Goal: Task Accomplishment & Management: Use online tool/utility

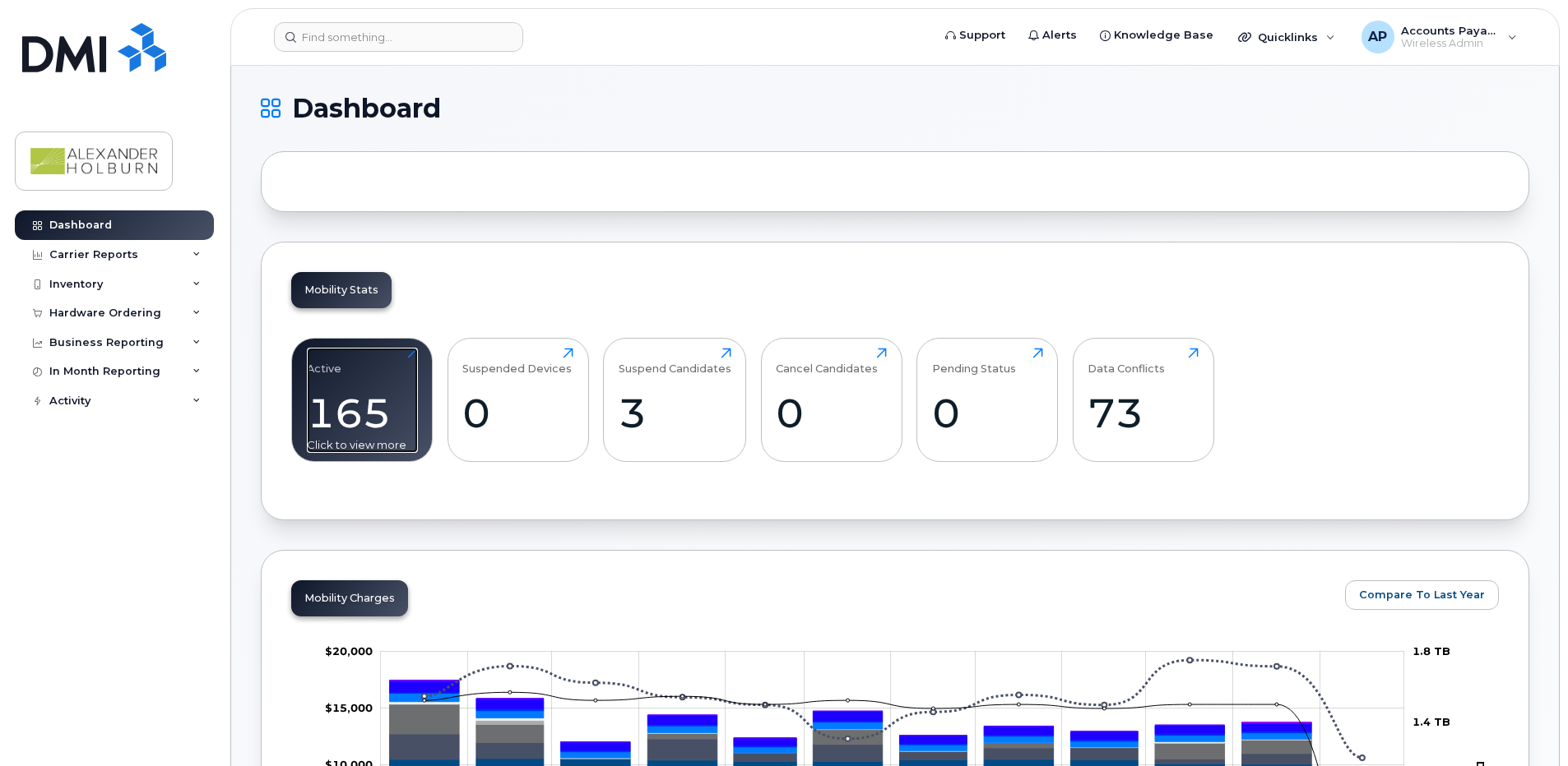
click at [387, 396] on div "165" at bounding box center [363, 413] width 111 height 48
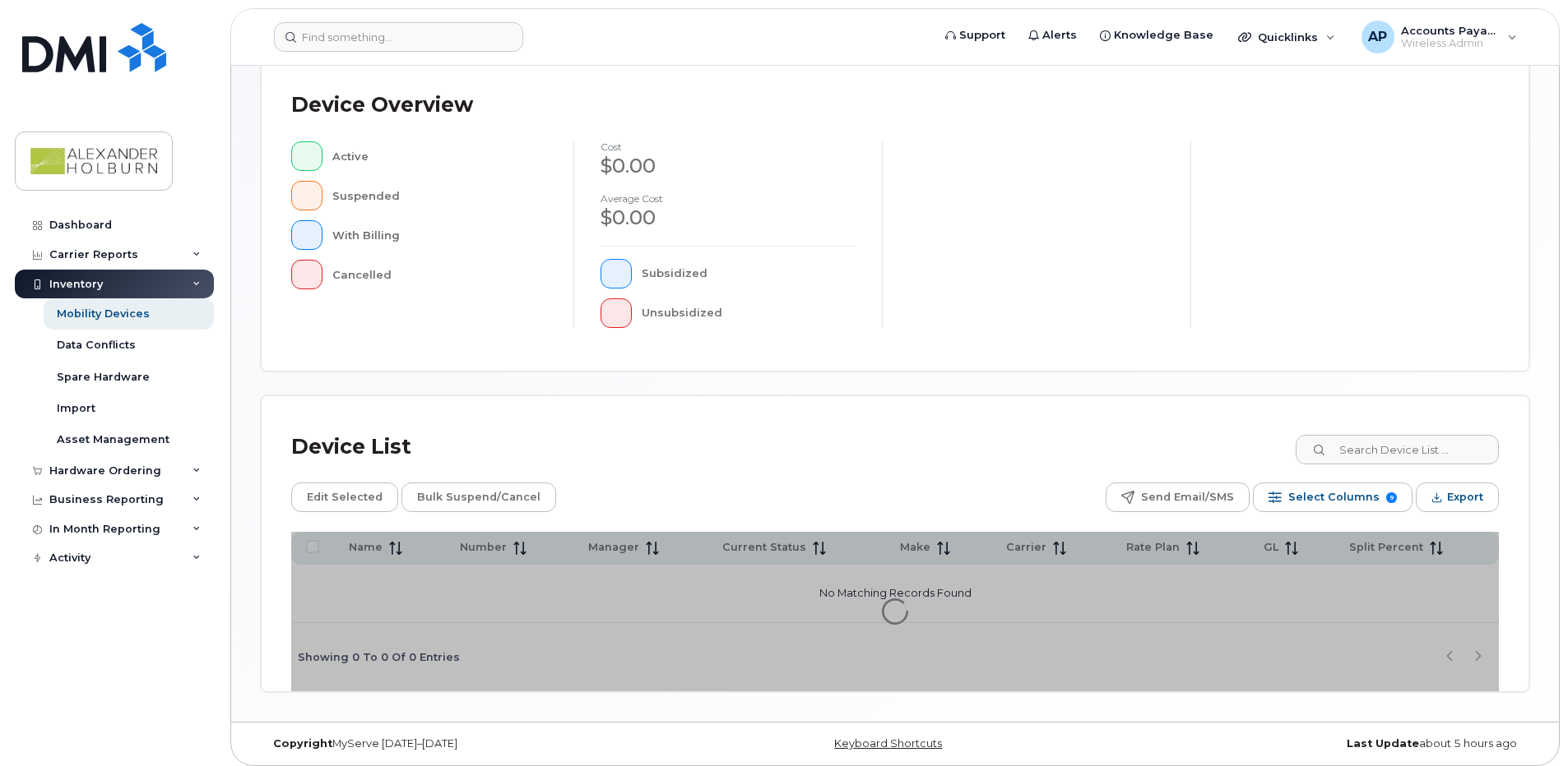
scroll to position [364, 0]
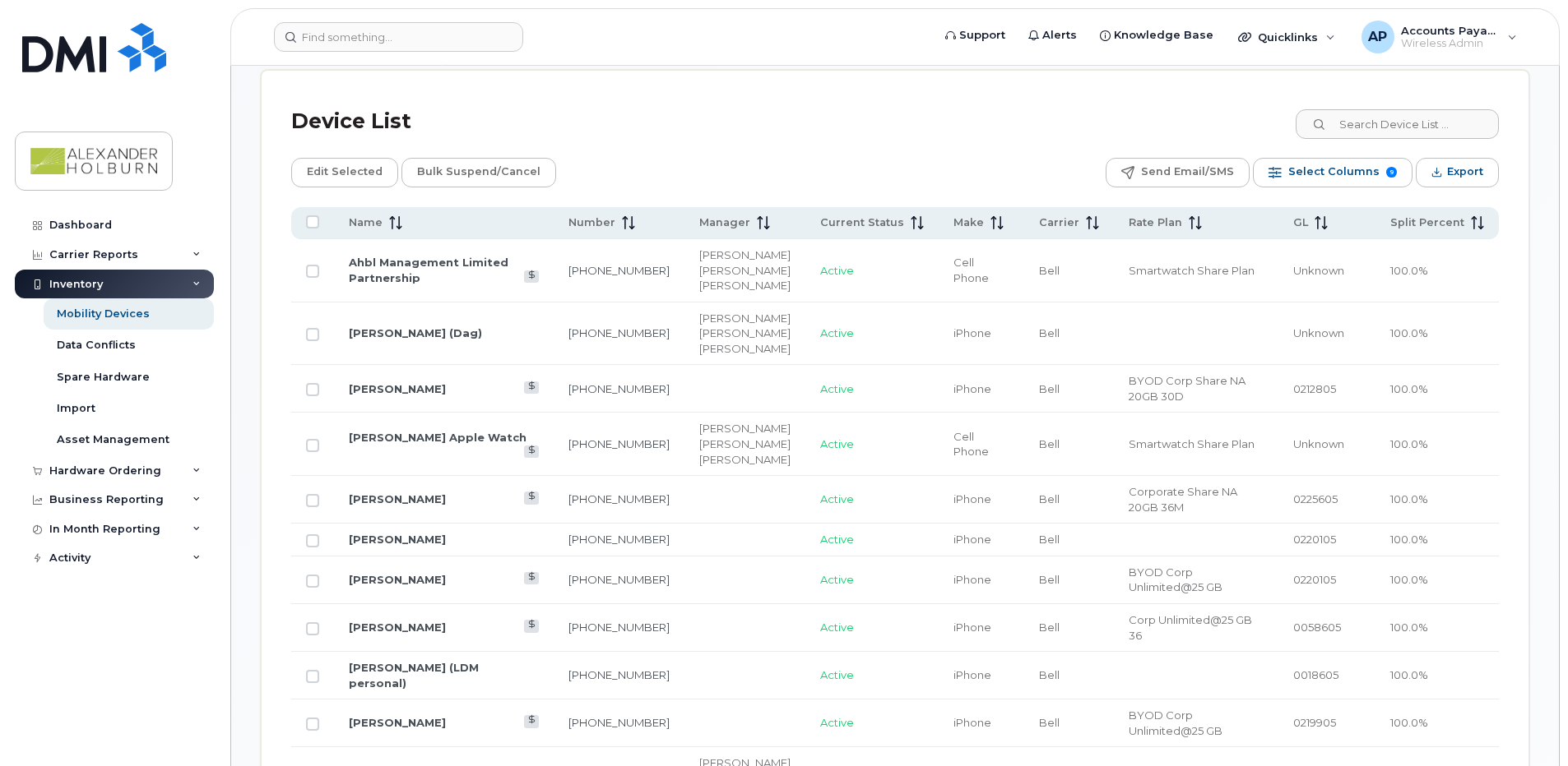
scroll to position [858, 0]
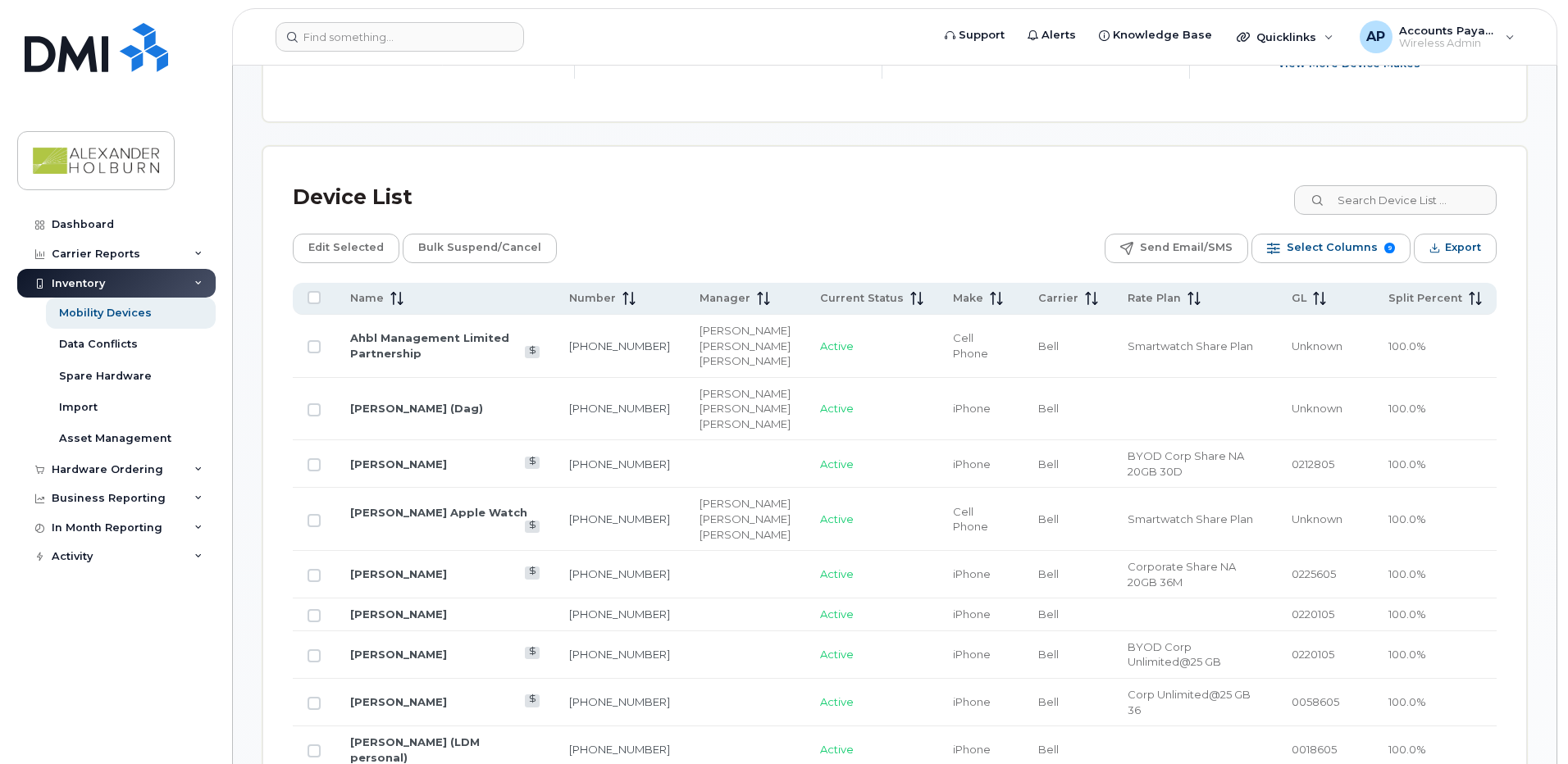
scroll to position [716, 0]
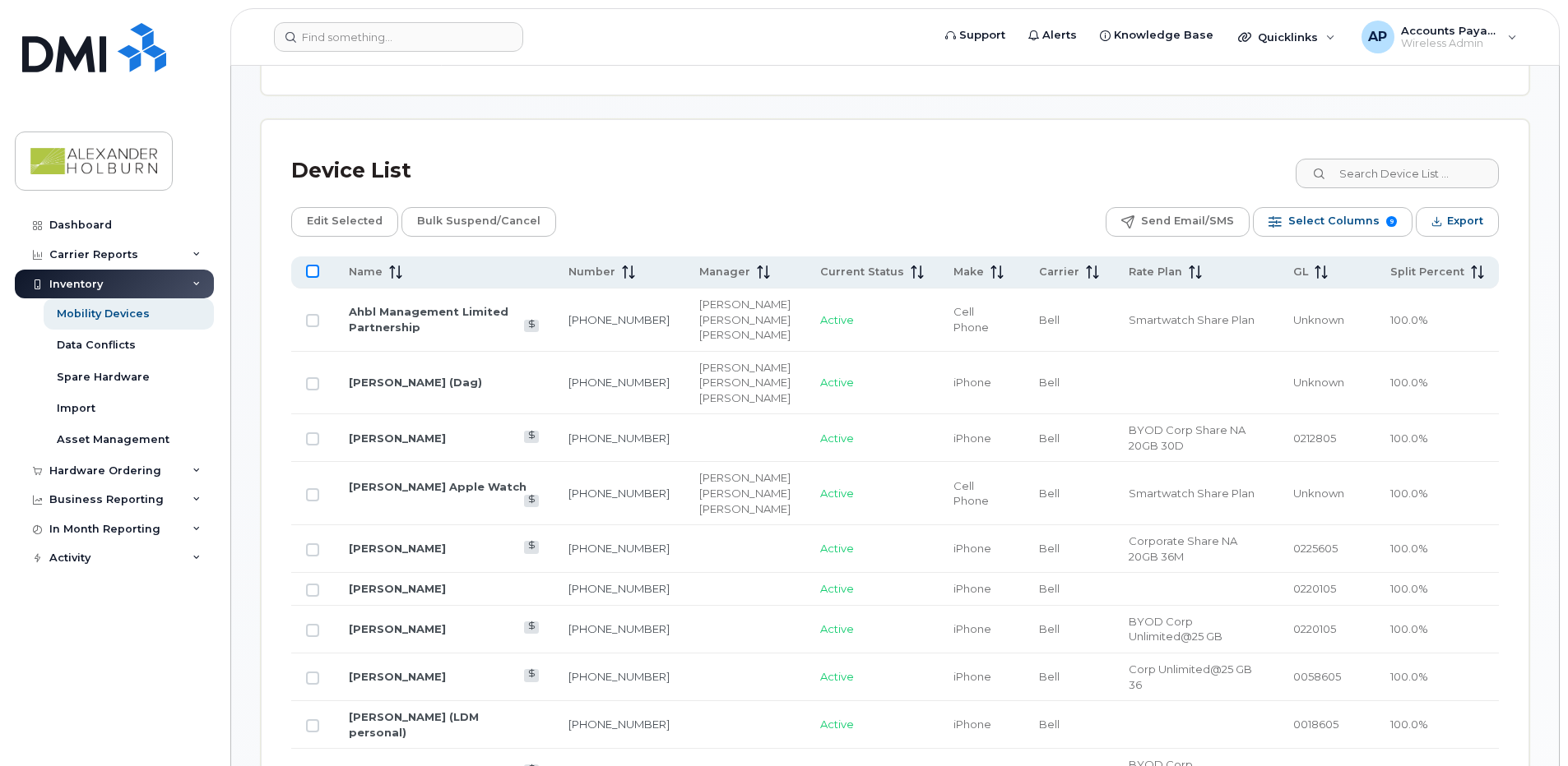
click at [312, 271] on input "All items unselected" at bounding box center [313, 271] width 13 height 13
checkbox input "true"
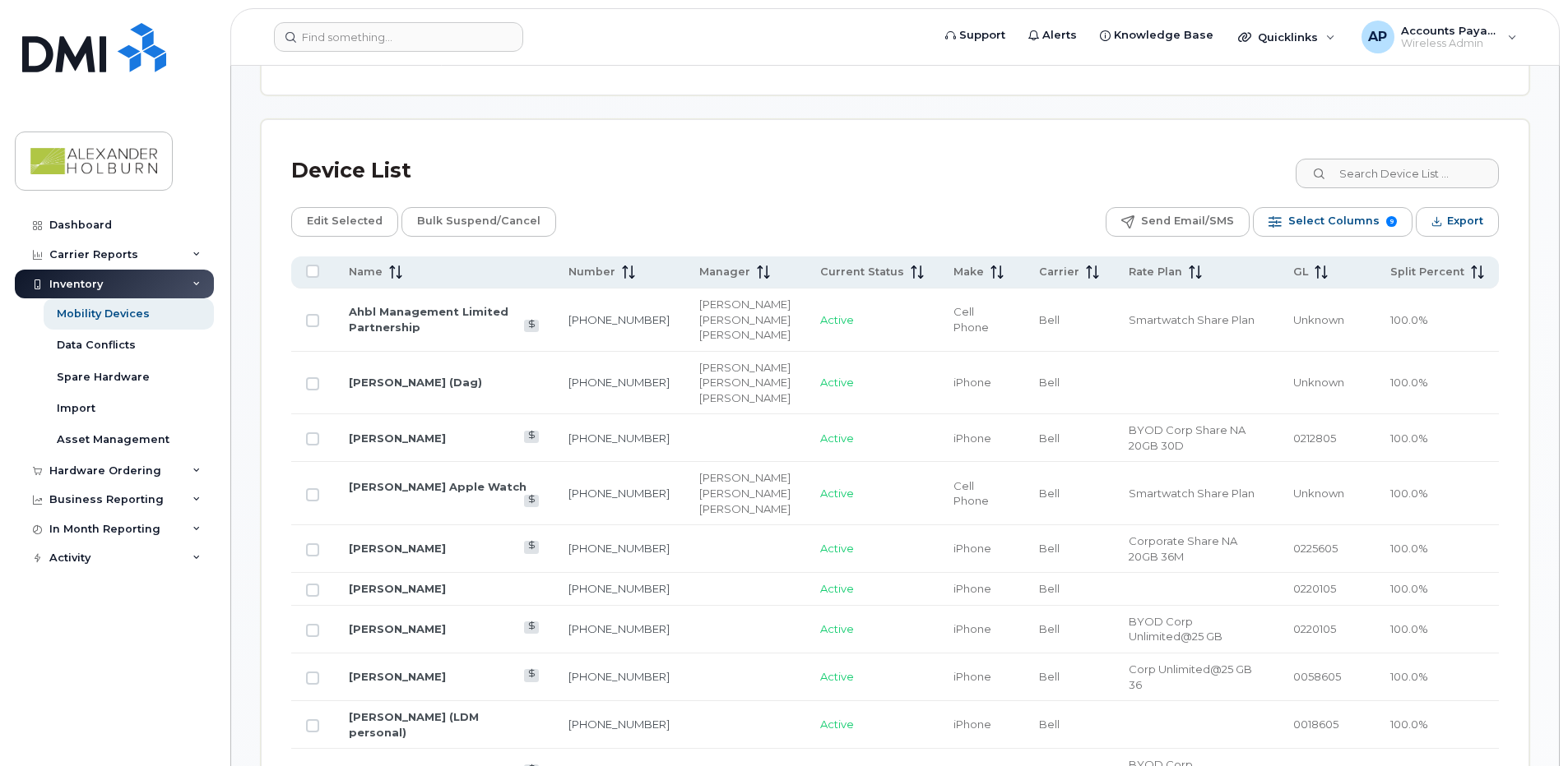
checkbox input "true"
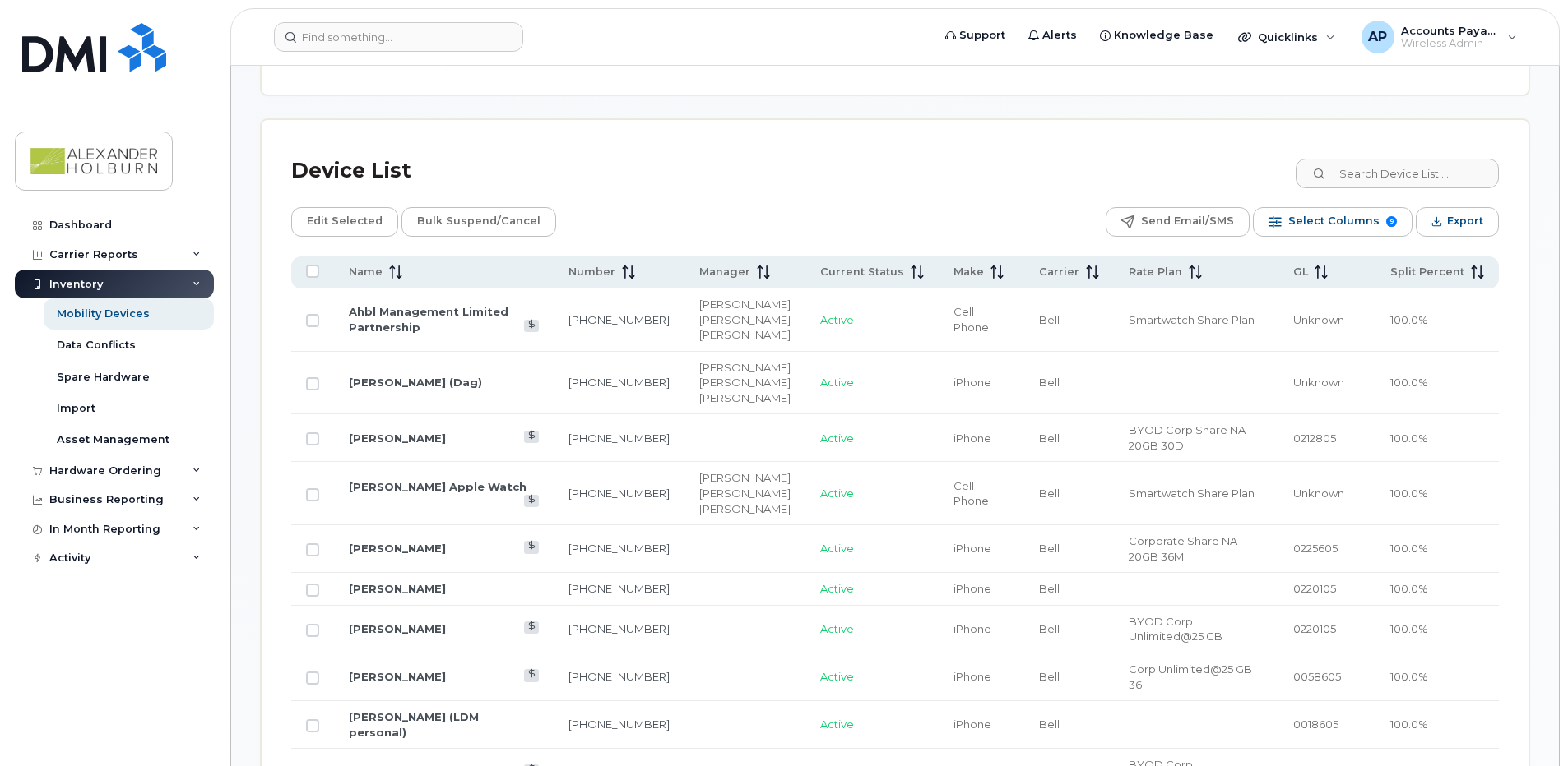
checkbox input "true"
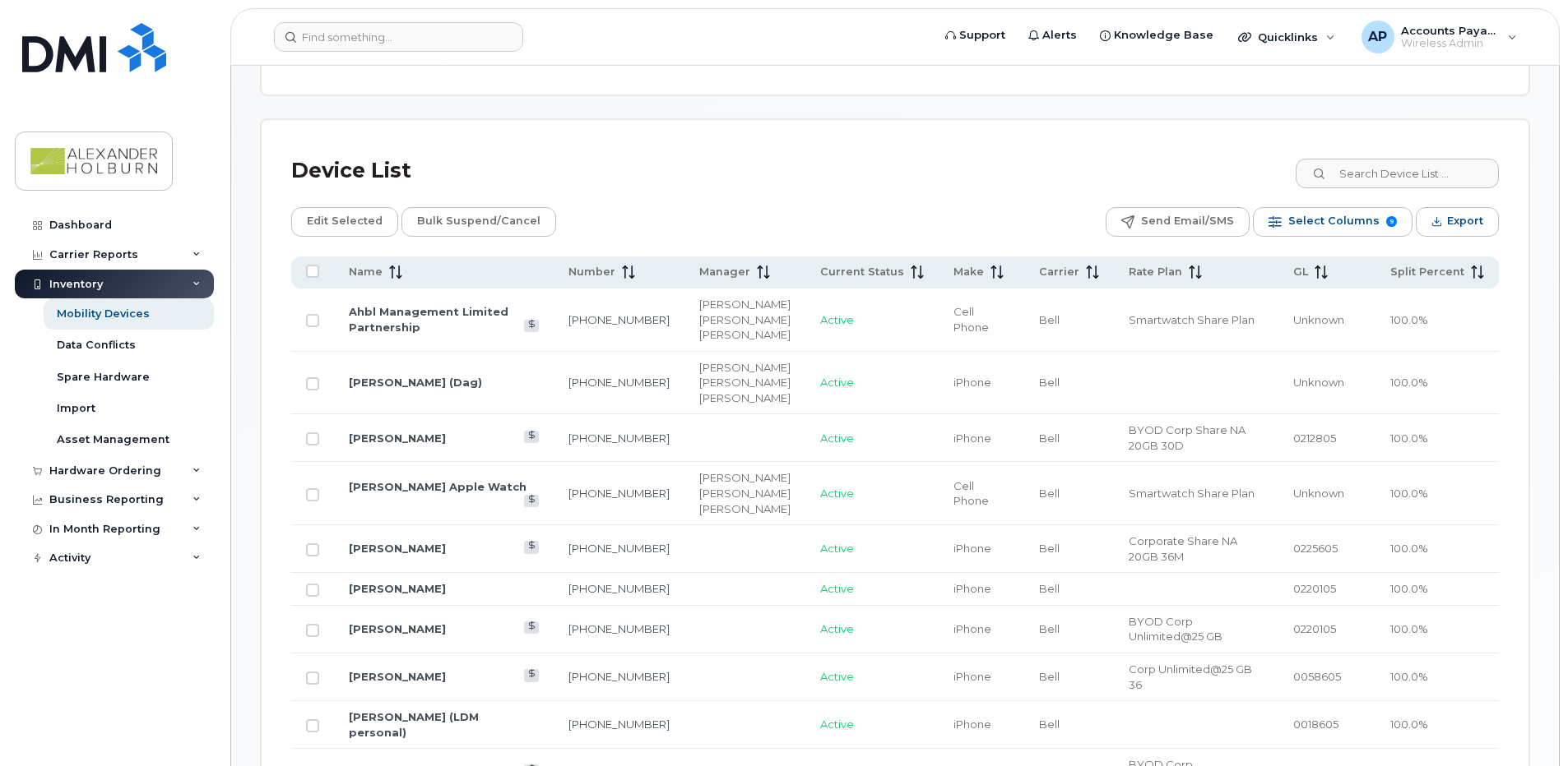
checkbox input "true"
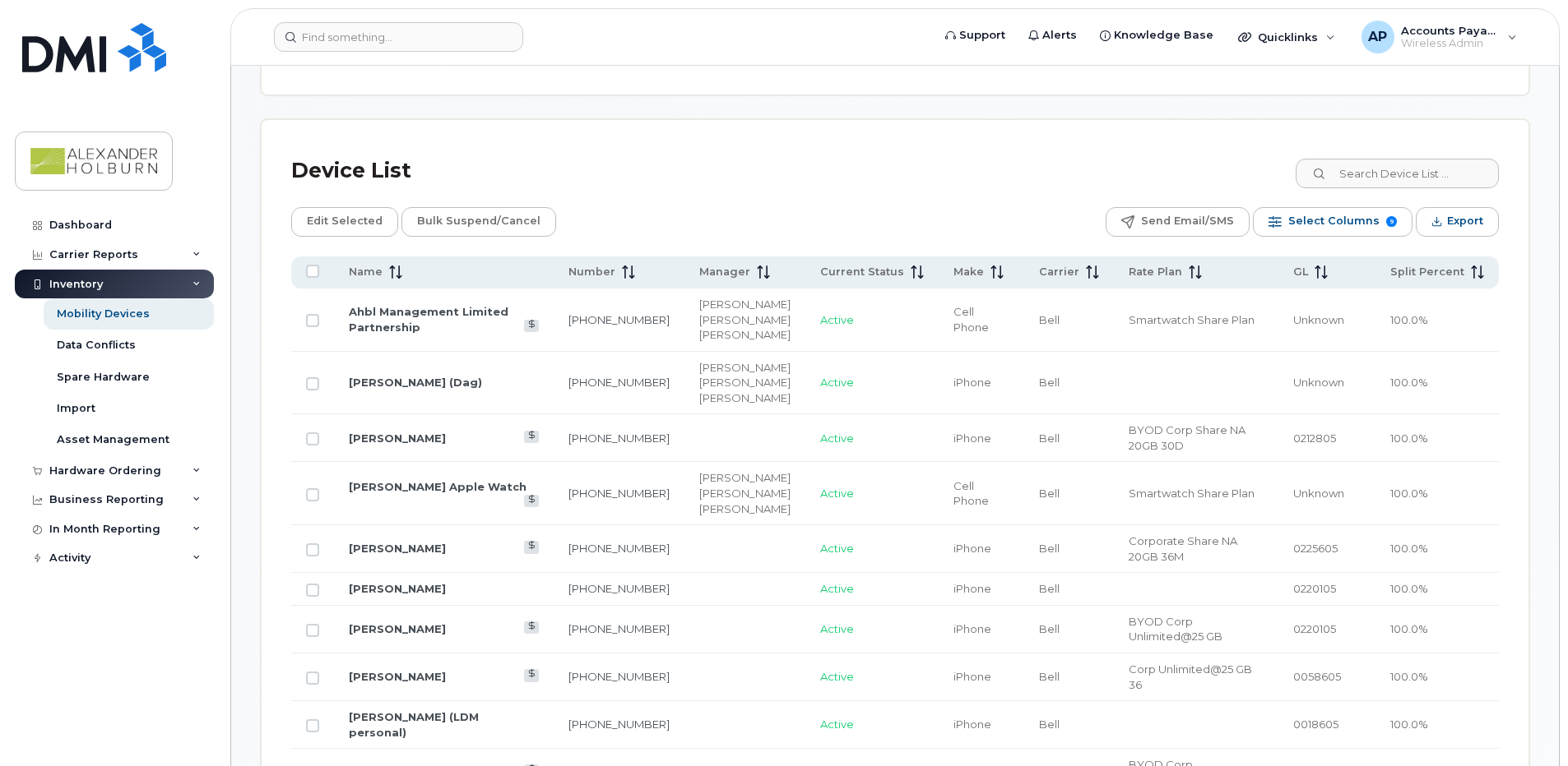
checkbox input "true"
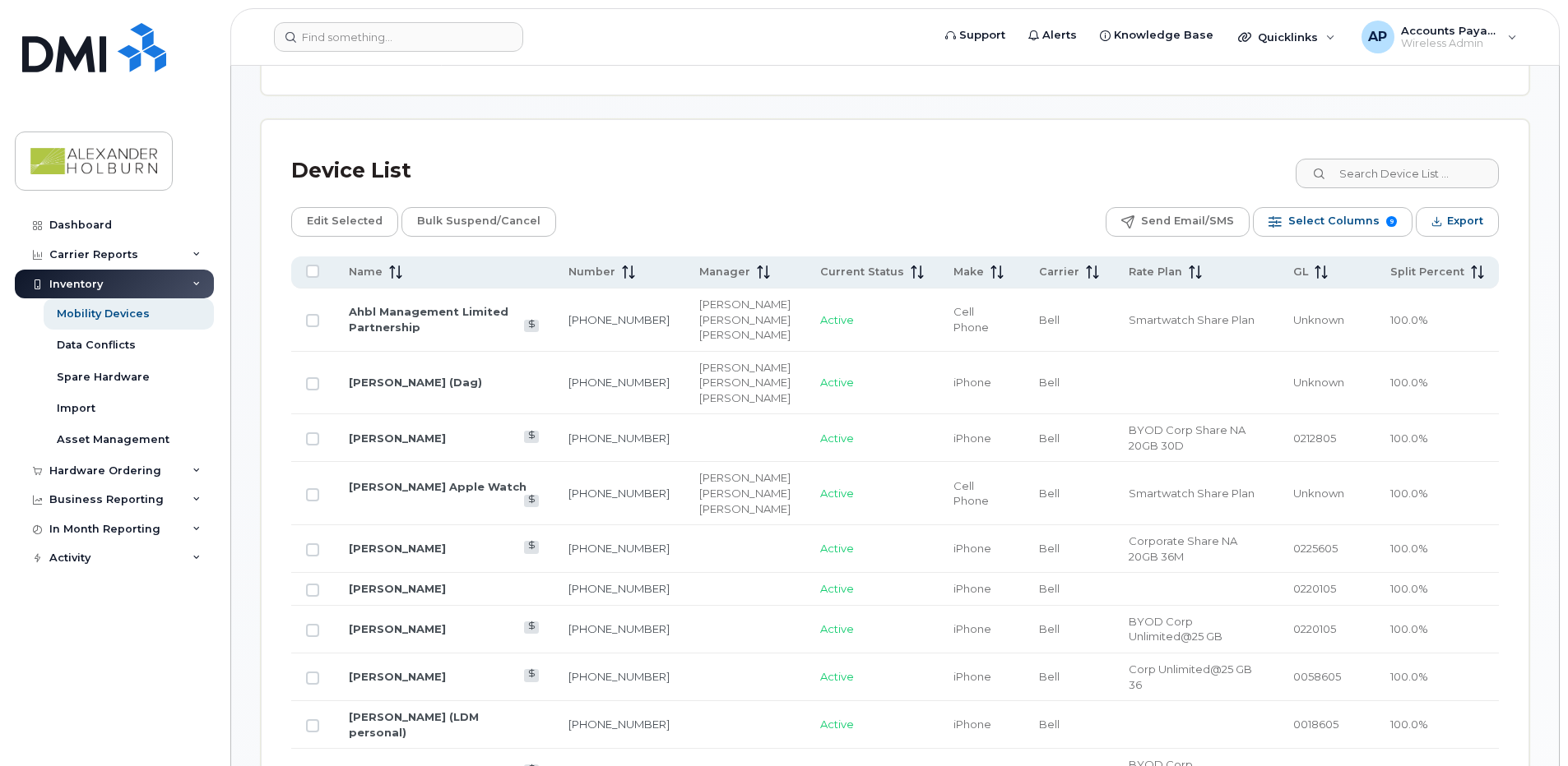
checkbox input "true"
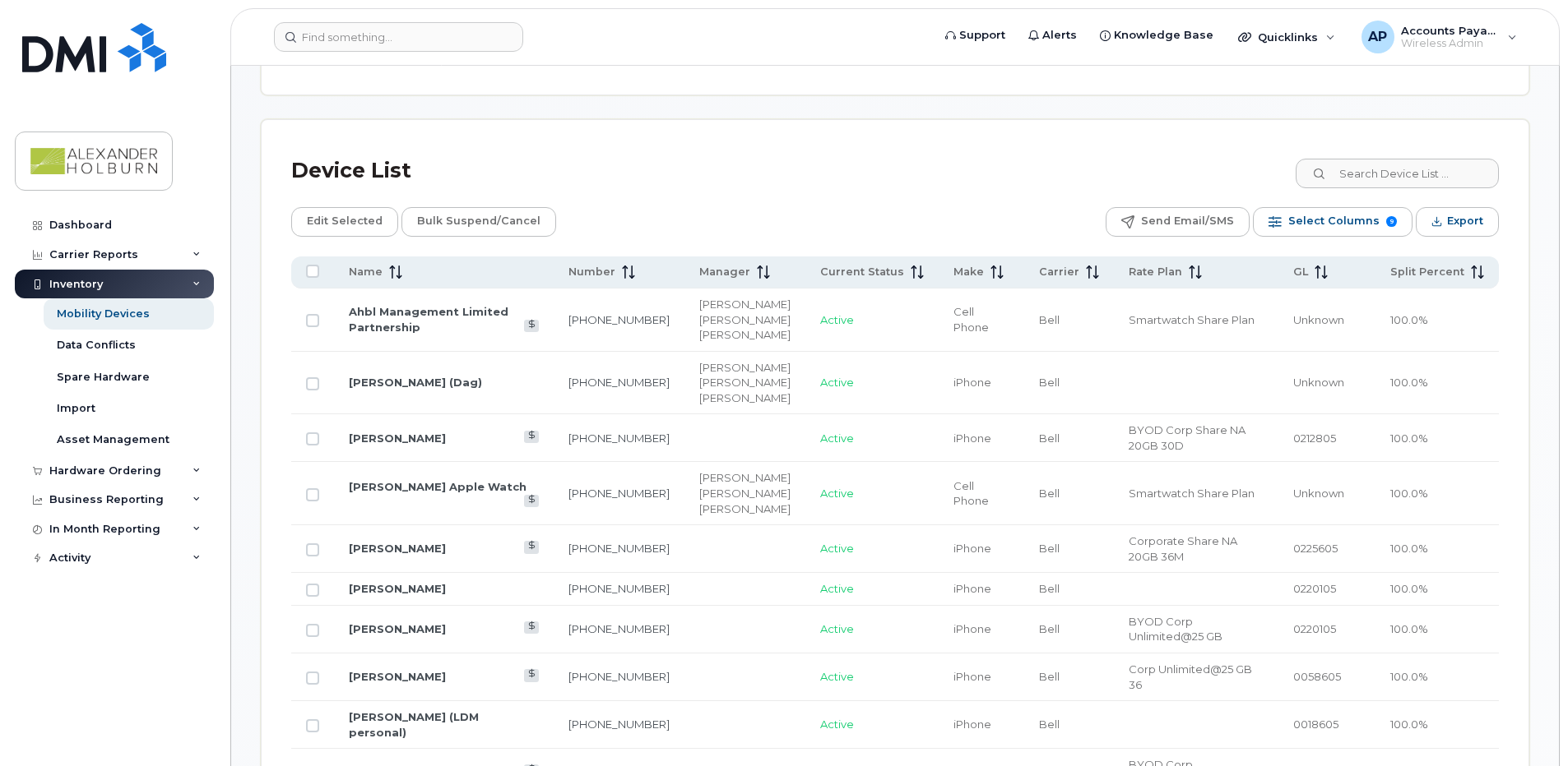
checkbox input "true"
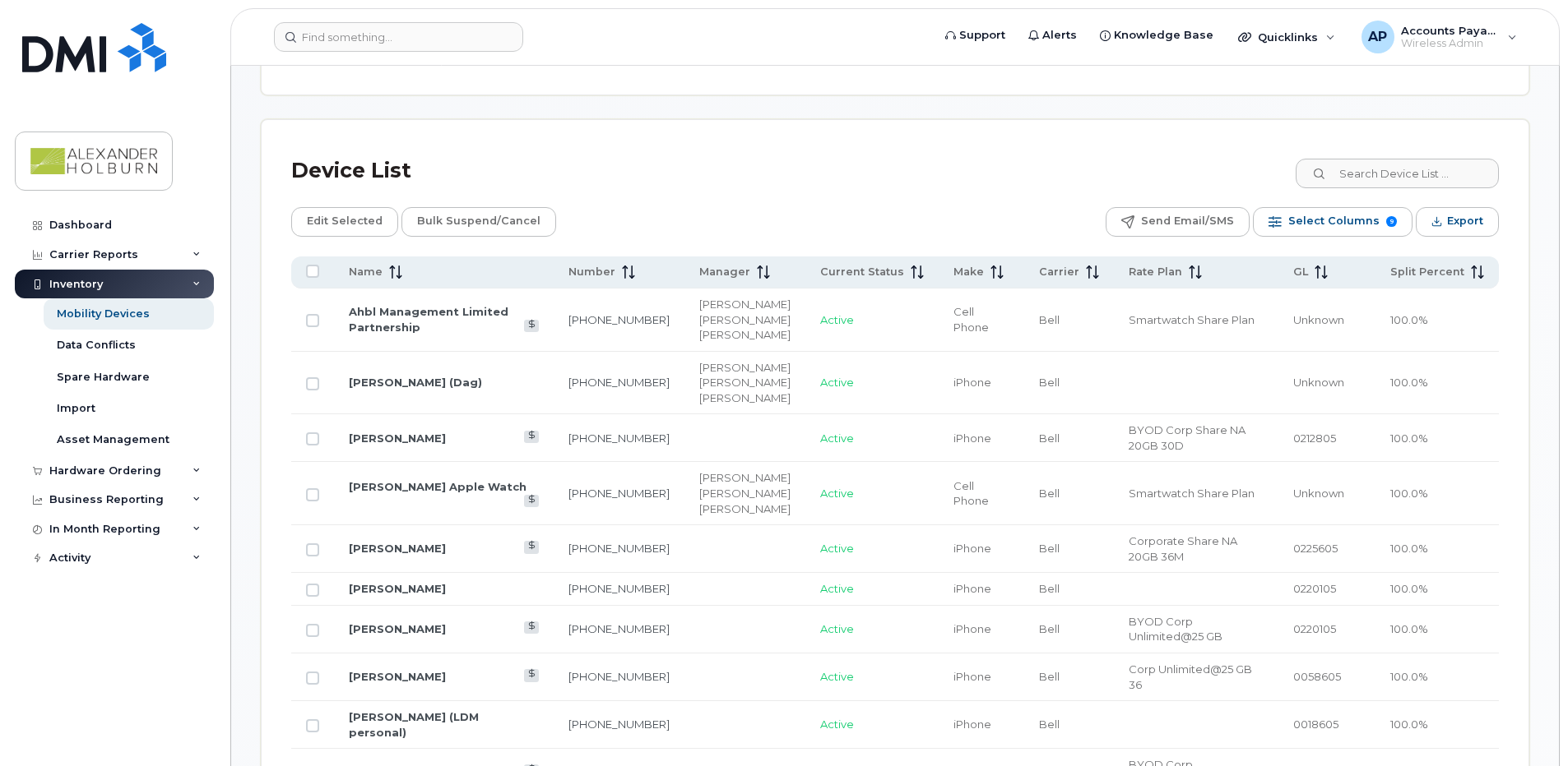
checkbox input "true"
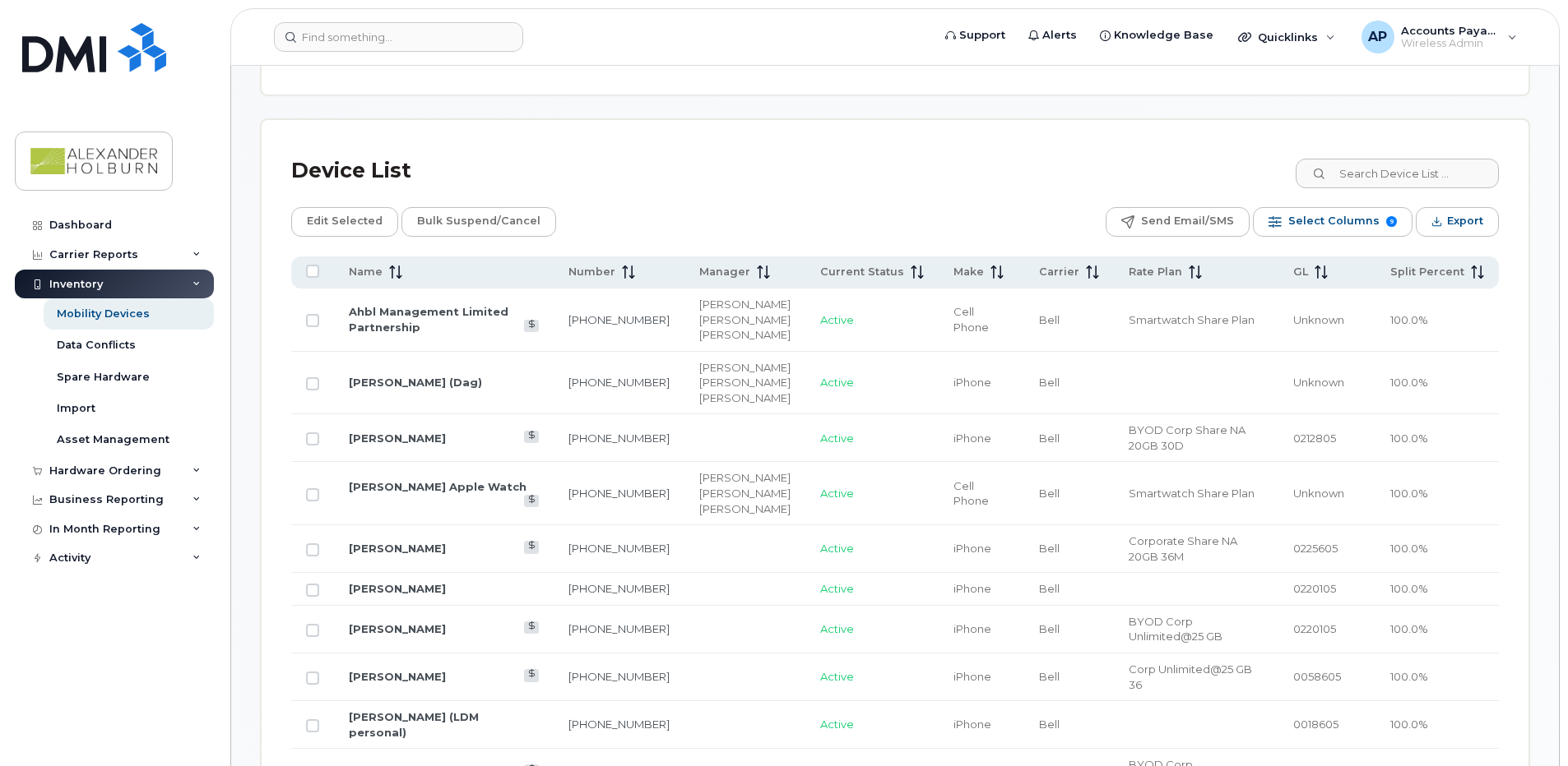
checkbox input "true"
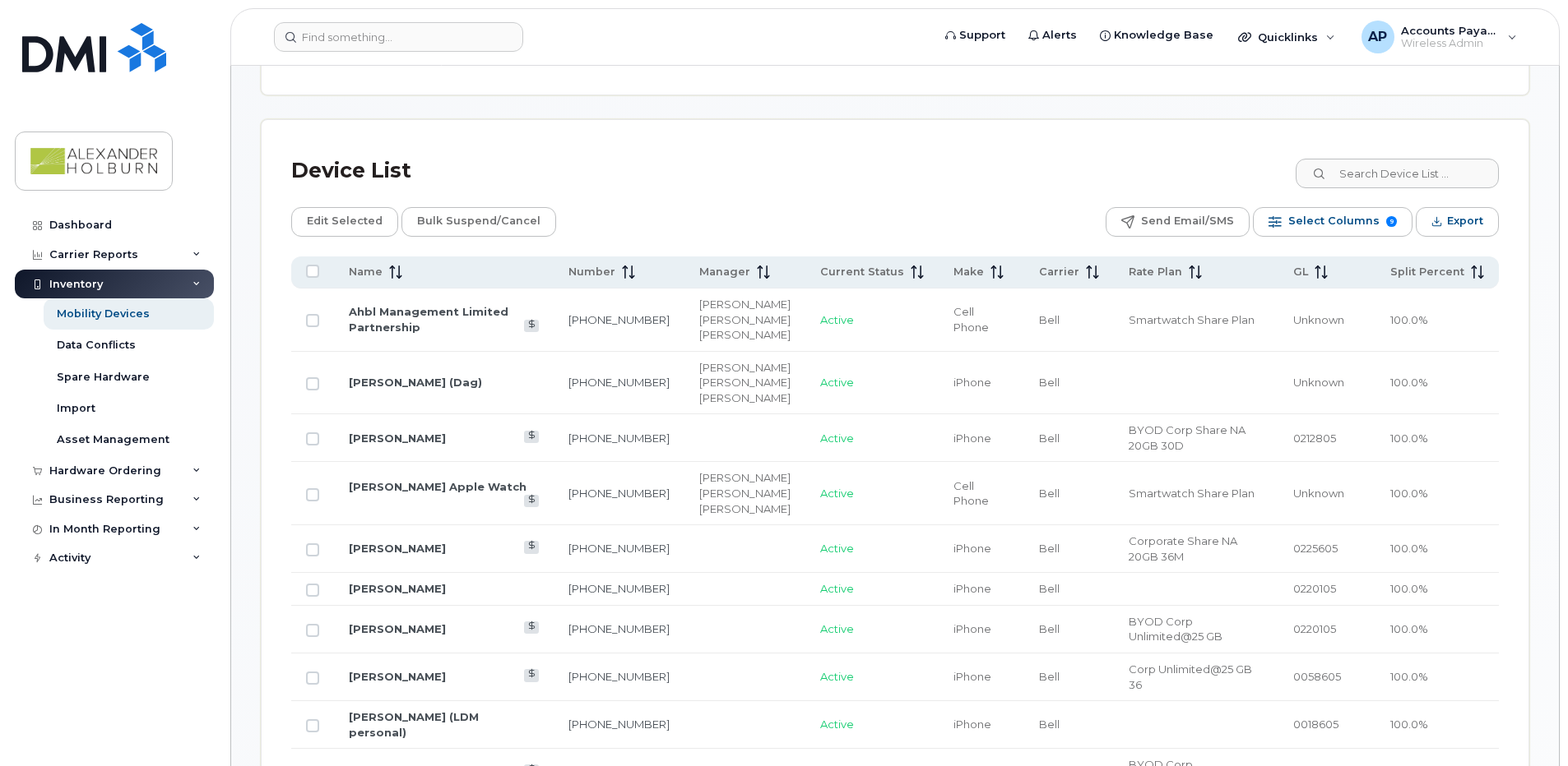
checkbox input "true"
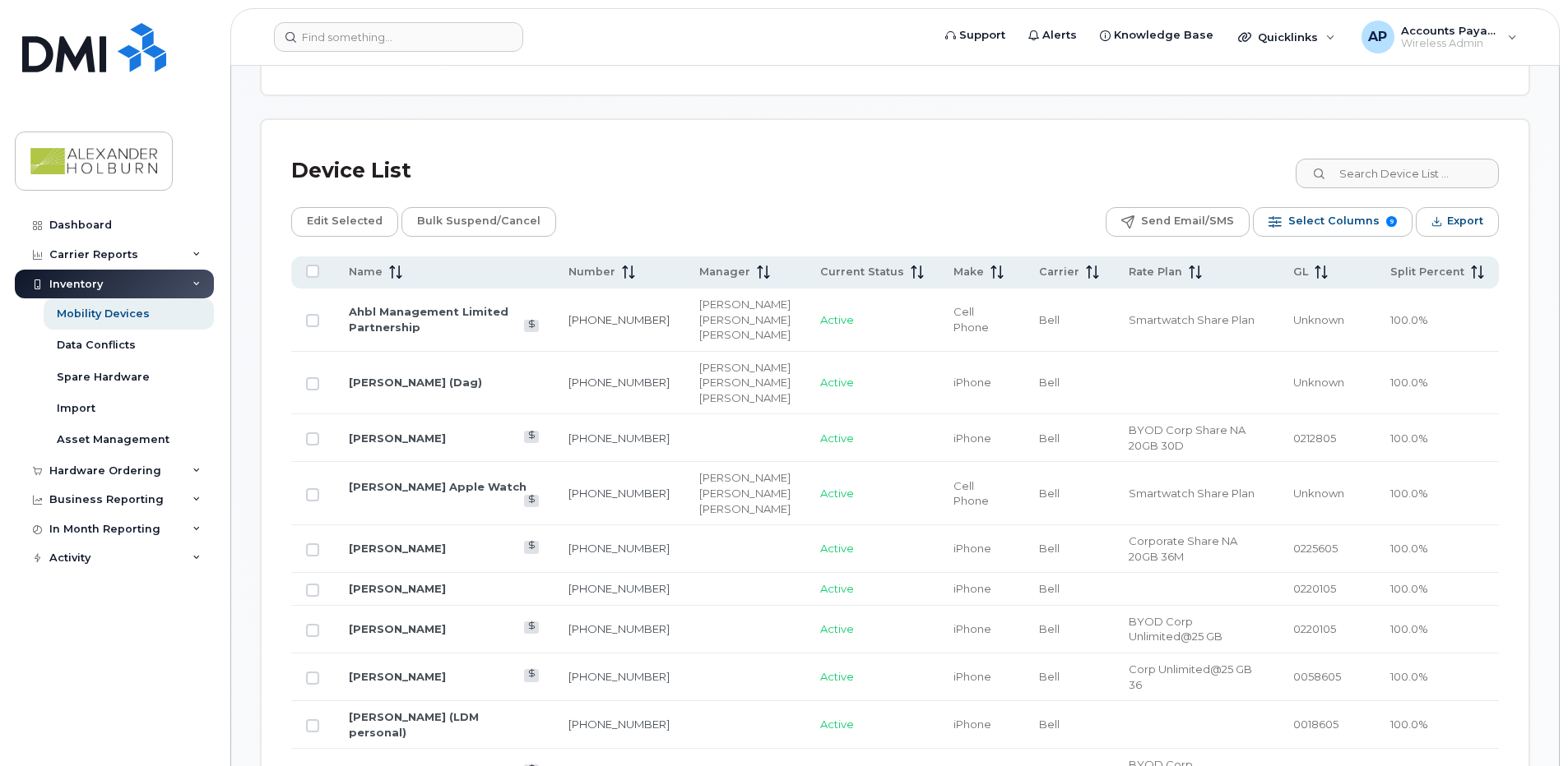
checkbox input "true"
click at [1458, 219] on span "Export" at bounding box center [1464, 221] width 37 height 25
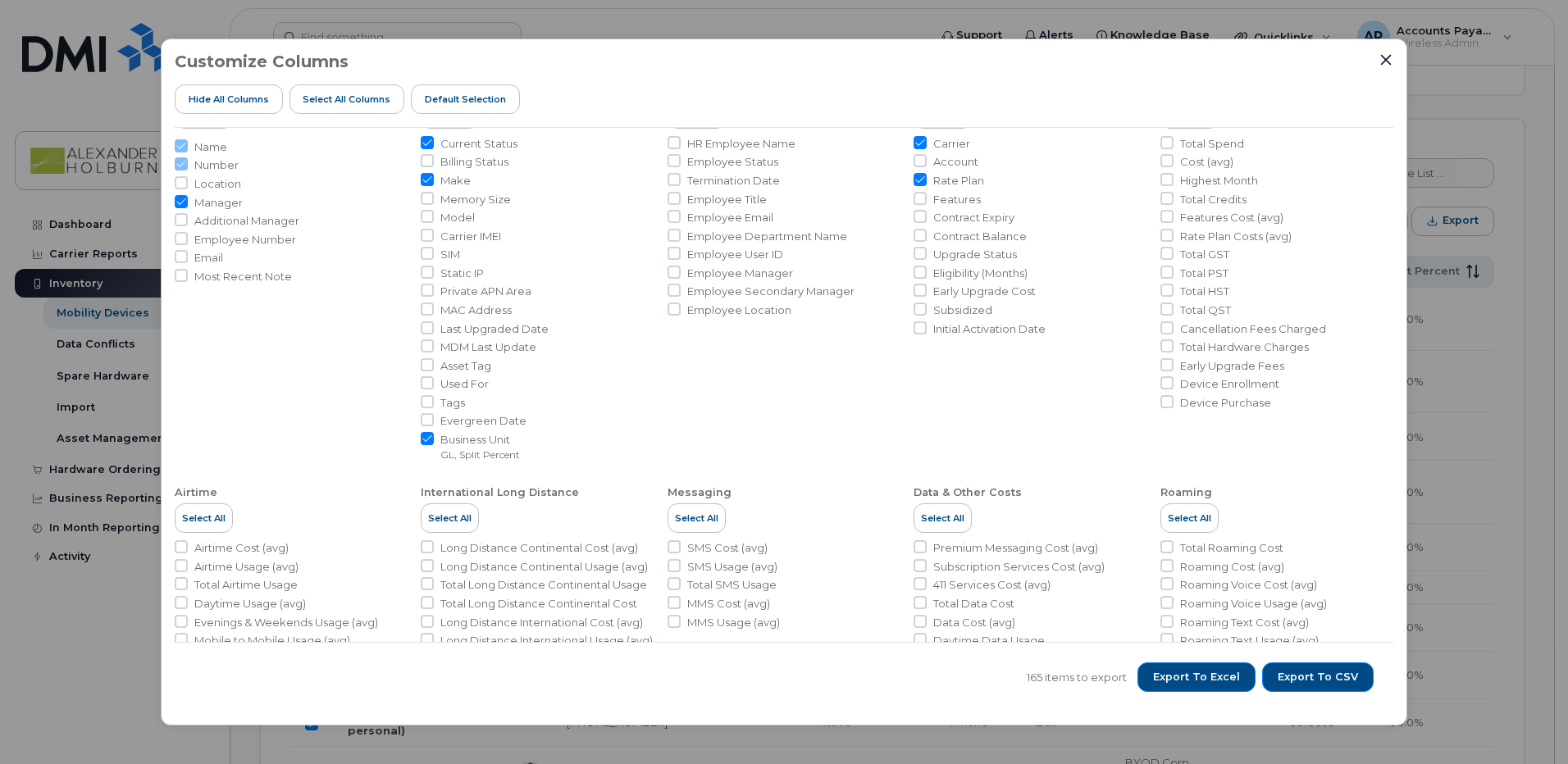
scroll to position [0, 0]
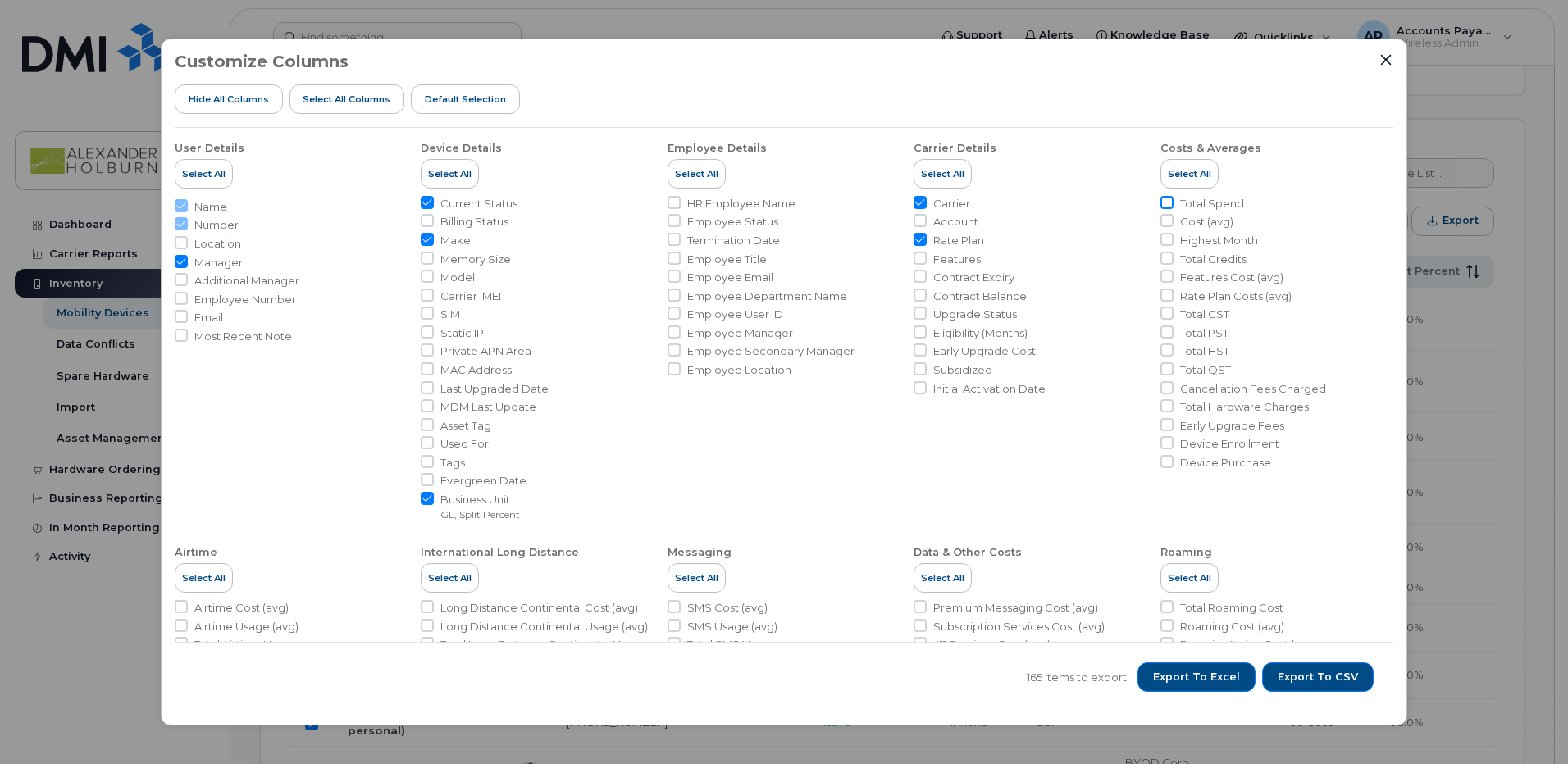
click at [1162, 207] on input "Total Spend" at bounding box center [1166, 202] width 13 height 13
checkbox input "true"
click at [1163, 255] on input "Total Credits" at bounding box center [1166, 258] width 13 height 13
checkbox input "true"
click at [1163, 313] on input "Total GST" at bounding box center [1166, 313] width 13 height 13
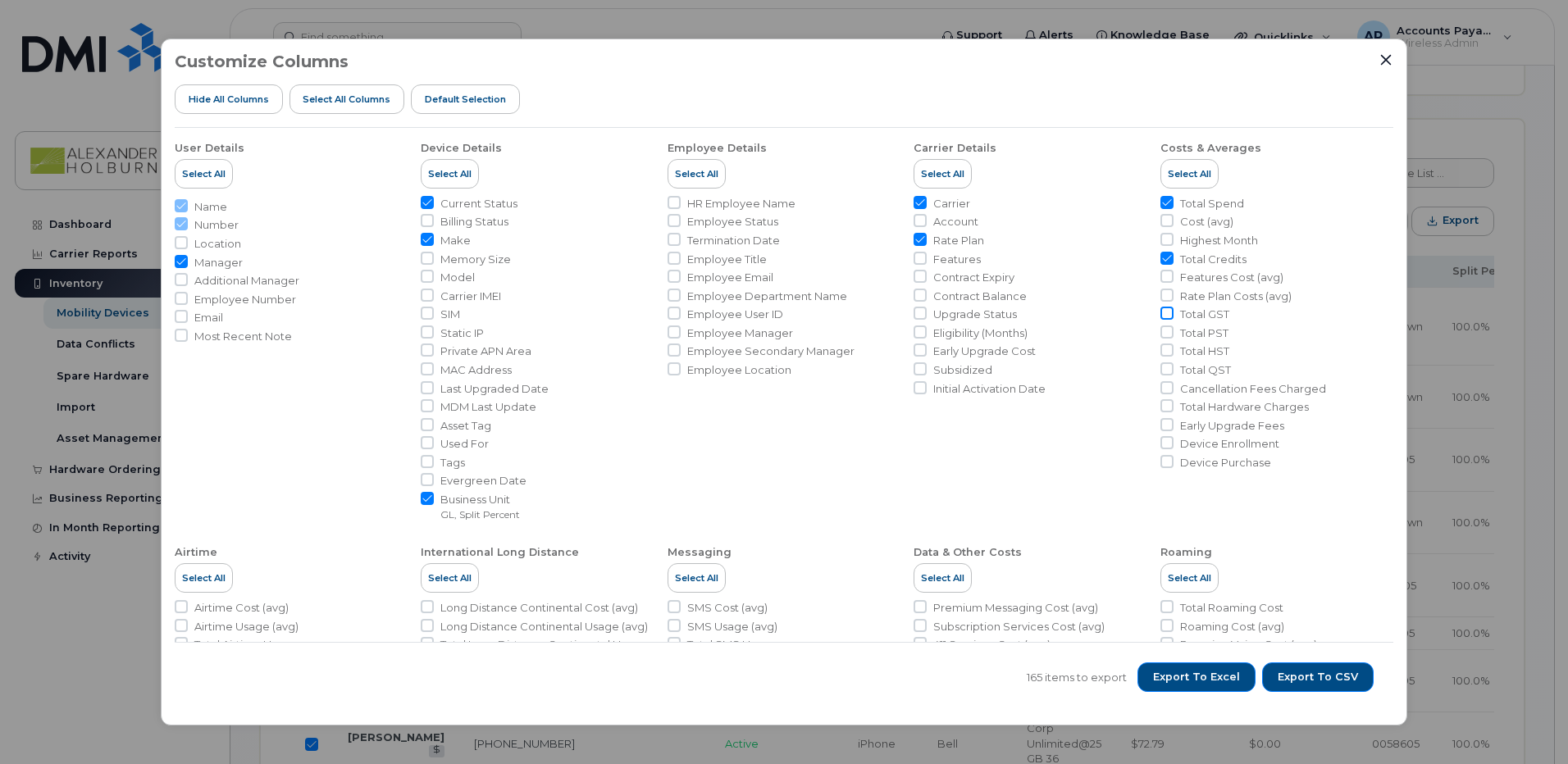
checkbox input "true"
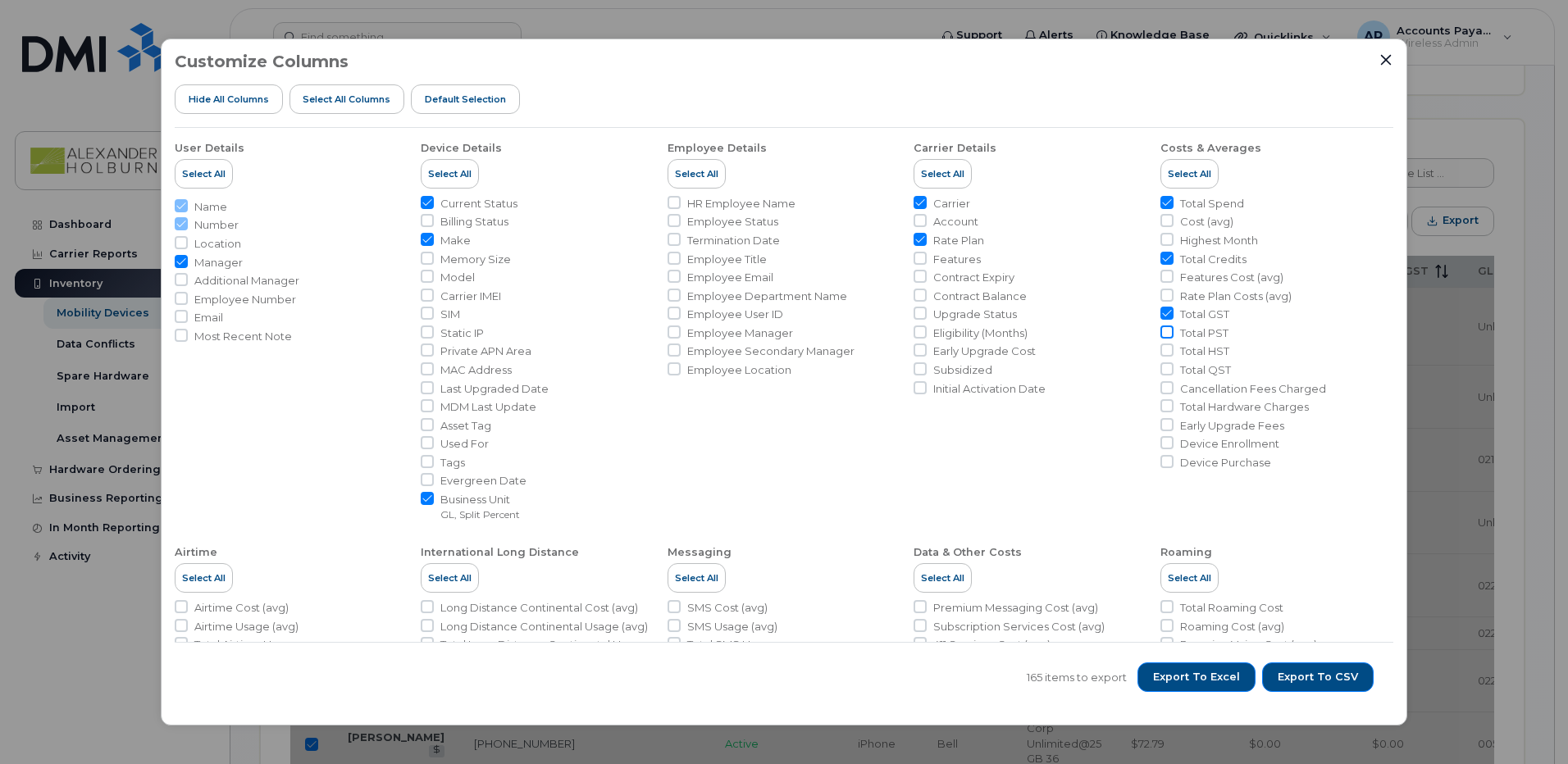
click at [1165, 334] on input "Total PST" at bounding box center [1166, 332] width 13 height 13
checkbox input "true"
click at [1166, 354] on input "Total HST" at bounding box center [1166, 350] width 13 height 13
checkbox input "true"
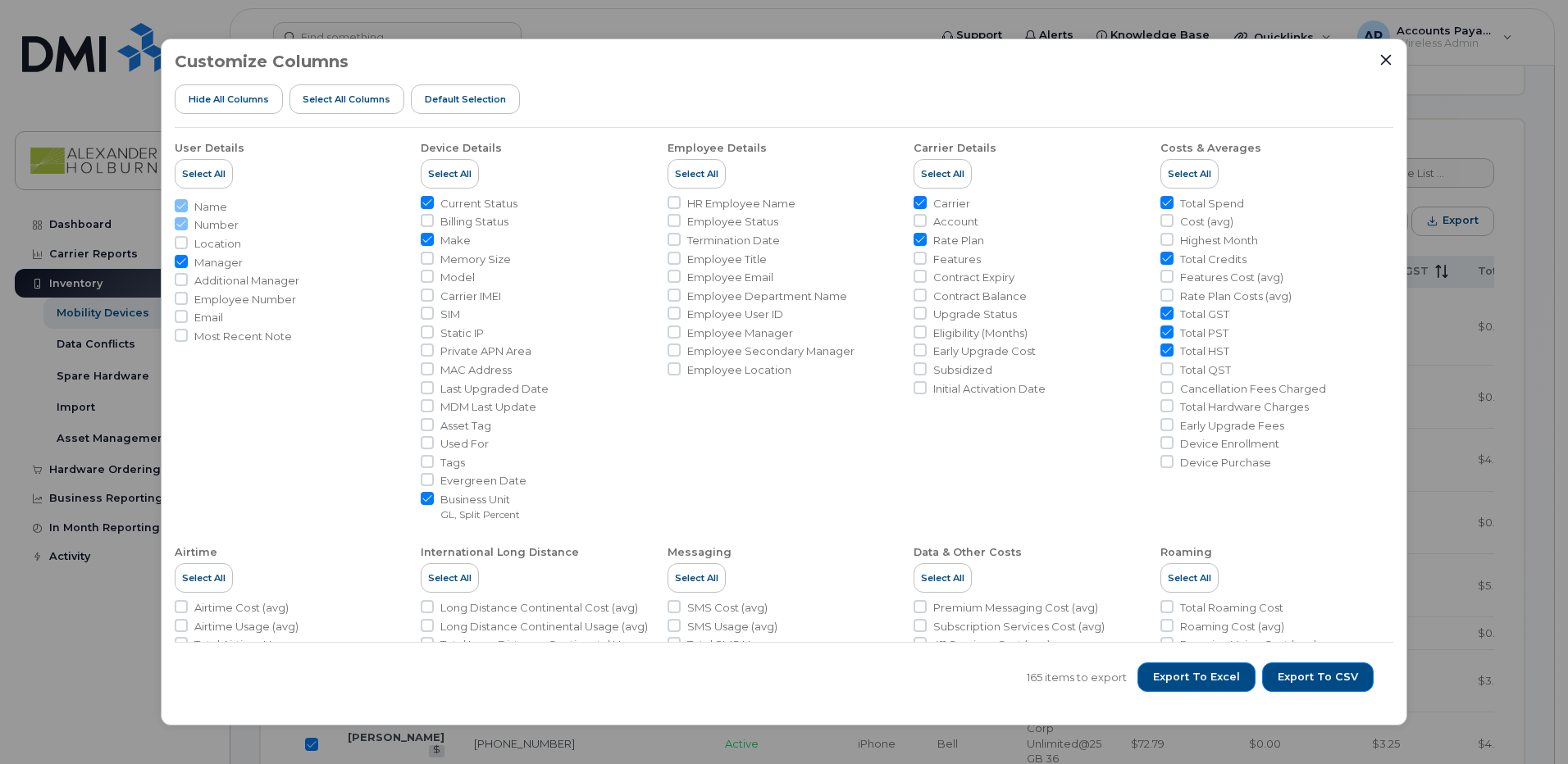
click at [914, 203] on input "Carrier" at bounding box center [920, 202] width 13 height 13
checkbox input "false"
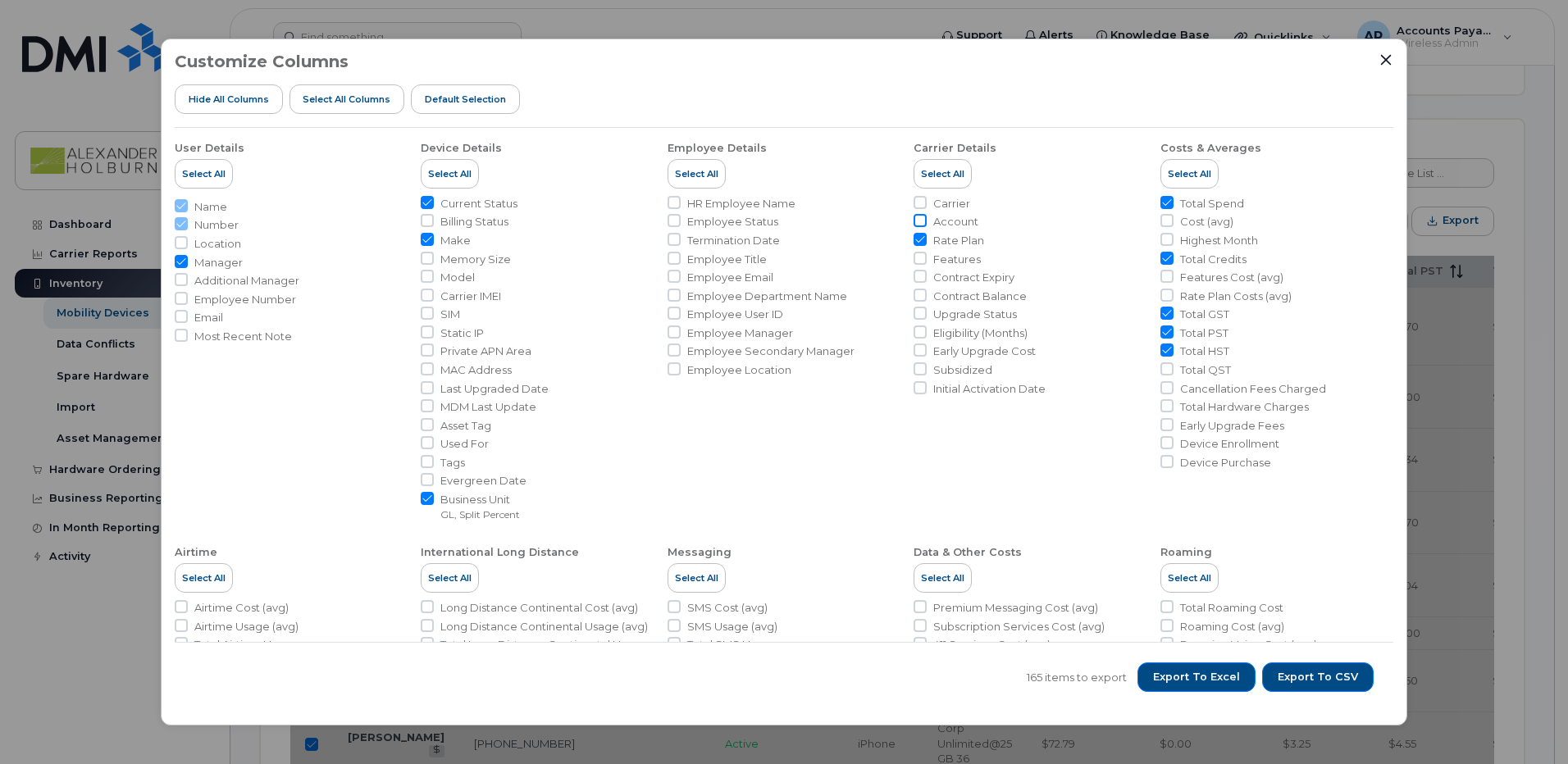
click at [916, 224] on input "Account" at bounding box center [920, 220] width 13 height 13
checkbox input "true"
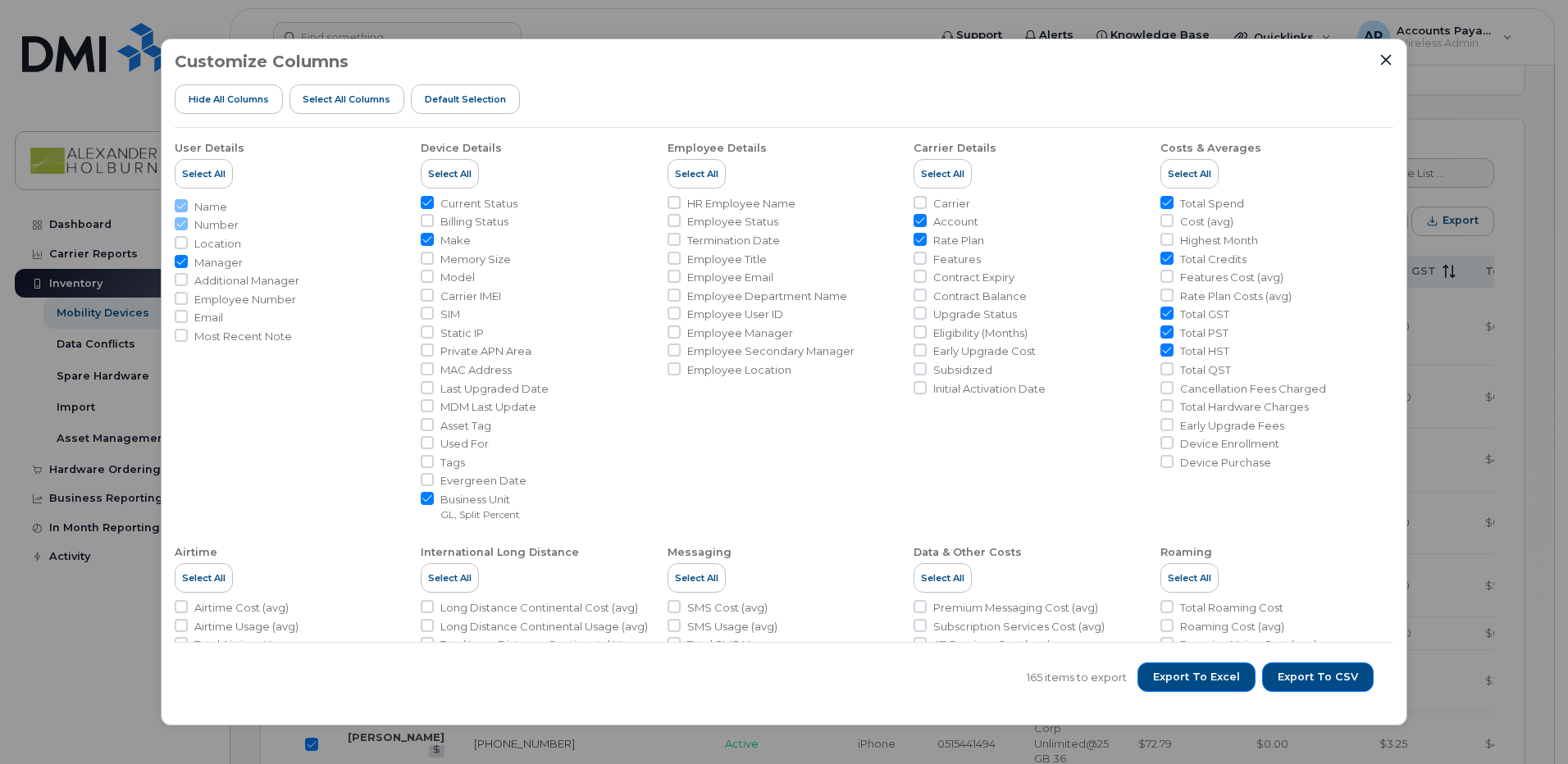
click at [424, 240] on input "Make" at bounding box center [427, 240] width 13 height 13
checkbox input "false"
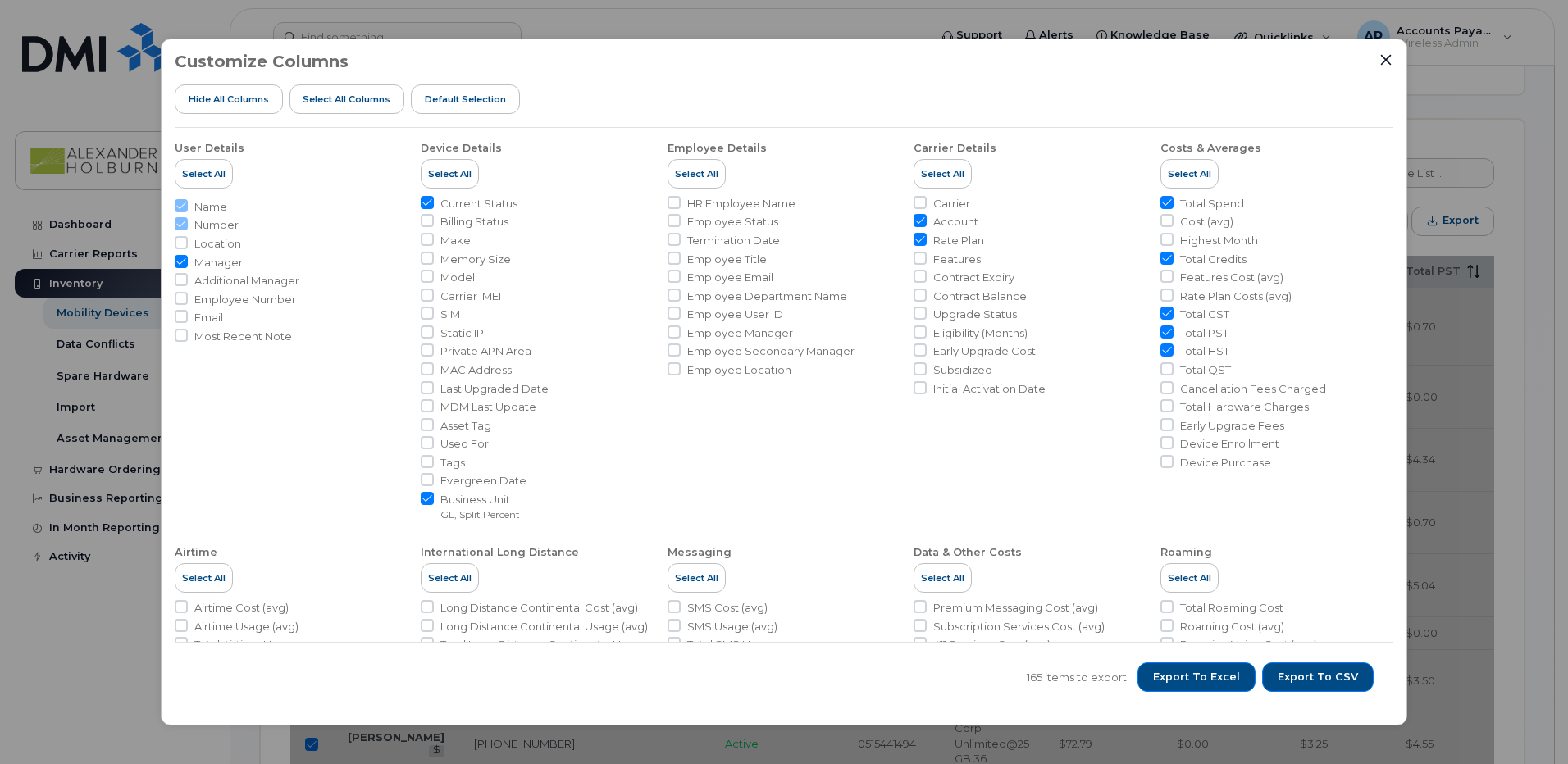
click at [427, 203] on input "Current Status" at bounding box center [427, 202] width 13 height 13
checkbox input "false"
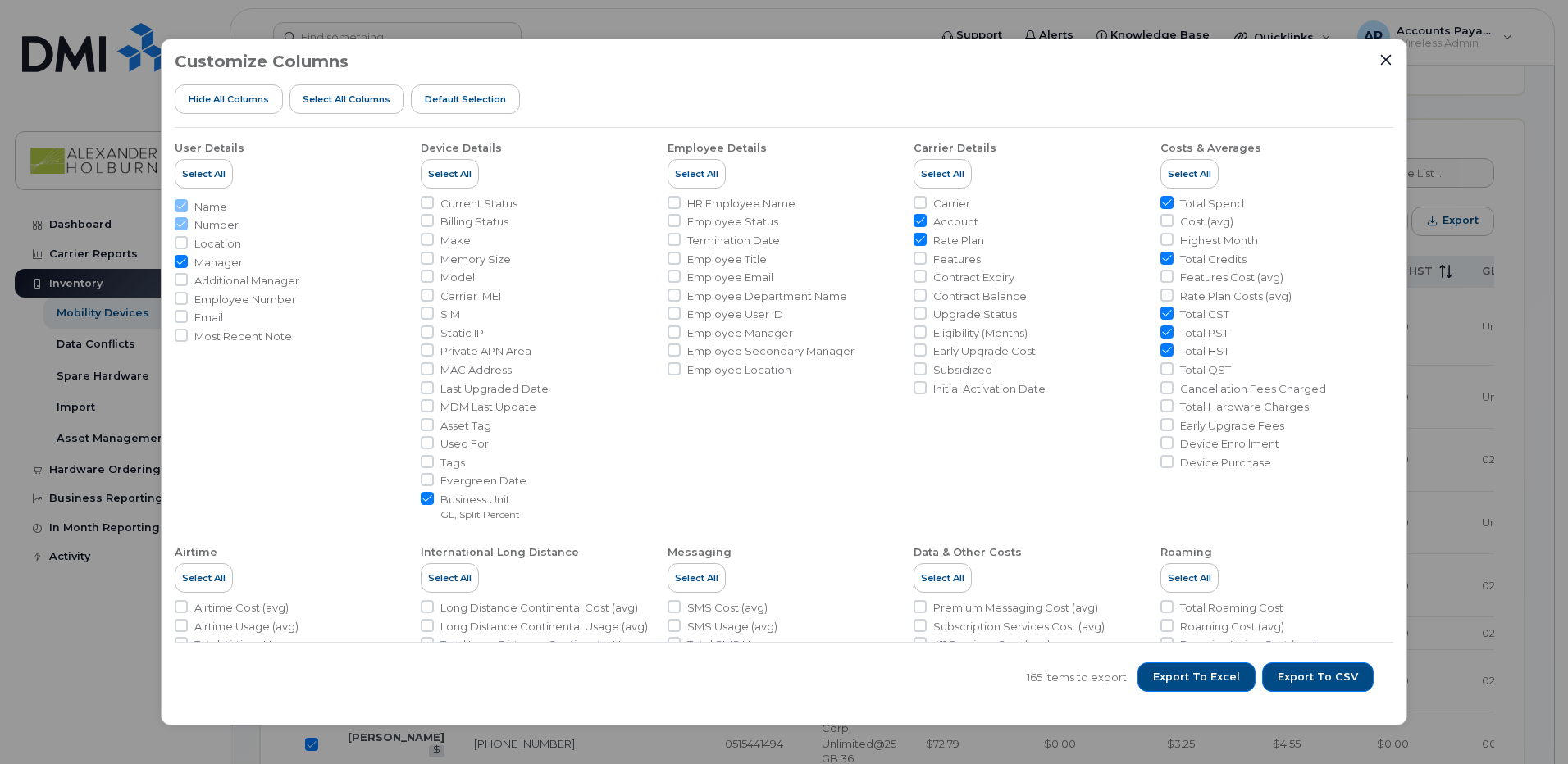
click at [180, 261] on input "Manager" at bounding box center [181, 261] width 13 height 13
checkbox input "false"
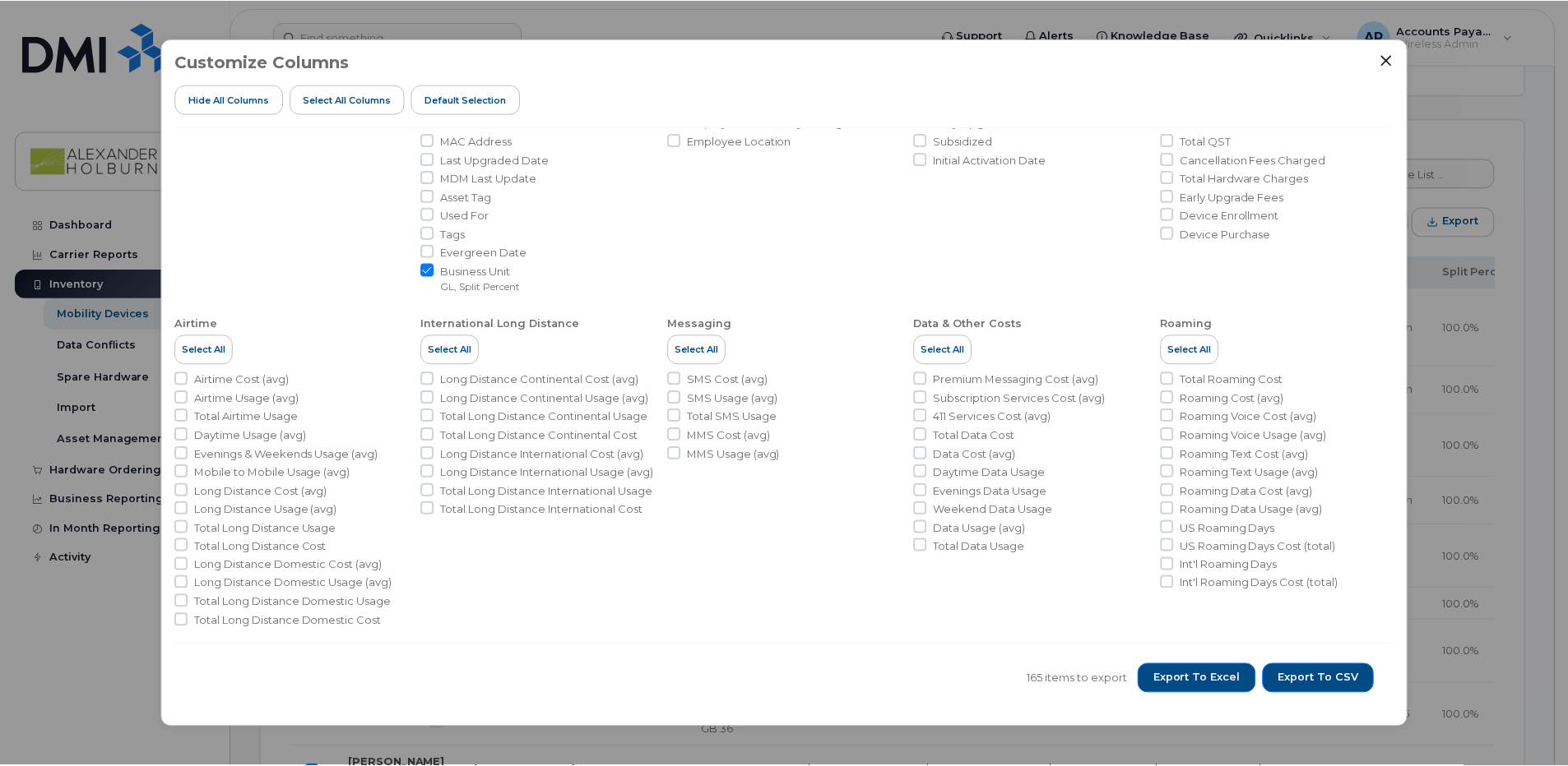
scroll to position [235, 0]
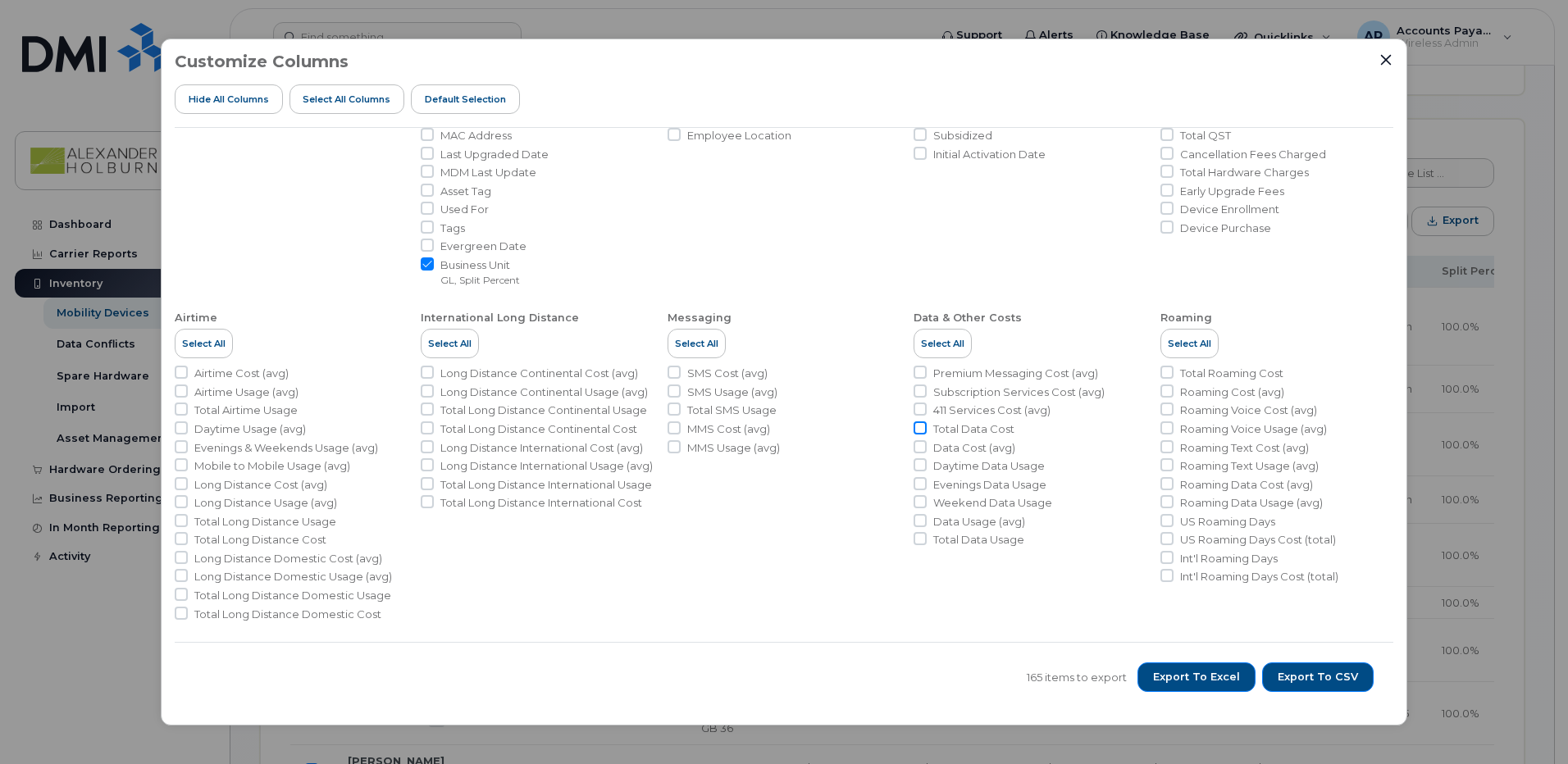
click at [920, 428] on input "Total Data Cost" at bounding box center [920, 427] width 13 height 13
checkbox input "true"
click at [1160, 372] on input "Total Roaming Cost" at bounding box center [1166, 372] width 13 height 13
checkbox input "true"
click at [1166, 542] on input "US Roaming Days Cost (total)" at bounding box center [1166, 539] width 13 height 13
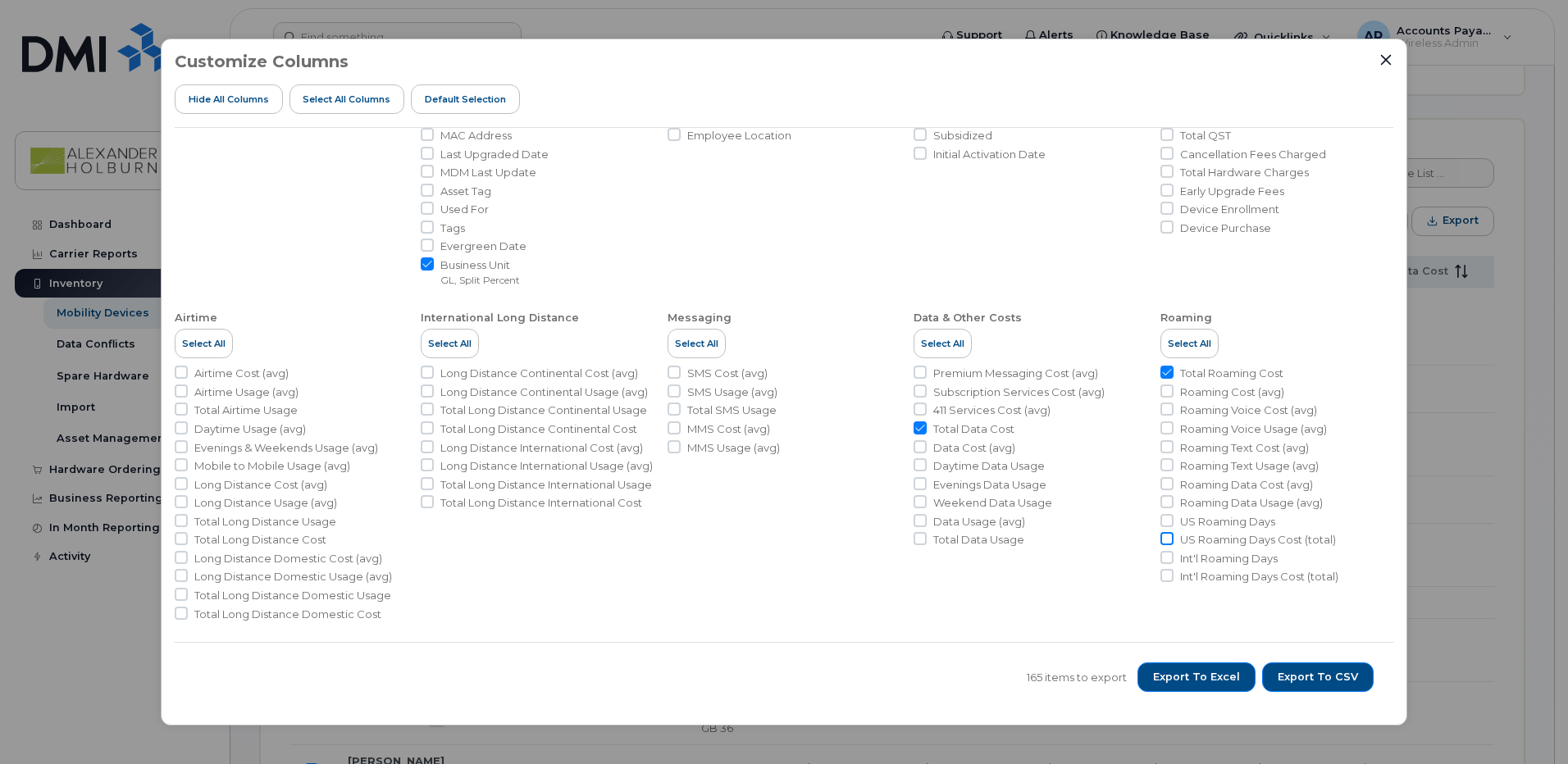
checkbox input "true"
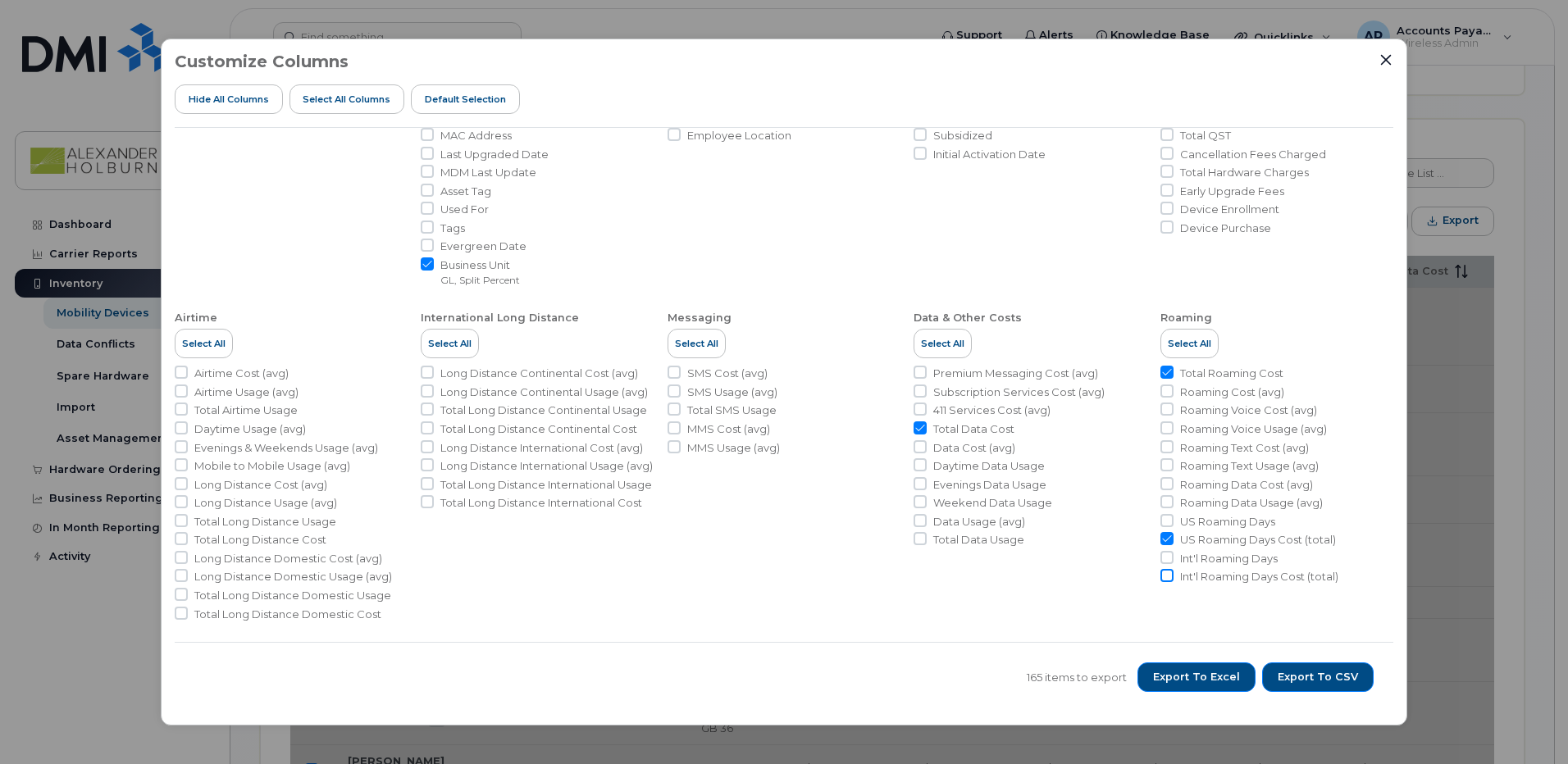
click at [1160, 575] on input "Int'l Roaming Days Cost (total)" at bounding box center [1166, 575] width 13 height 13
checkbox input "true"
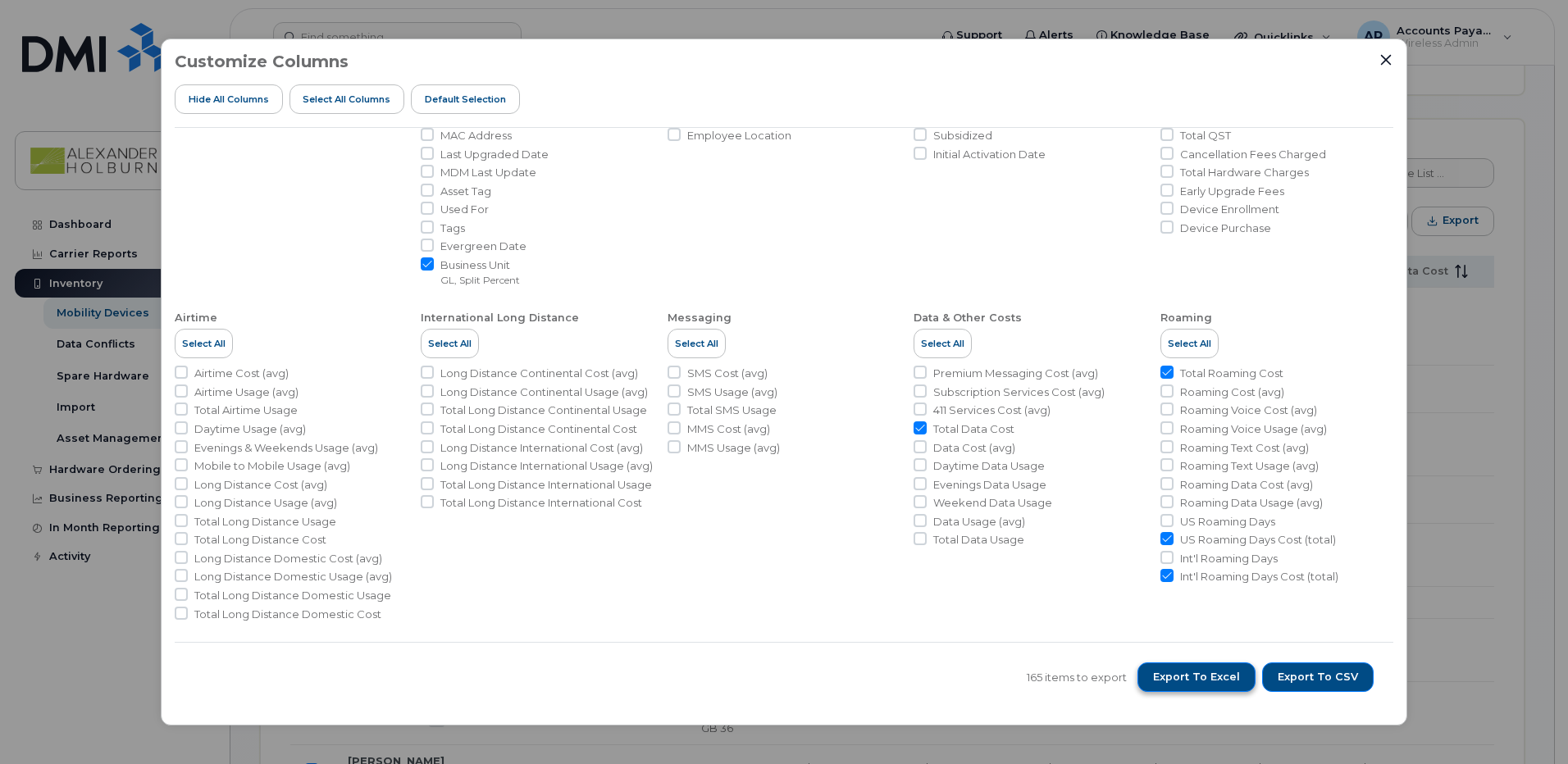
click at [1189, 683] on span "Export to Excel" at bounding box center [1197, 678] width 87 height 15
click at [744, 543] on li "Messaging Select All SMS Cost (avg) SMS Usage (avg) Total SMS Usage MMS Cost (a…" at bounding box center [784, 459] width 233 height 324
click at [1390, 62] on icon "Close" at bounding box center [1385, 60] width 13 height 13
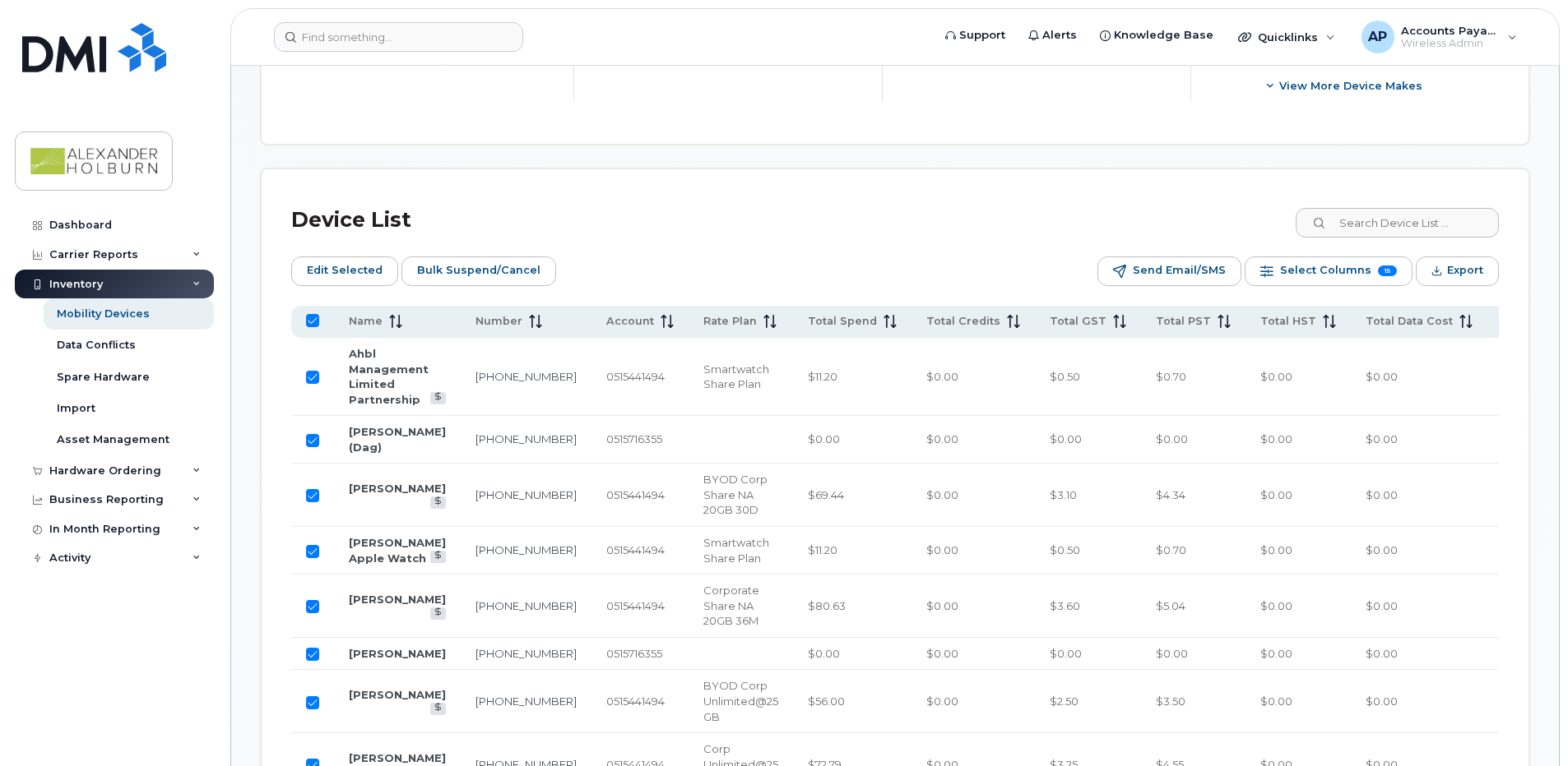
scroll to position [471, 0]
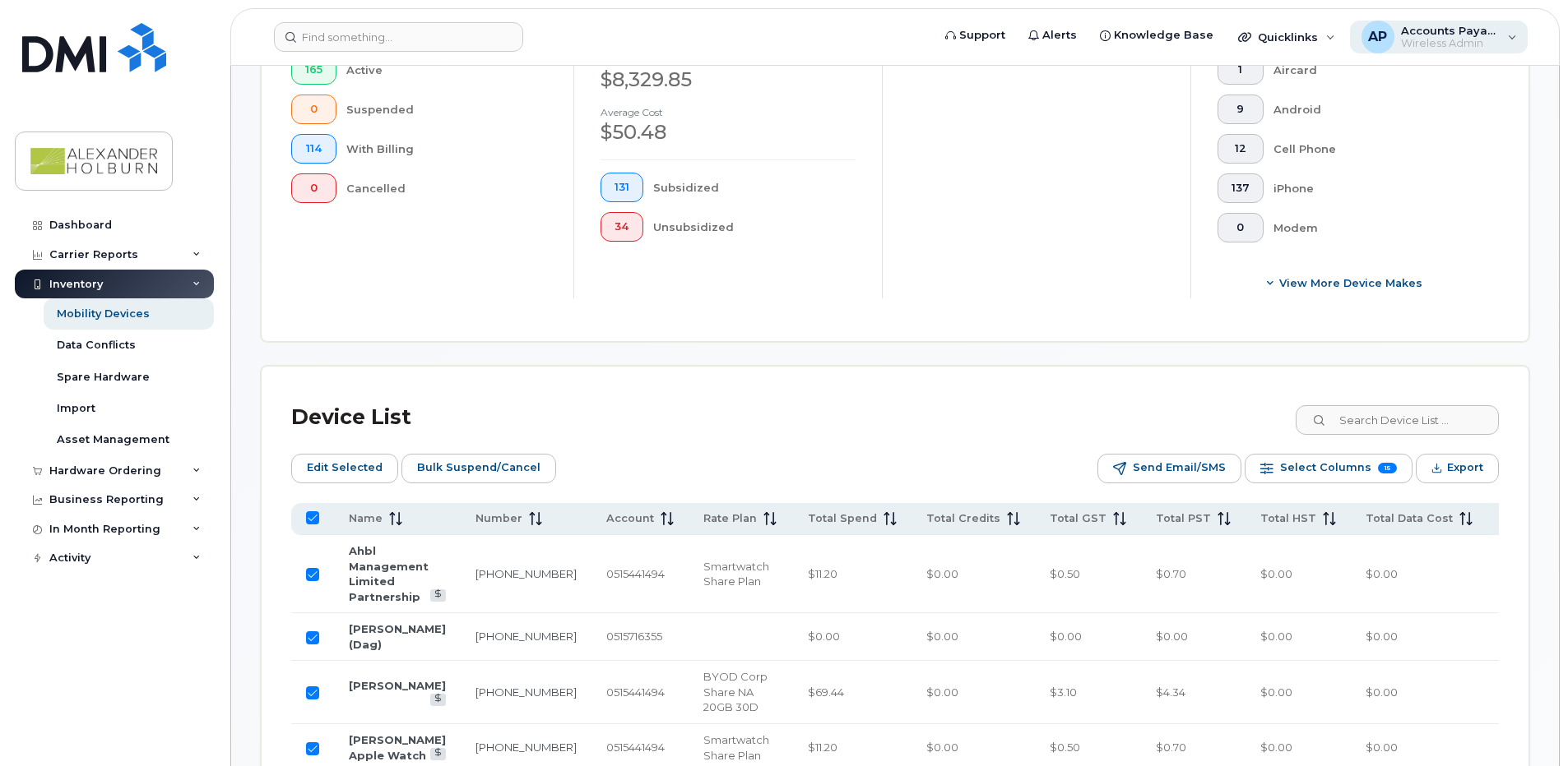
click at [1447, 37] on div "Accounts Payable Wireless Admin" at bounding box center [1447, 37] width 105 height 26
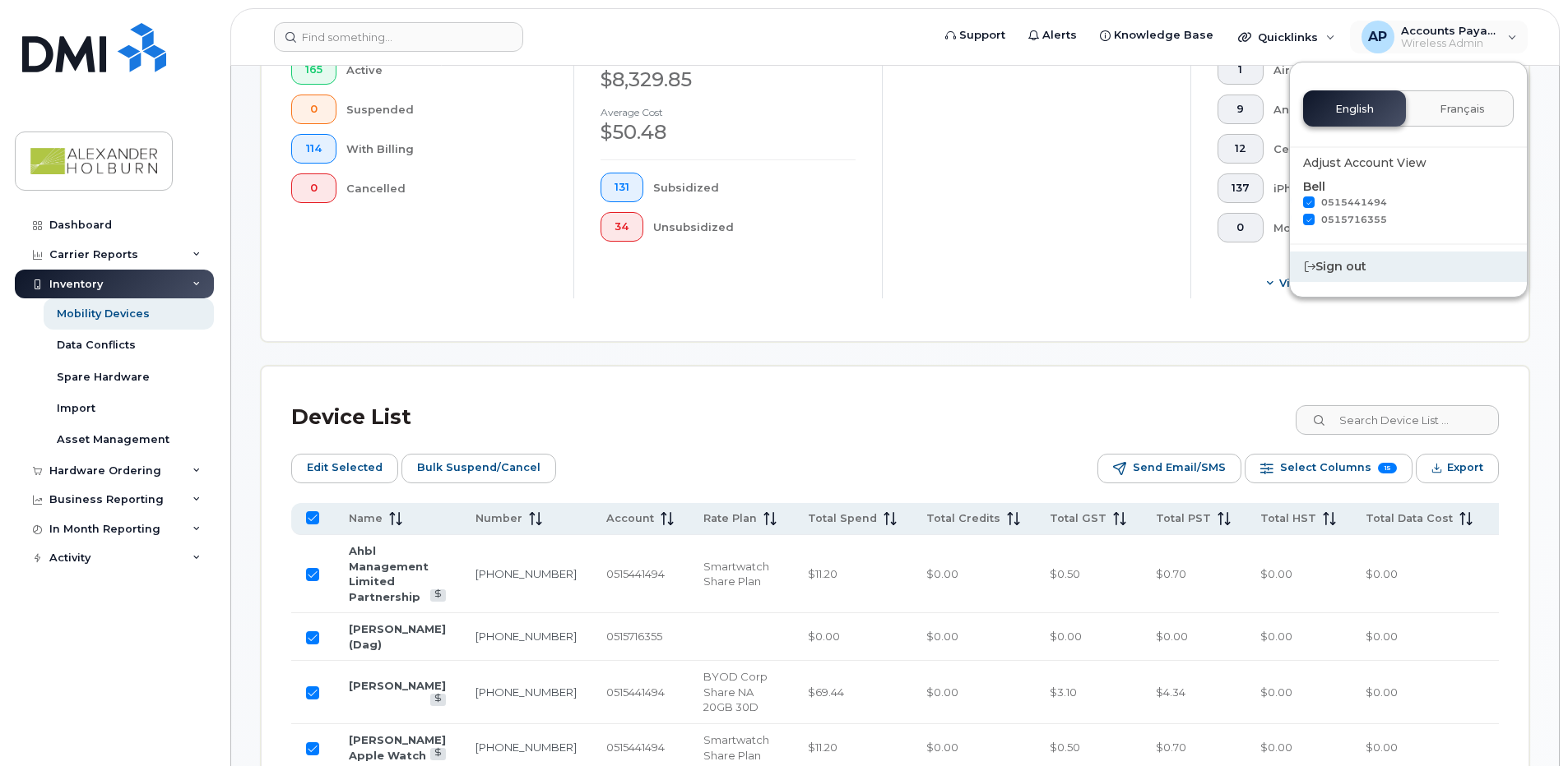
click at [1346, 265] on div "Sign out" at bounding box center [1407, 267] width 237 height 30
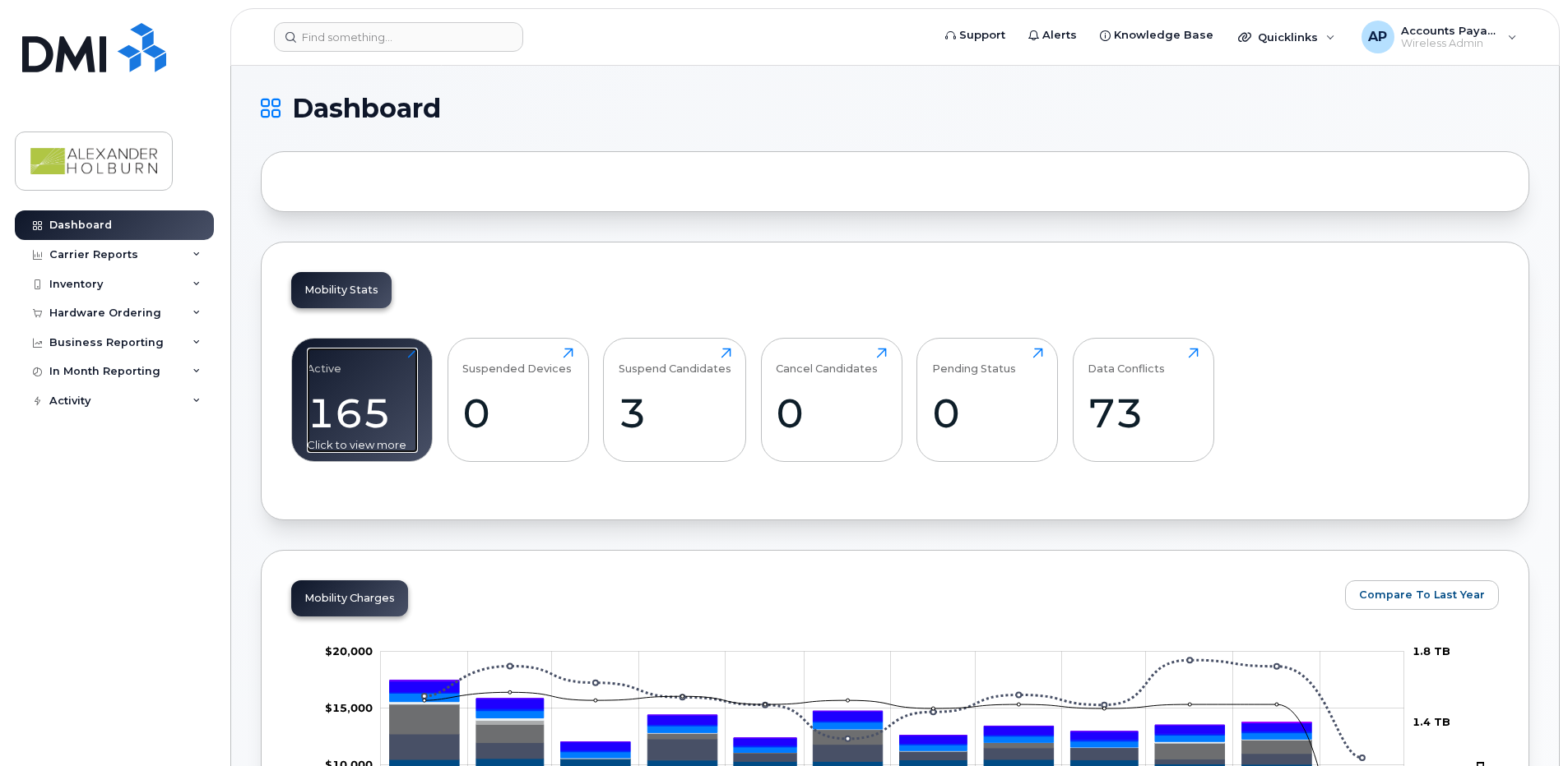
click at [347, 427] on div "165" at bounding box center [363, 413] width 111 height 48
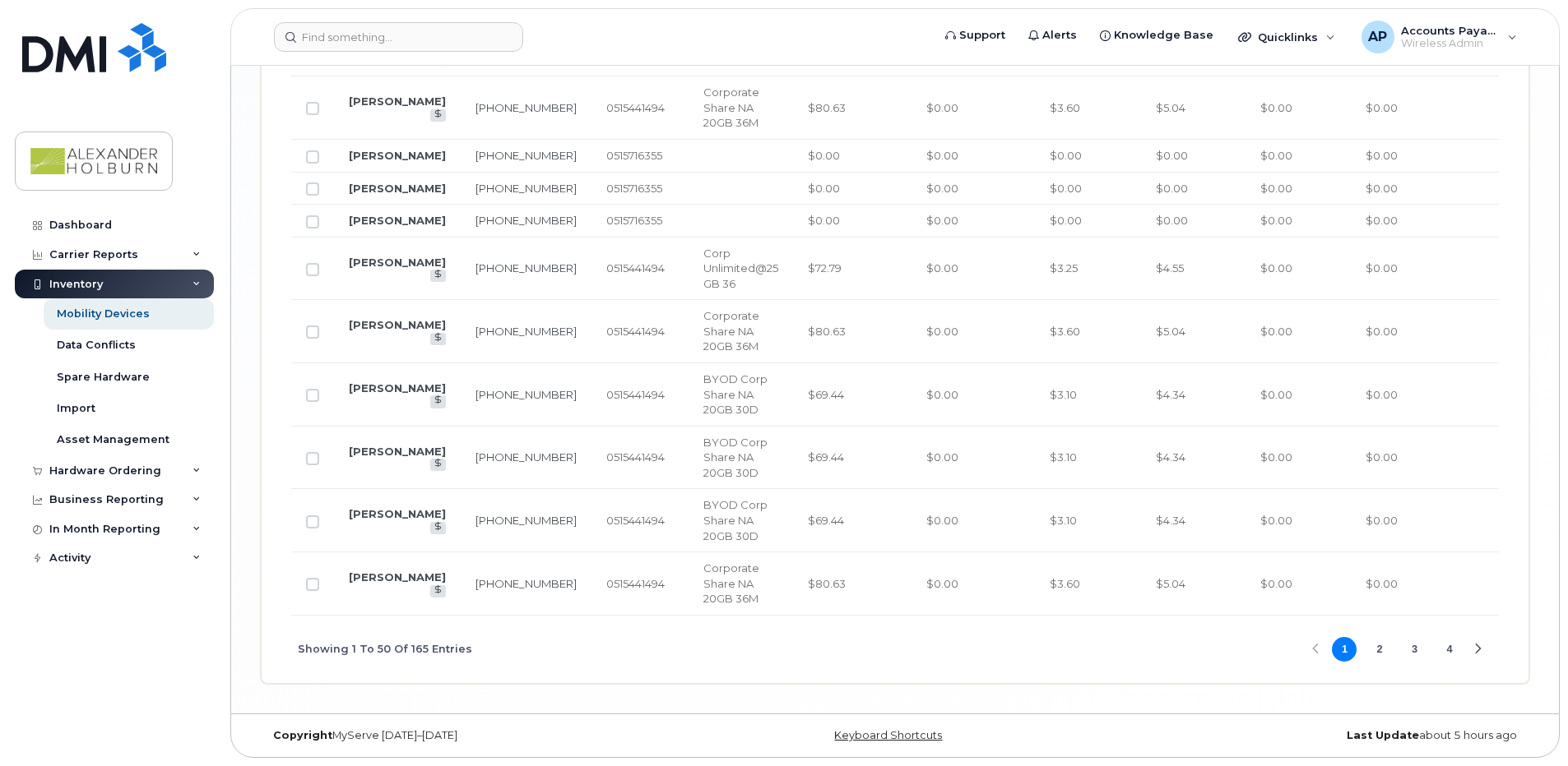
scroll to position [3373, 0]
click at [1378, 652] on button "2" at bounding box center [1380, 650] width 25 height 25
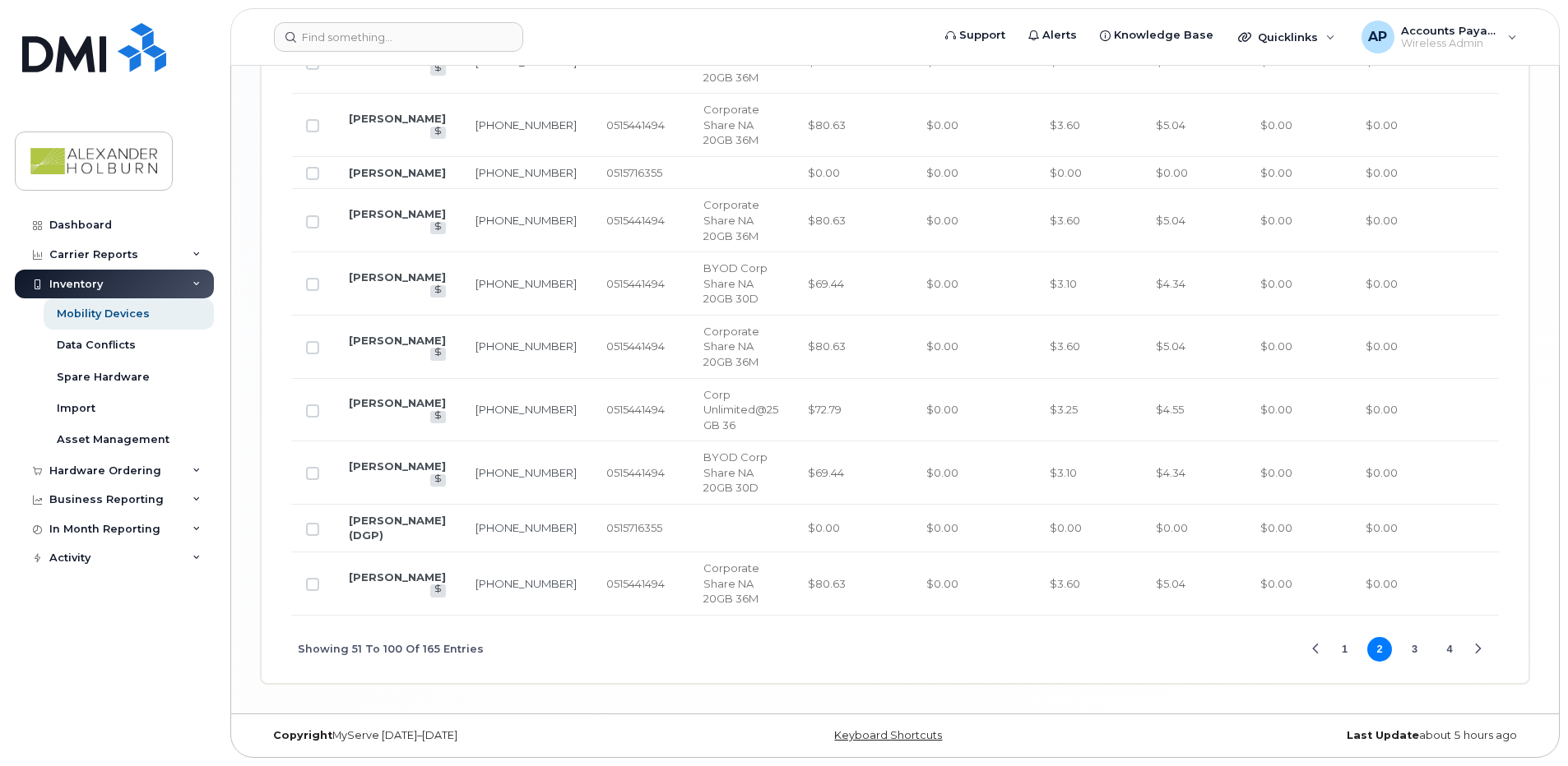
click at [1418, 662] on button "3" at bounding box center [1414, 650] width 25 height 25
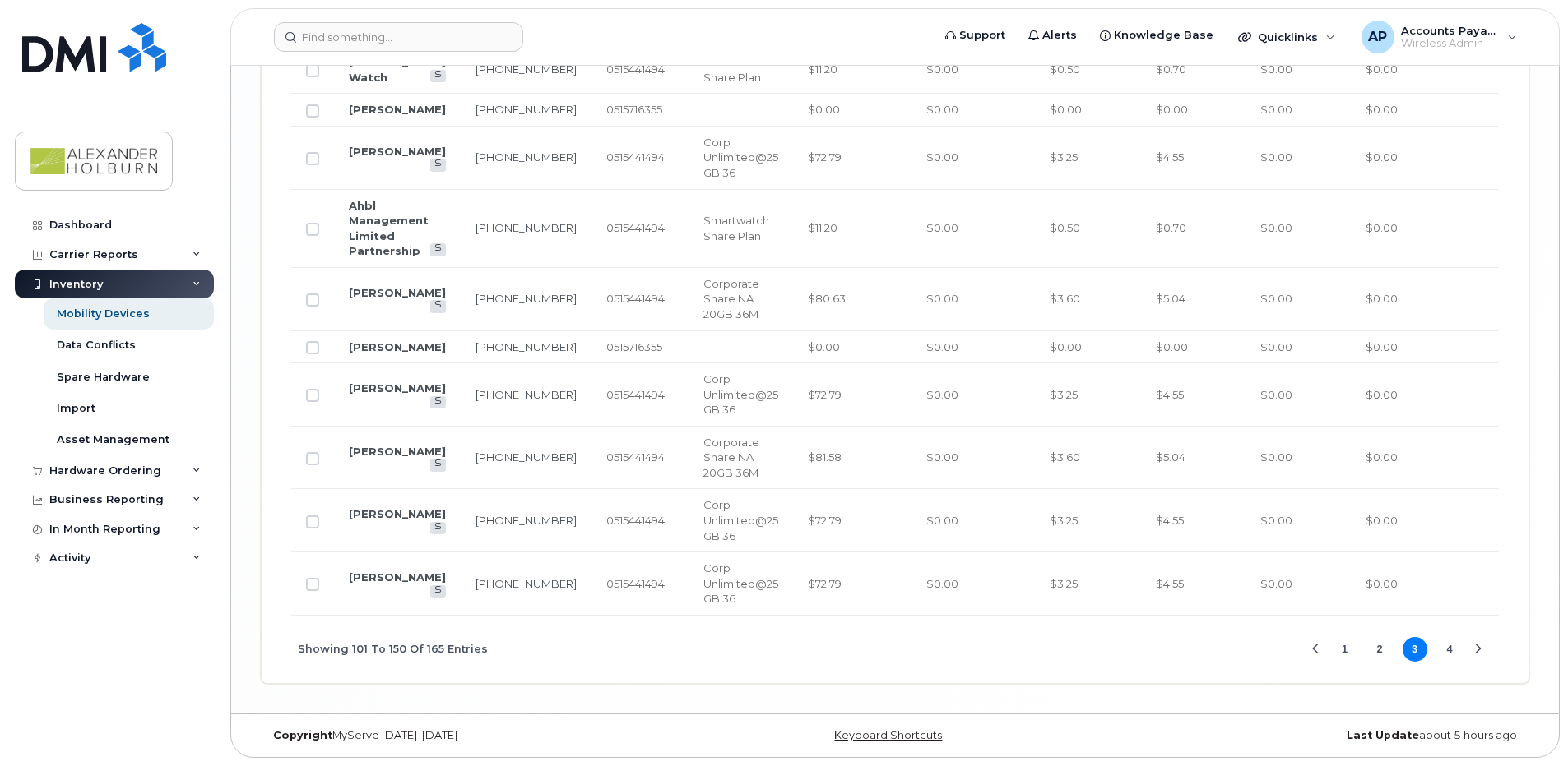
click at [1452, 662] on button "4" at bounding box center [1449, 650] width 25 height 25
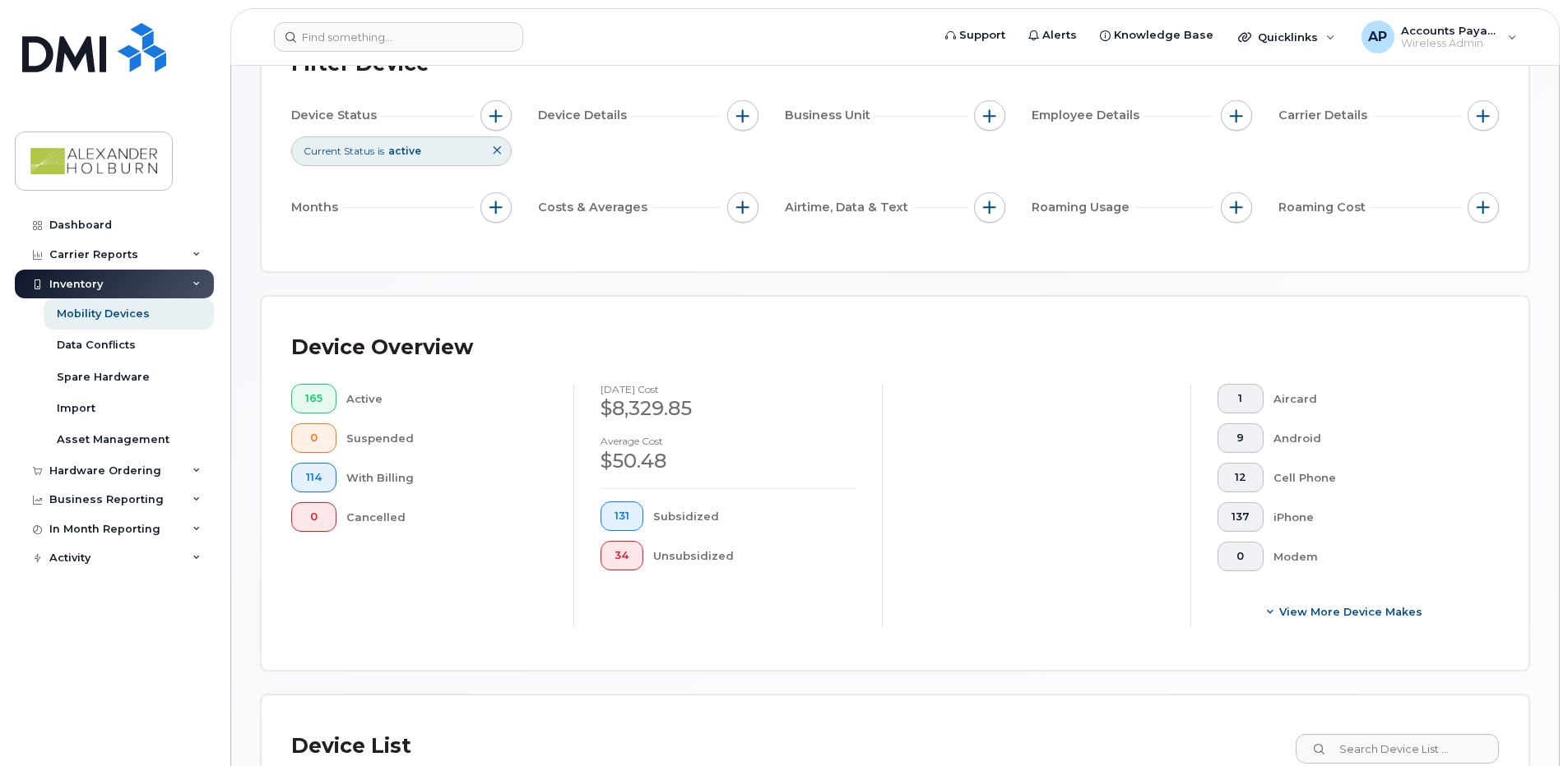
scroll to position [164, 0]
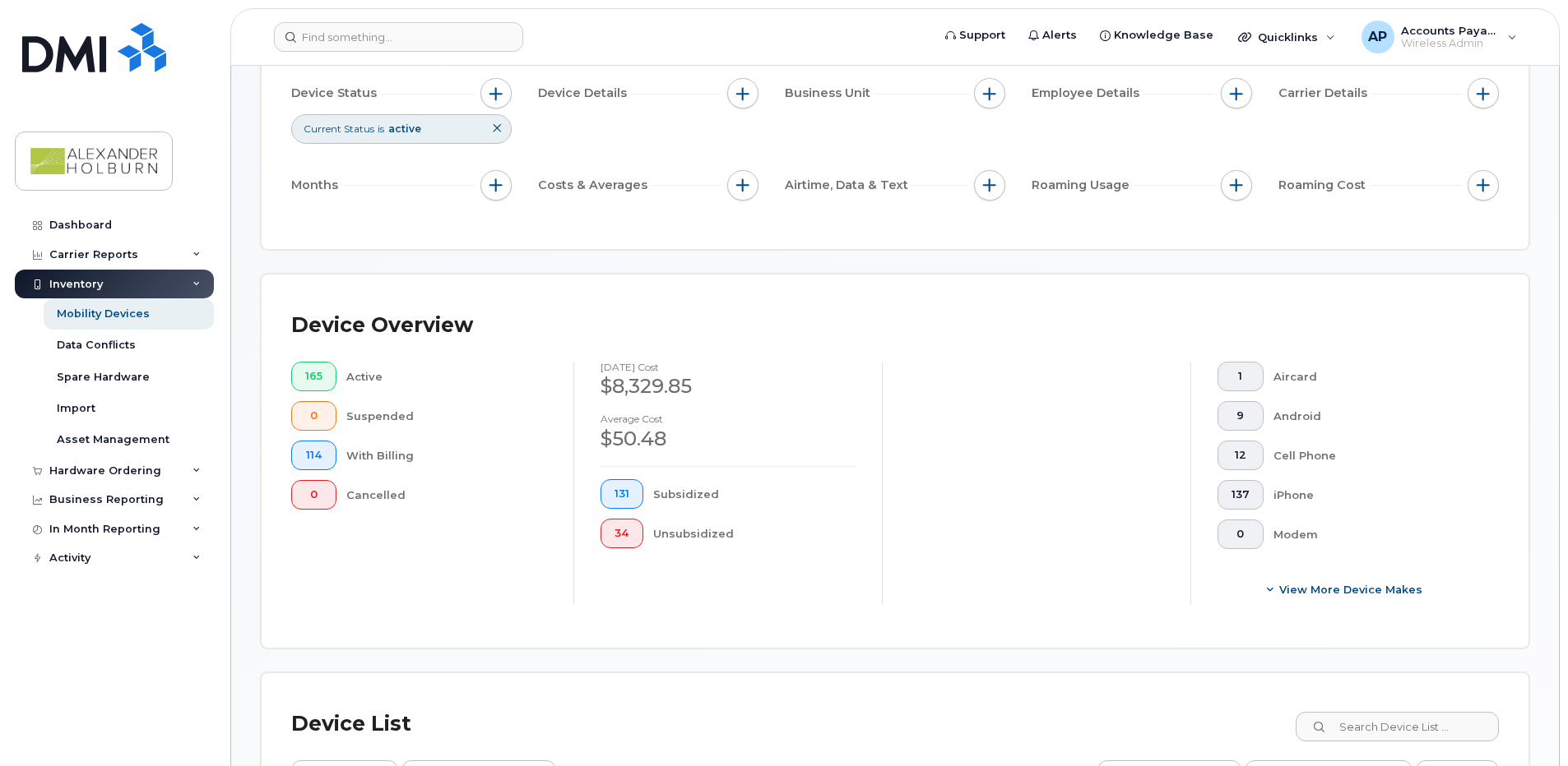
click at [377, 383] on div "Active" at bounding box center [447, 376] width 202 height 29
click at [305, 390] on button "165" at bounding box center [313, 376] width 46 height 29
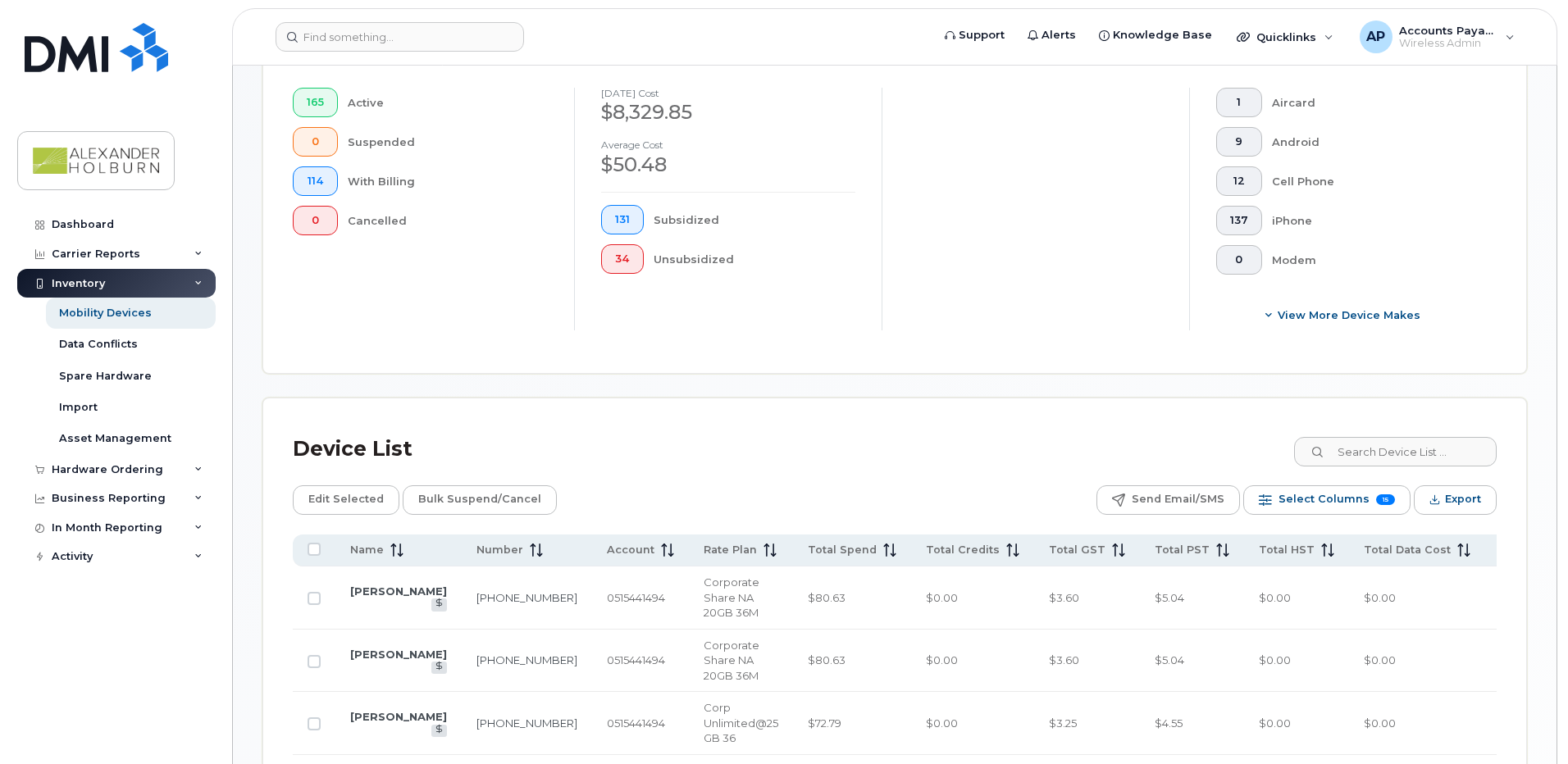
scroll to position [492, 0]
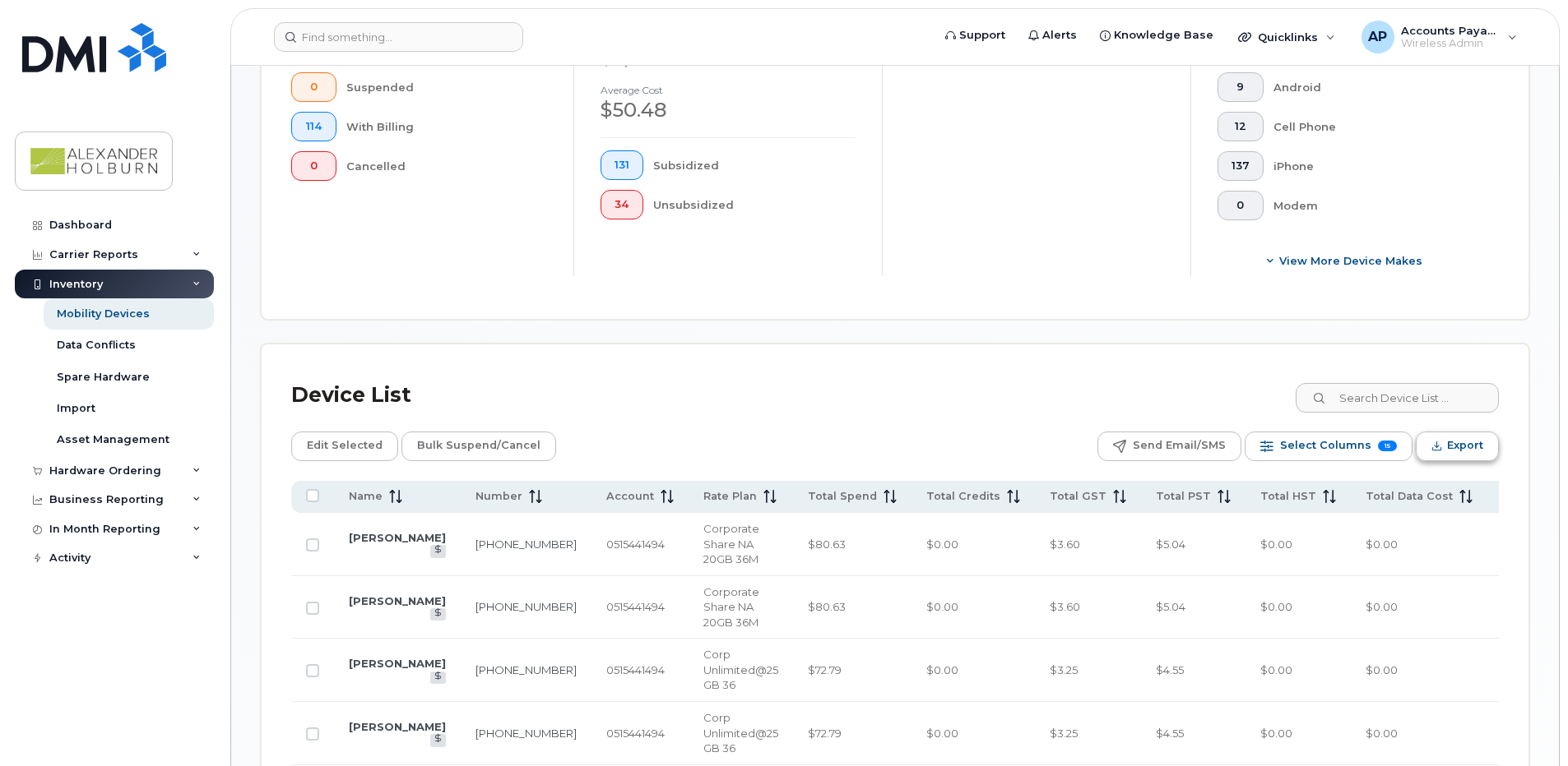
click at [1451, 442] on span "Export" at bounding box center [1464, 445] width 37 height 25
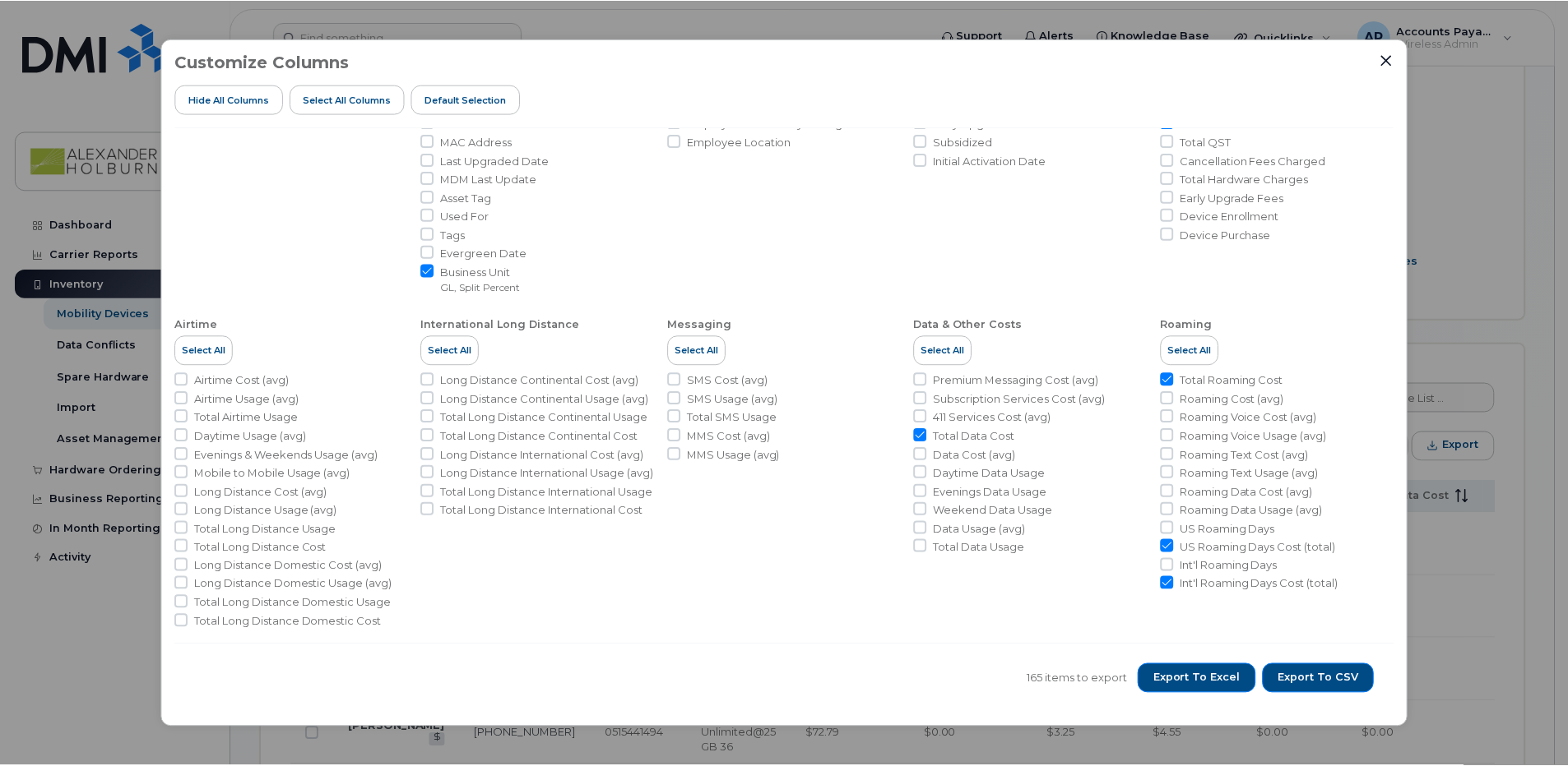
scroll to position [235, 0]
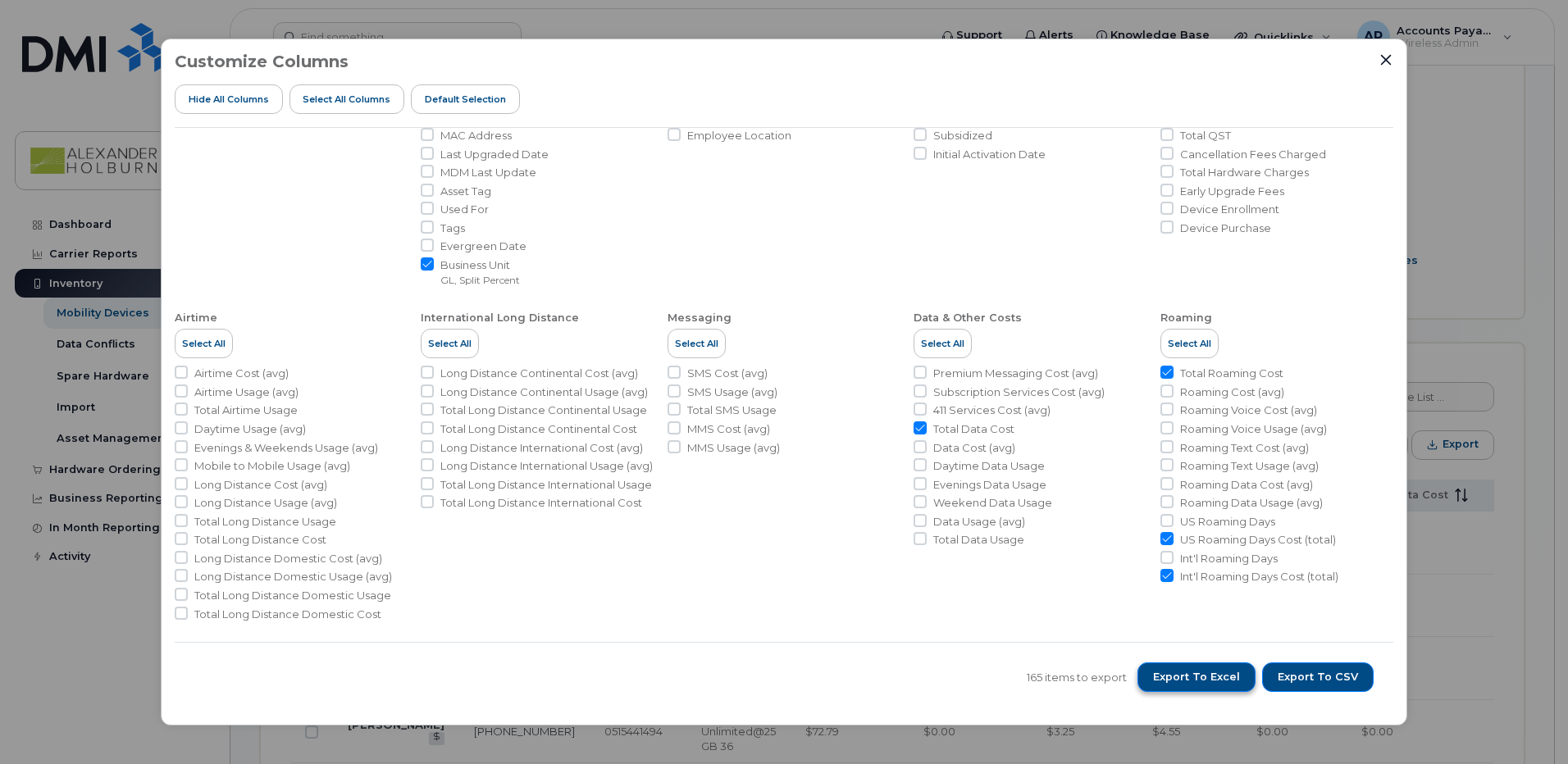
click at [1205, 687] on button "Export to Excel" at bounding box center [1197, 677] width 118 height 29
click at [1219, 680] on span "Export to Excel" at bounding box center [1197, 678] width 87 height 15
click at [1075, 618] on li "Data & Other Costs Select All Premium Messaging Cost (avg) Subscription Service…" at bounding box center [1030, 459] width 233 height 324
click at [1385, 57] on icon "Close" at bounding box center [1385, 60] width 13 height 13
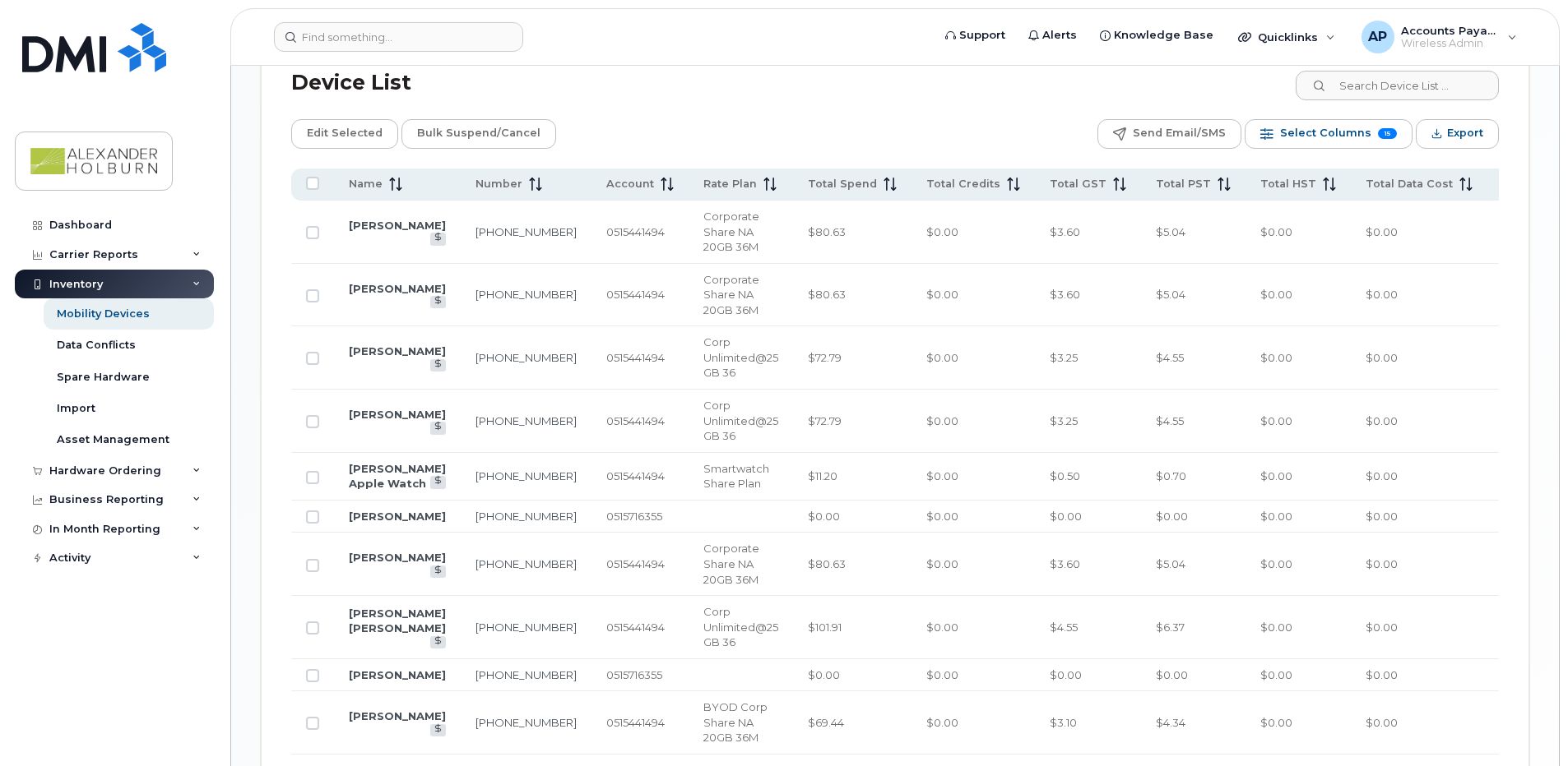
scroll to position [822, 0]
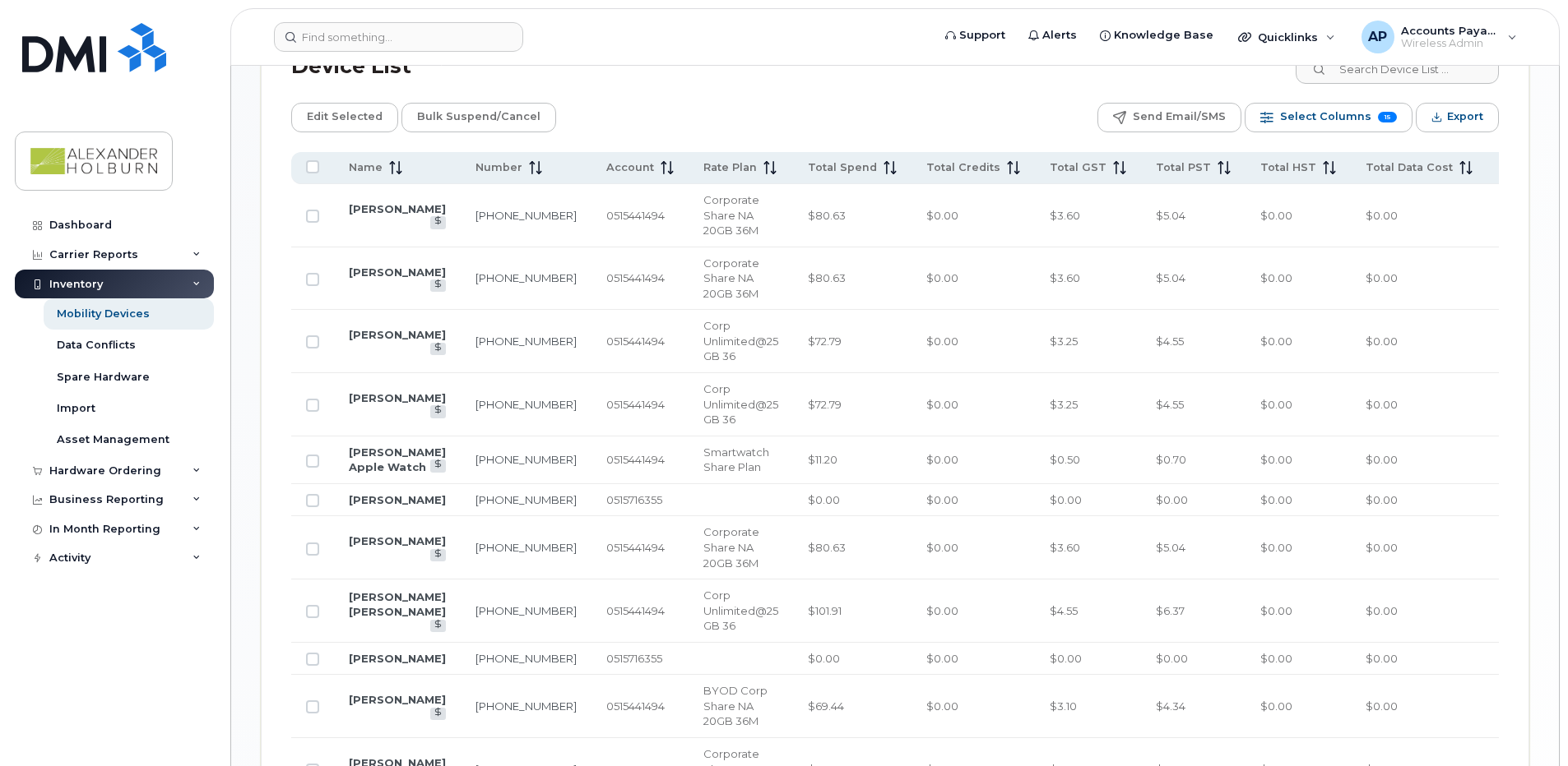
click at [946, 579] on td "$0.00" at bounding box center [973, 547] width 123 height 63
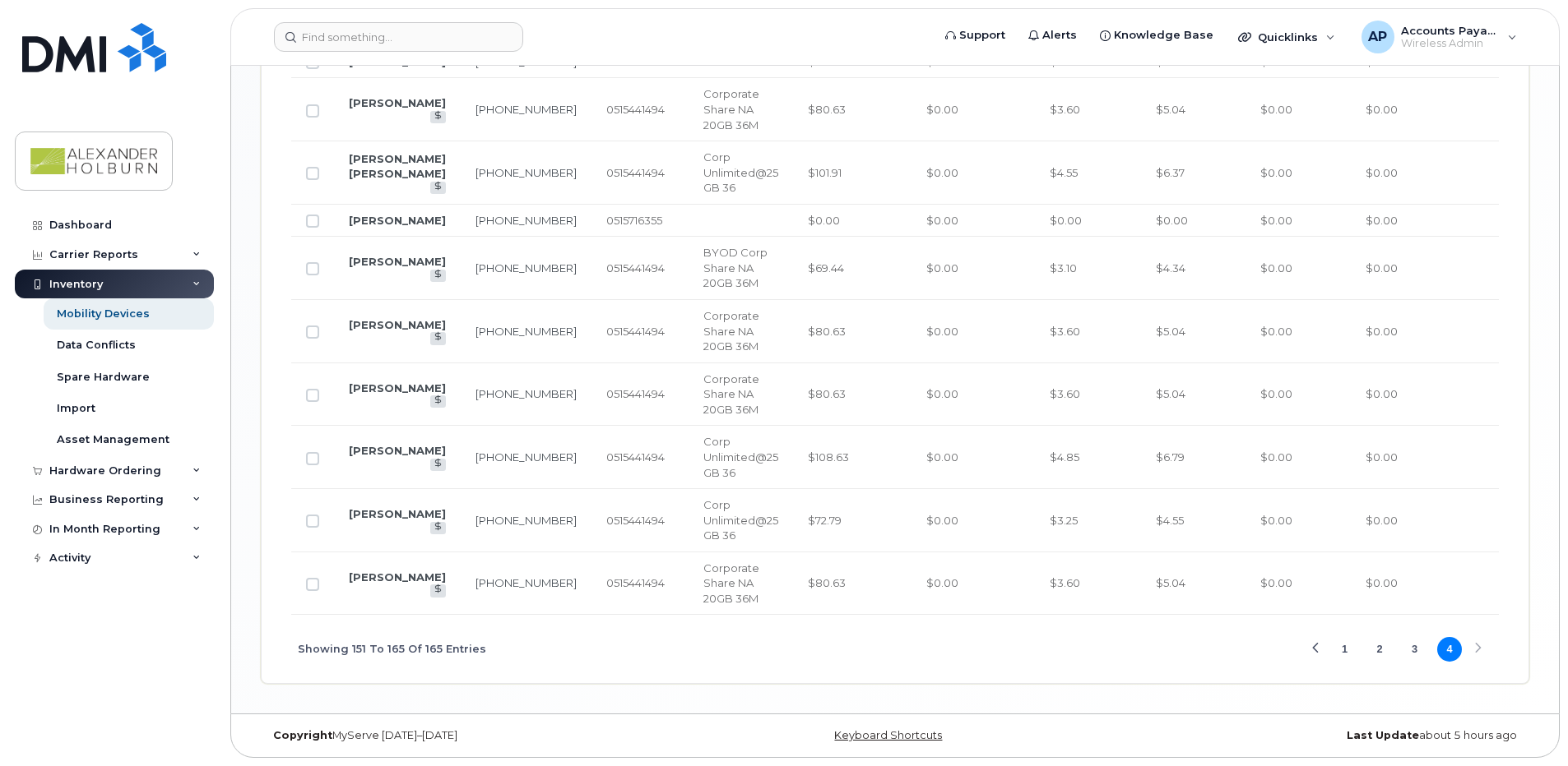
scroll to position [1354, 0]
click at [1376, 649] on button "2" at bounding box center [1380, 650] width 25 height 25
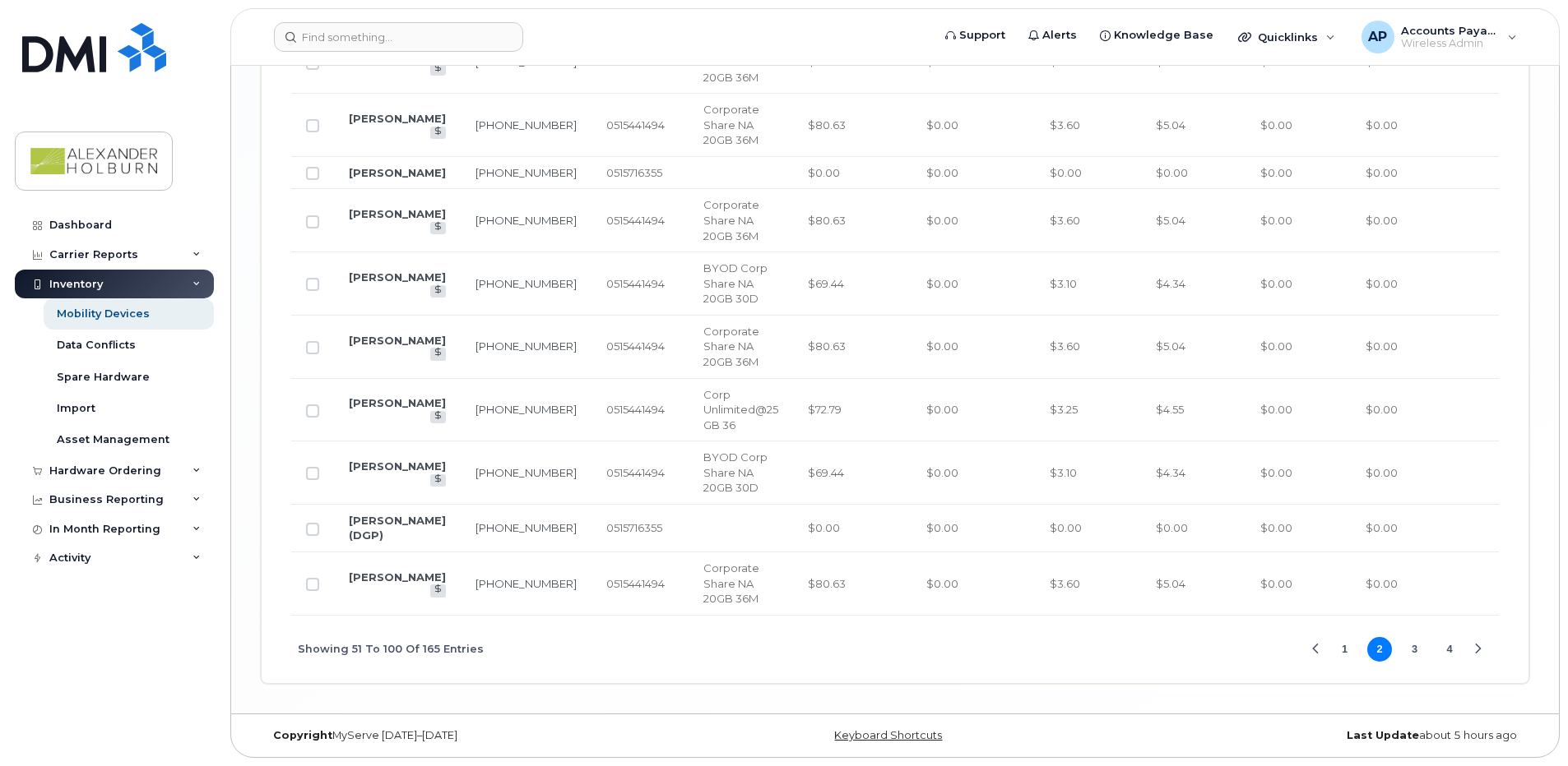
scroll to position [3410, 0]
click at [1347, 651] on button "1" at bounding box center [1344, 650] width 25 height 25
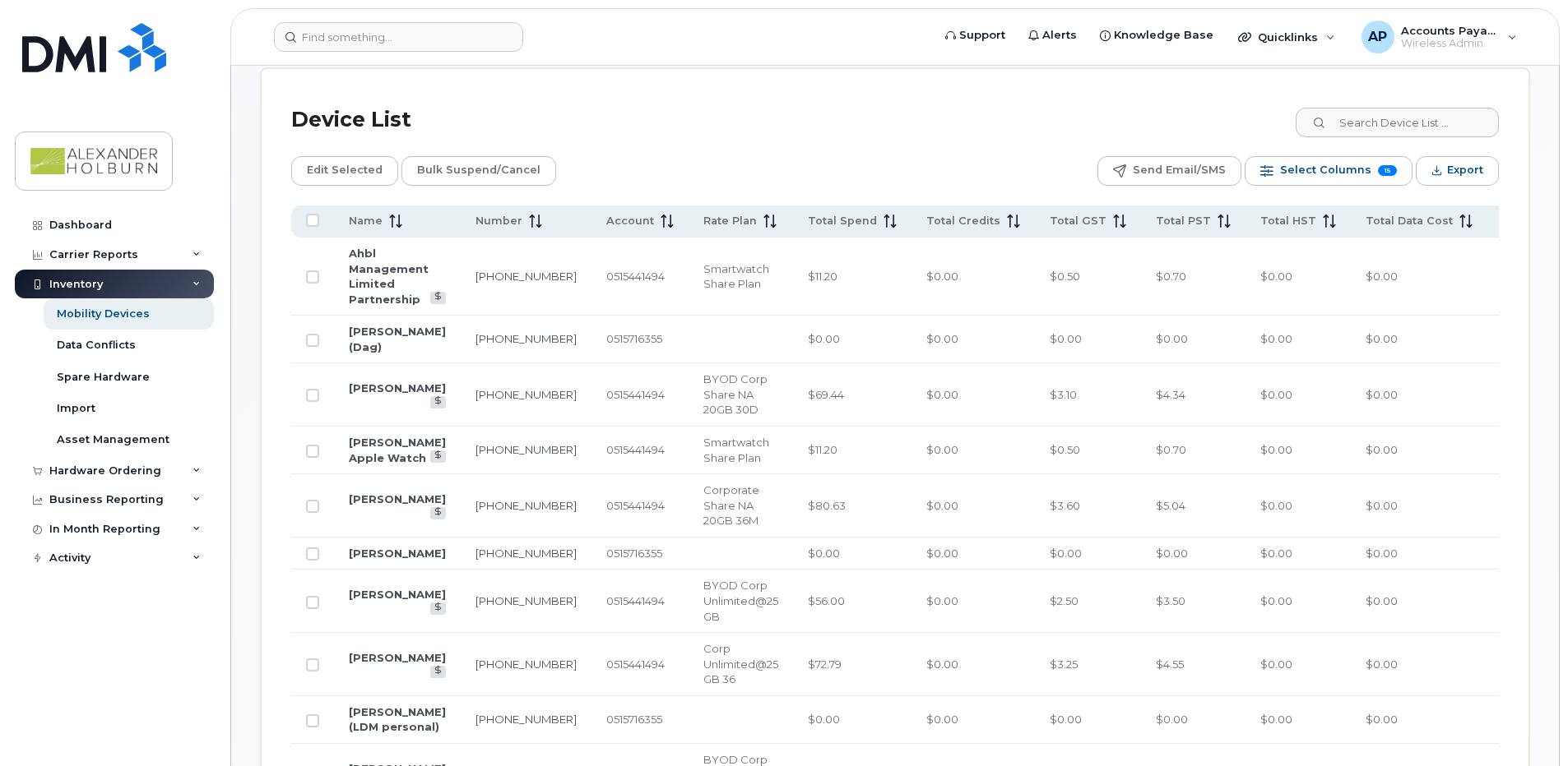
scroll to position [578, 0]
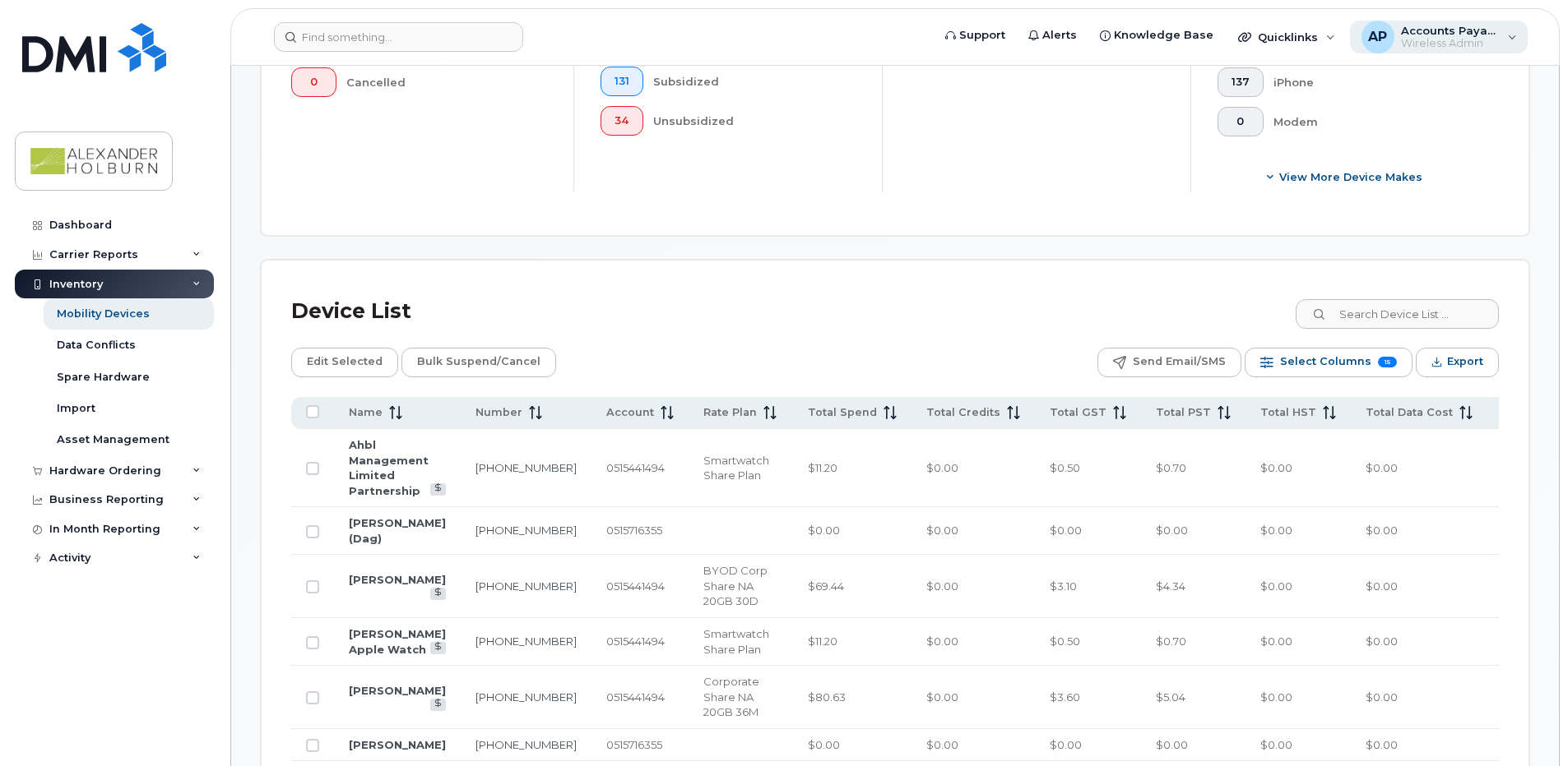
click at [1440, 37] on span "Accounts Payable" at bounding box center [1450, 30] width 99 height 13
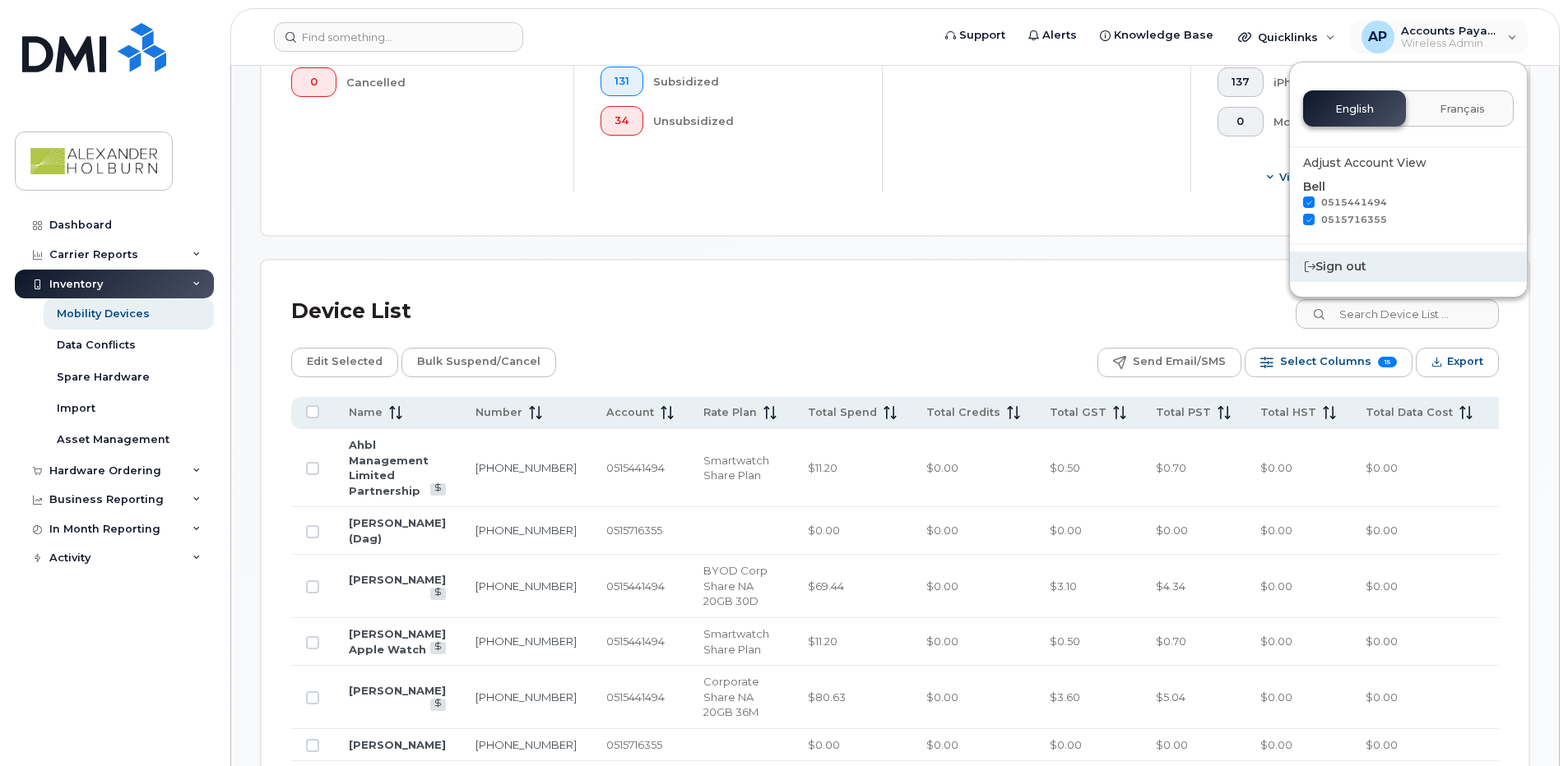
click at [1347, 266] on div "Sign out" at bounding box center [1407, 267] width 237 height 30
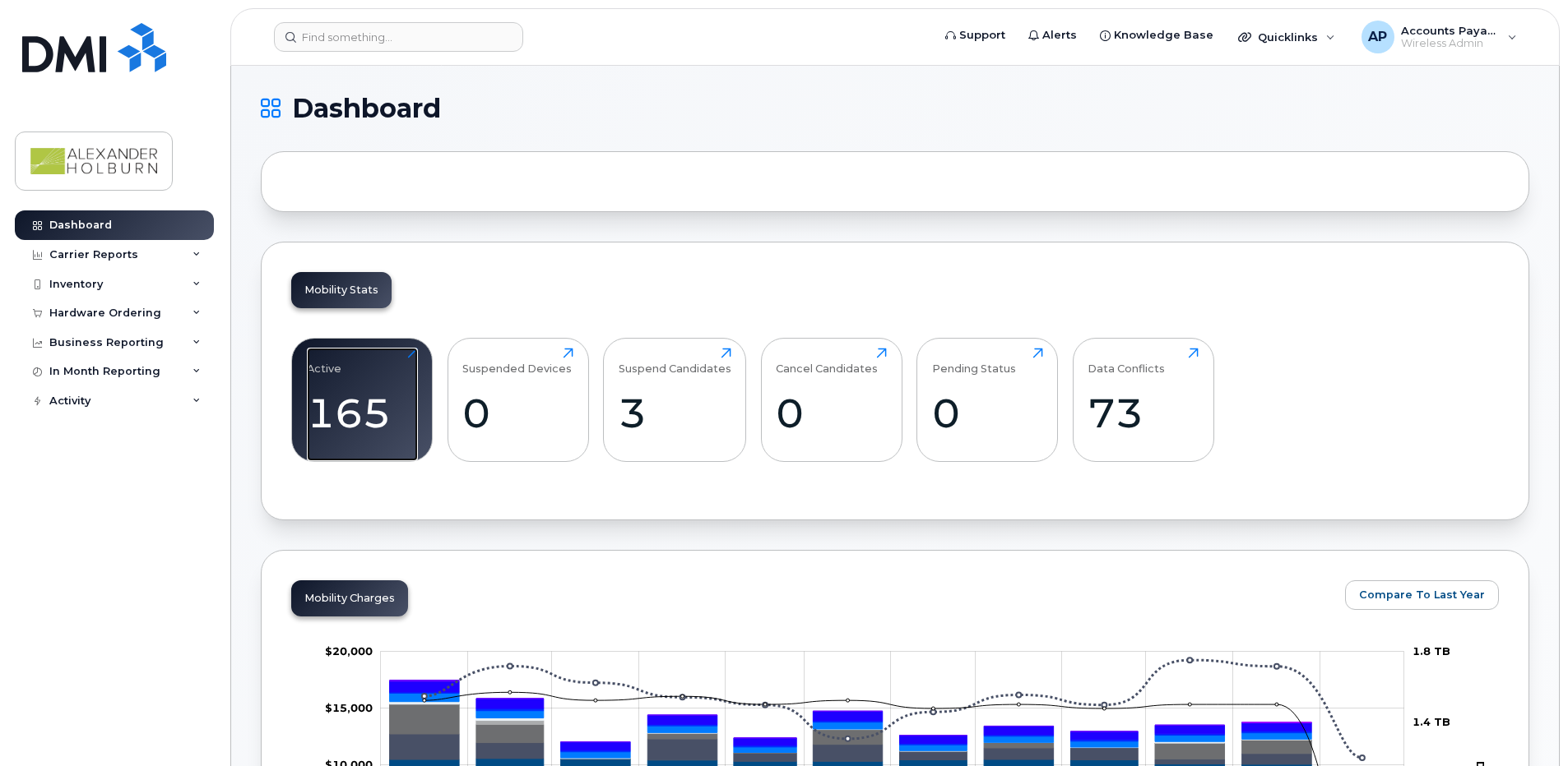
drag, startPoint x: 405, startPoint y: 401, endPoint x: 384, endPoint y: 301, distance: 102.2
click at [405, 401] on div "165" at bounding box center [363, 413] width 111 height 48
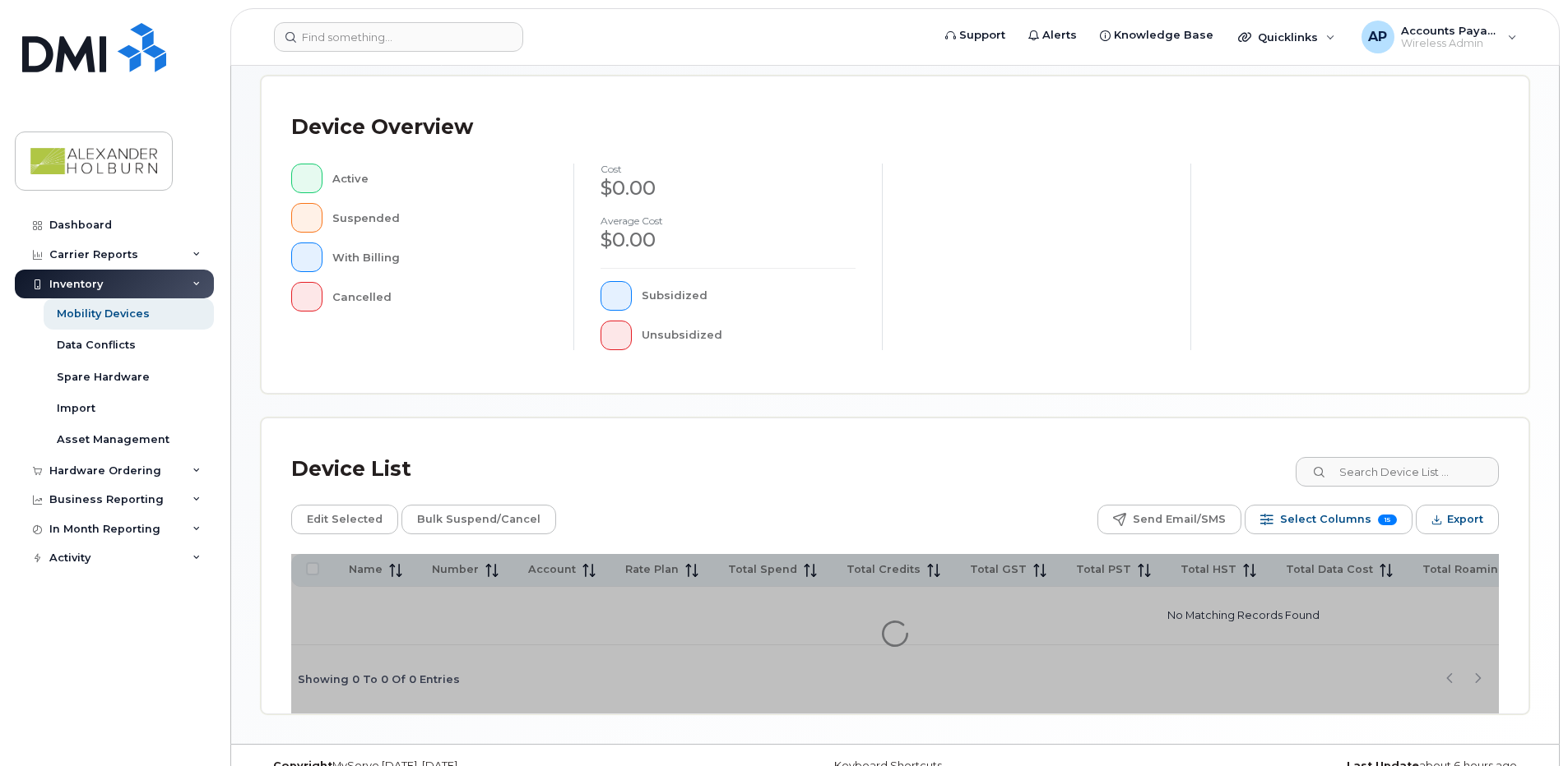
scroll to position [370, 0]
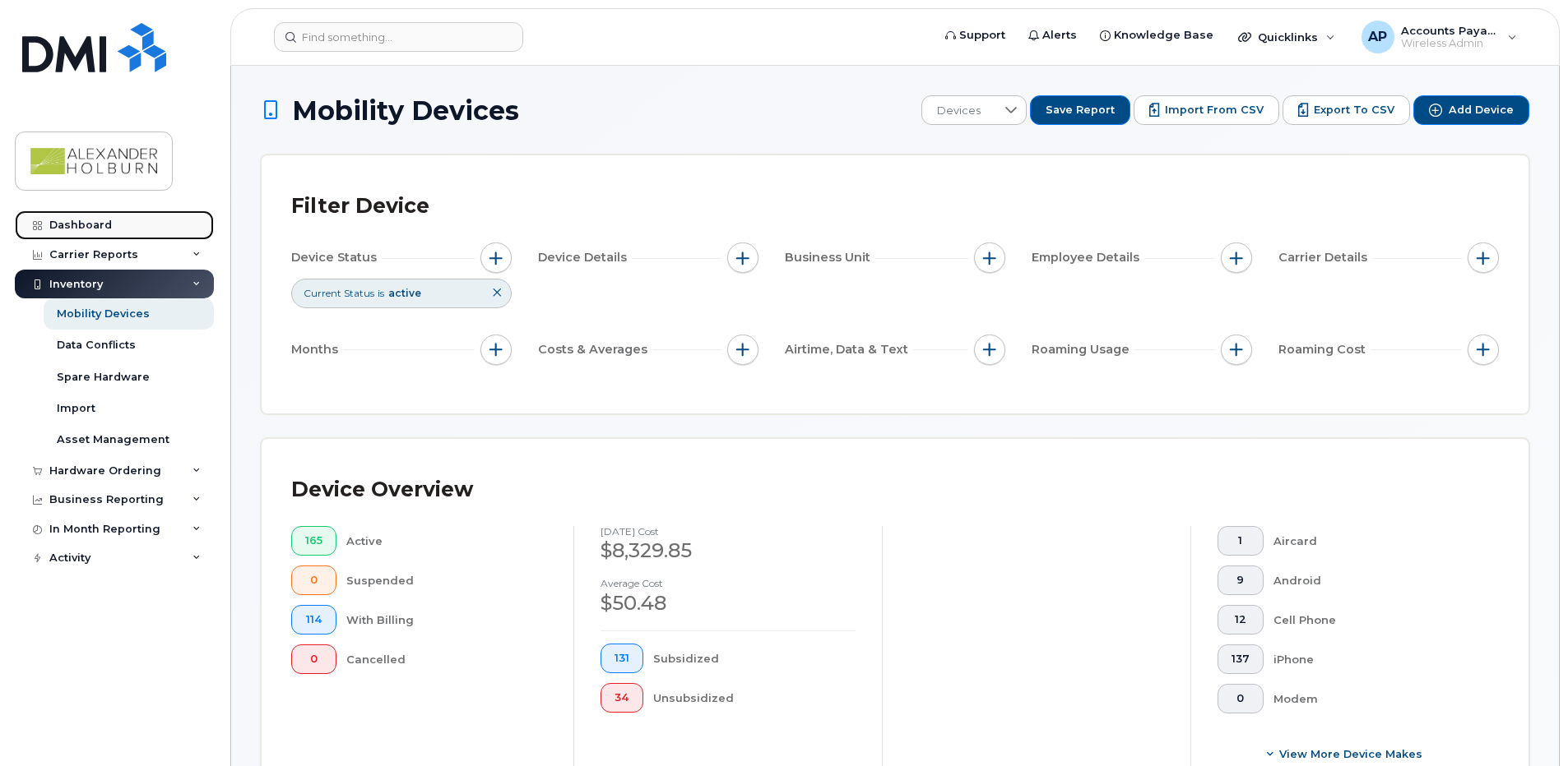
drag, startPoint x: 69, startPoint y: 226, endPoint x: 85, endPoint y: 232, distance: 17.1
click at [69, 226] on div "Dashboard" at bounding box center [80, 225] width 63 height 13
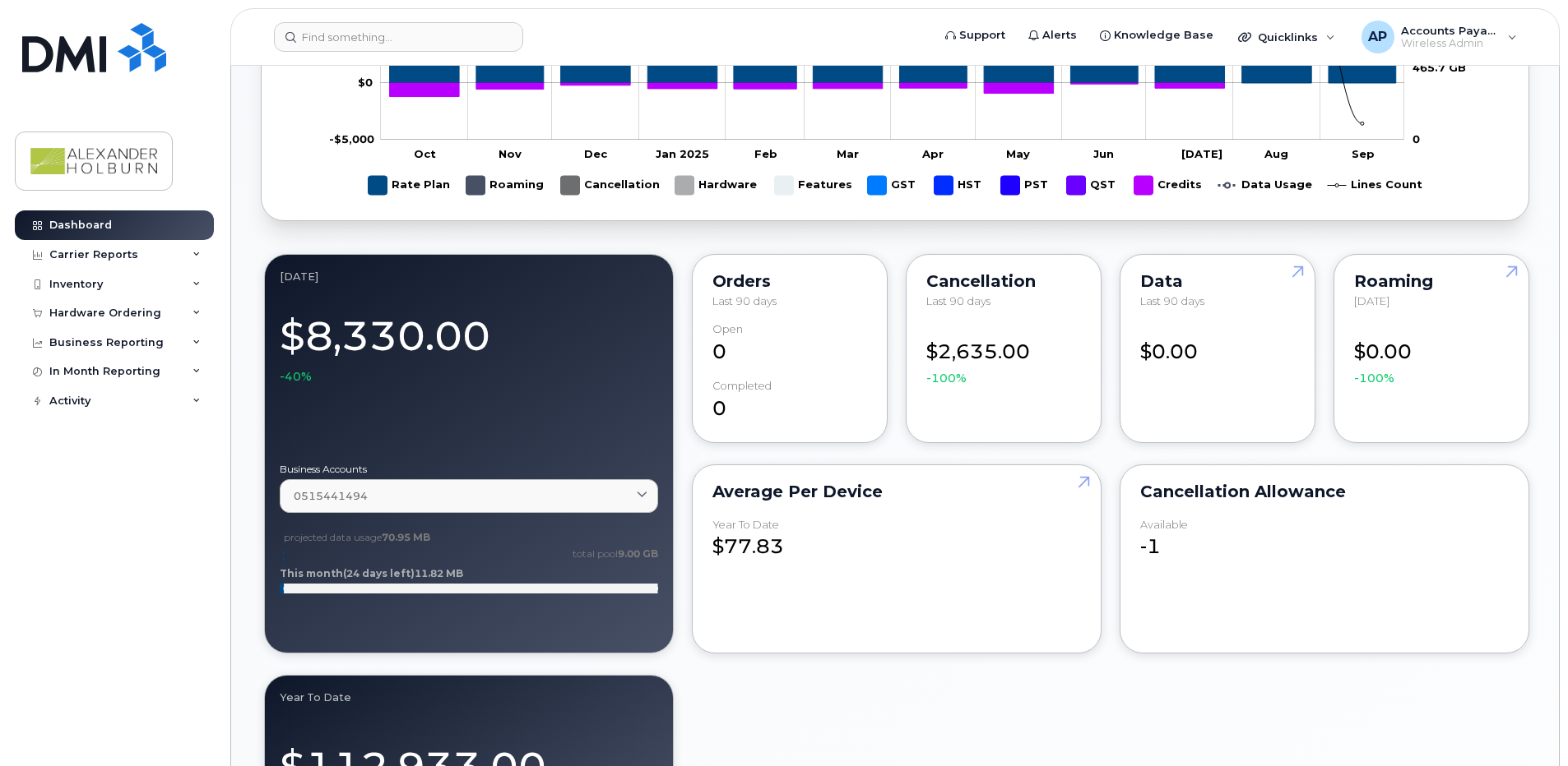
scroll to position [822, 0]
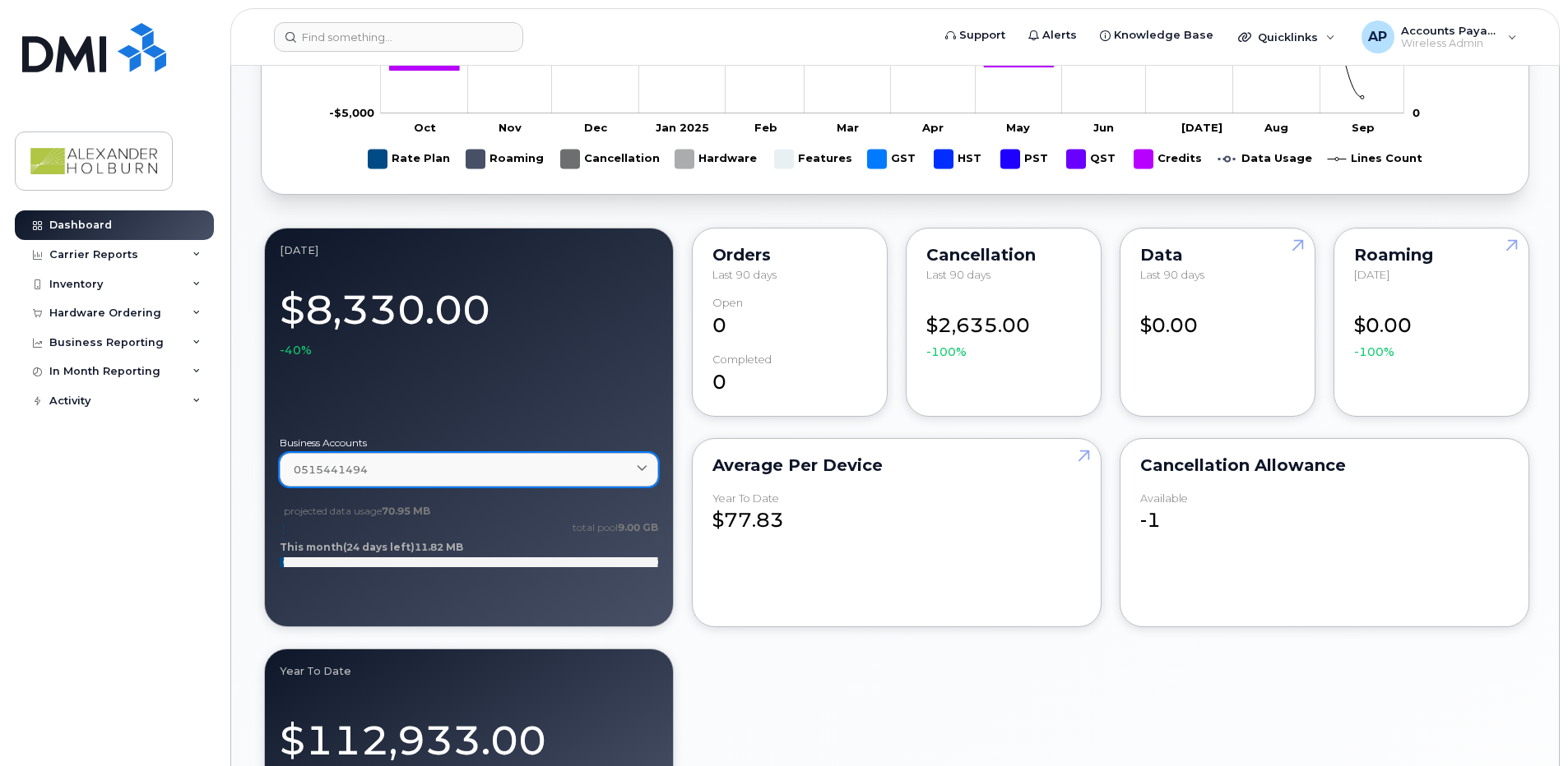
click at [642, 470] on icon at bounding box center [642, 470] width 11 height 11
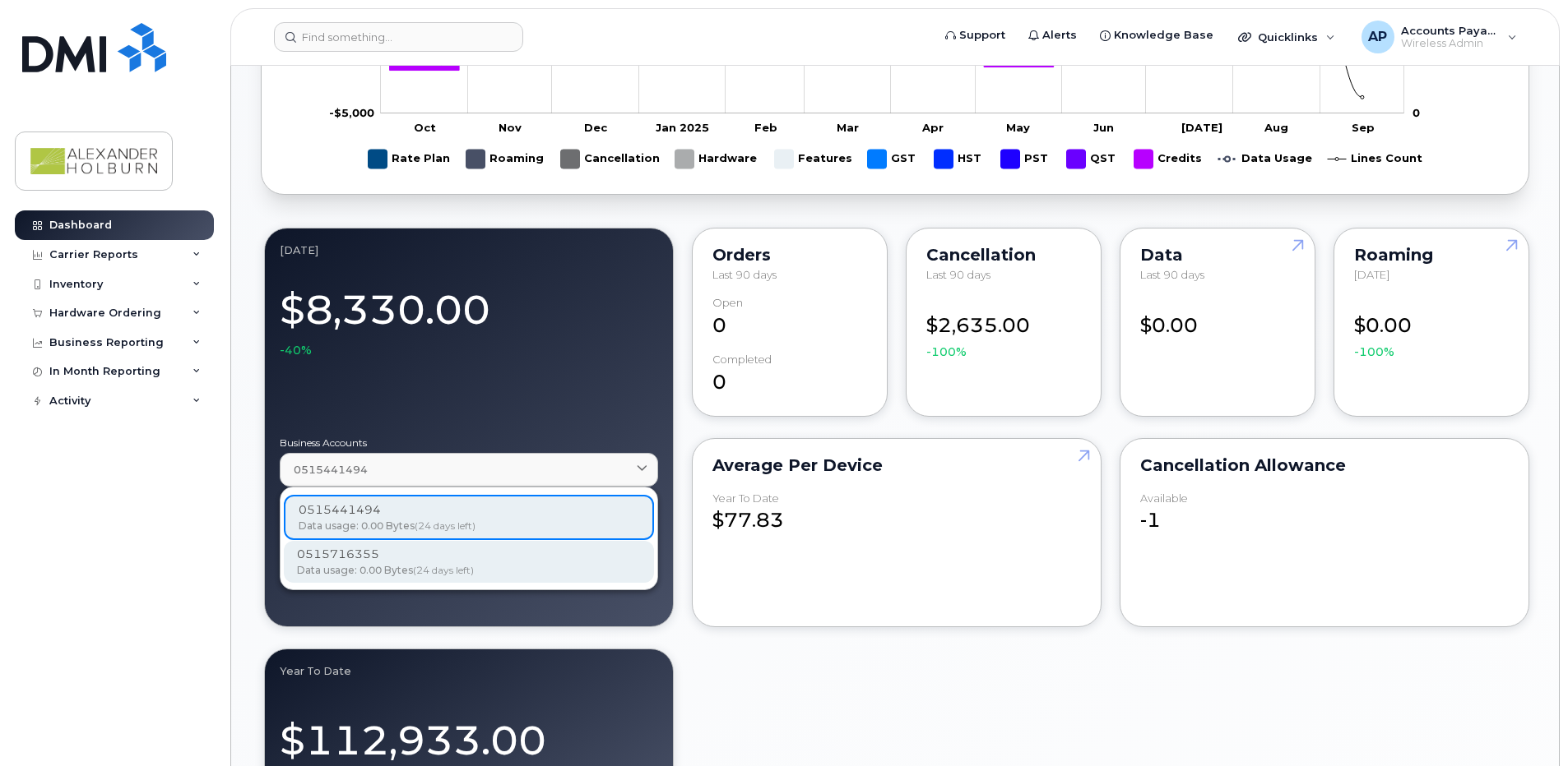
click at [472, 560] on div "0515716355" at bounding box center [469, 554] width 344 height 17
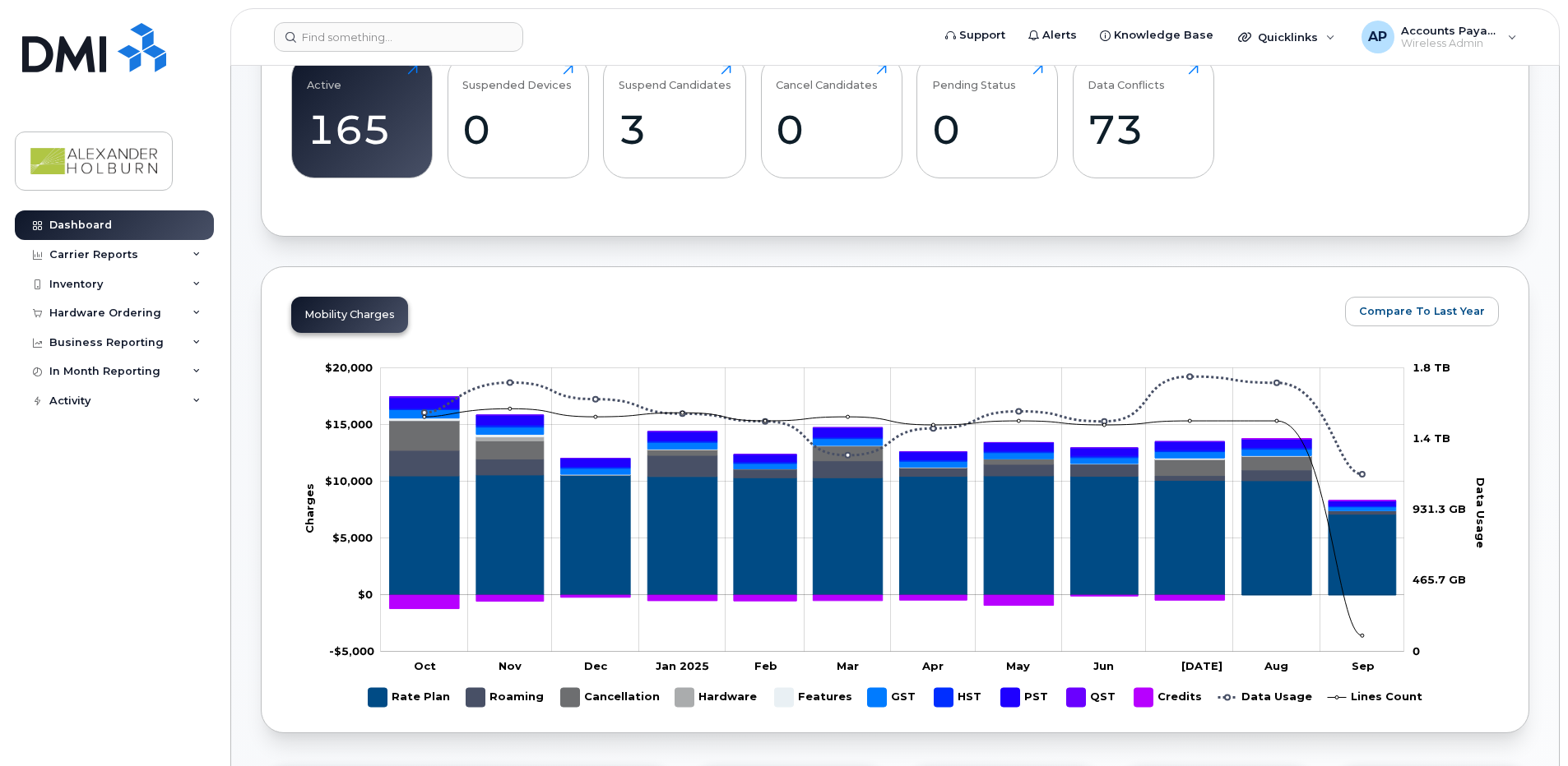
scroll to position [164, 0]
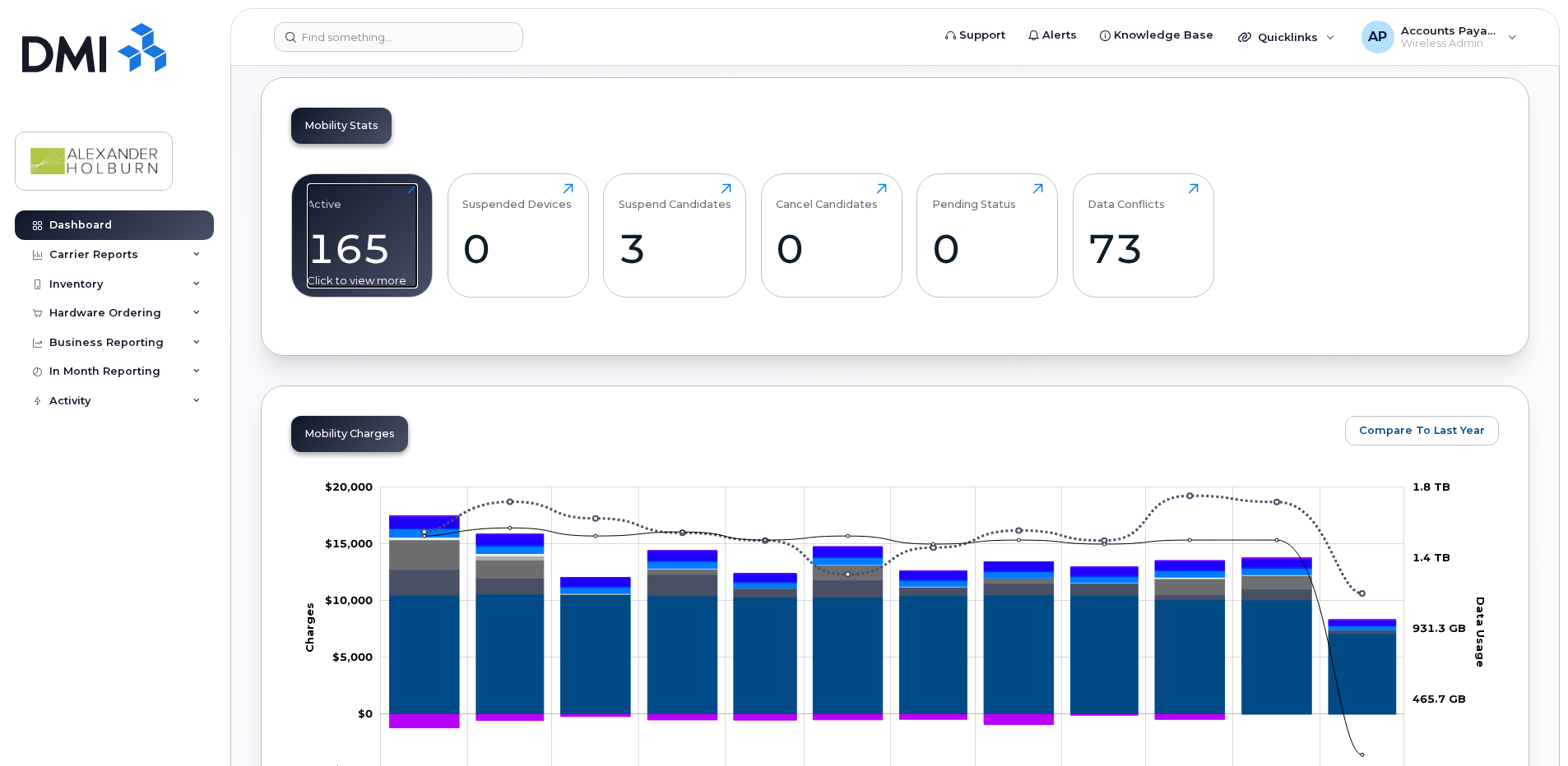
click at [405, 265] on div "165" at bounding box center [363, 248] width 111 height 48
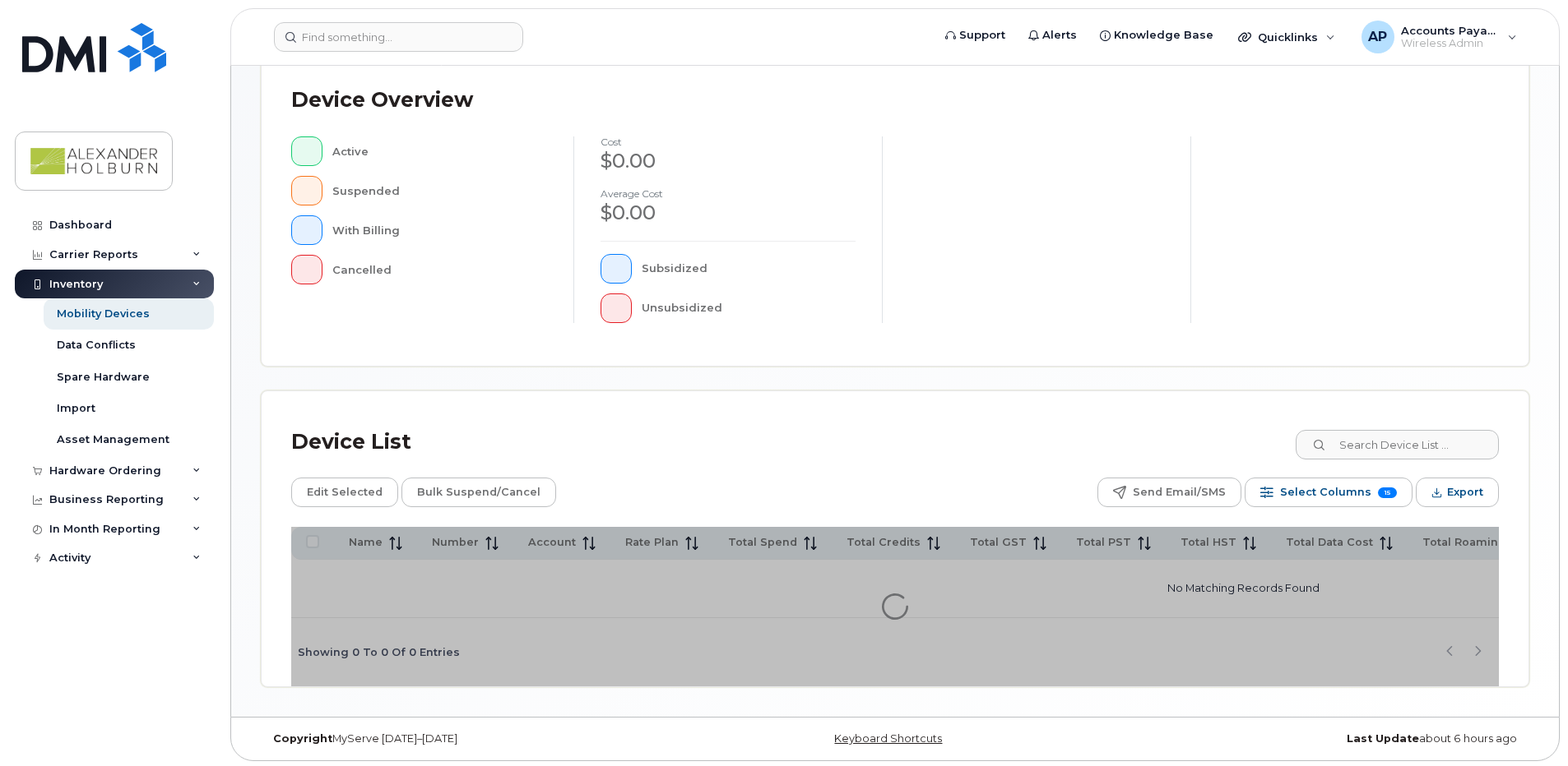
scroll to position [370, 0]
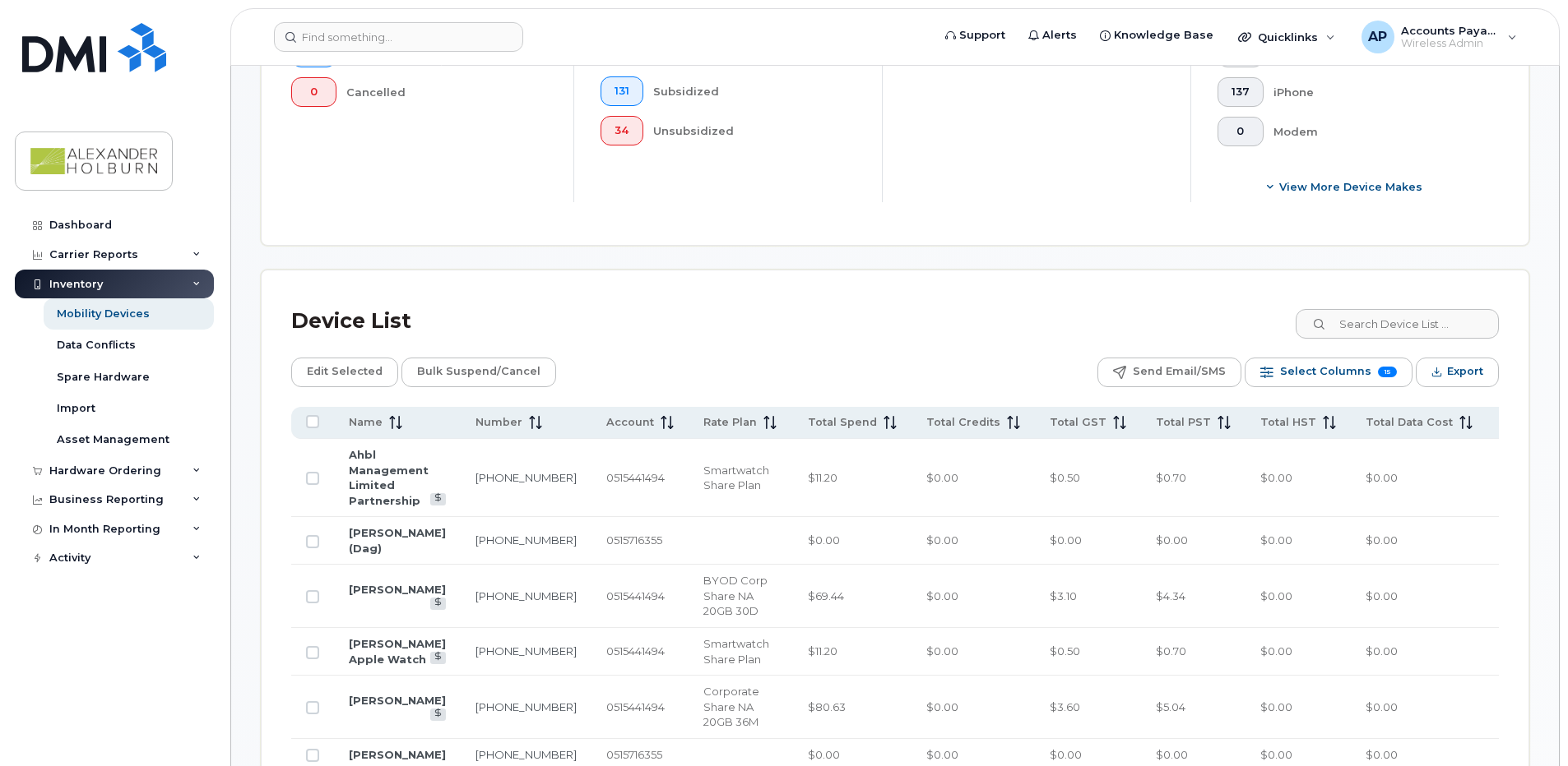
scroll to position [698, 0]
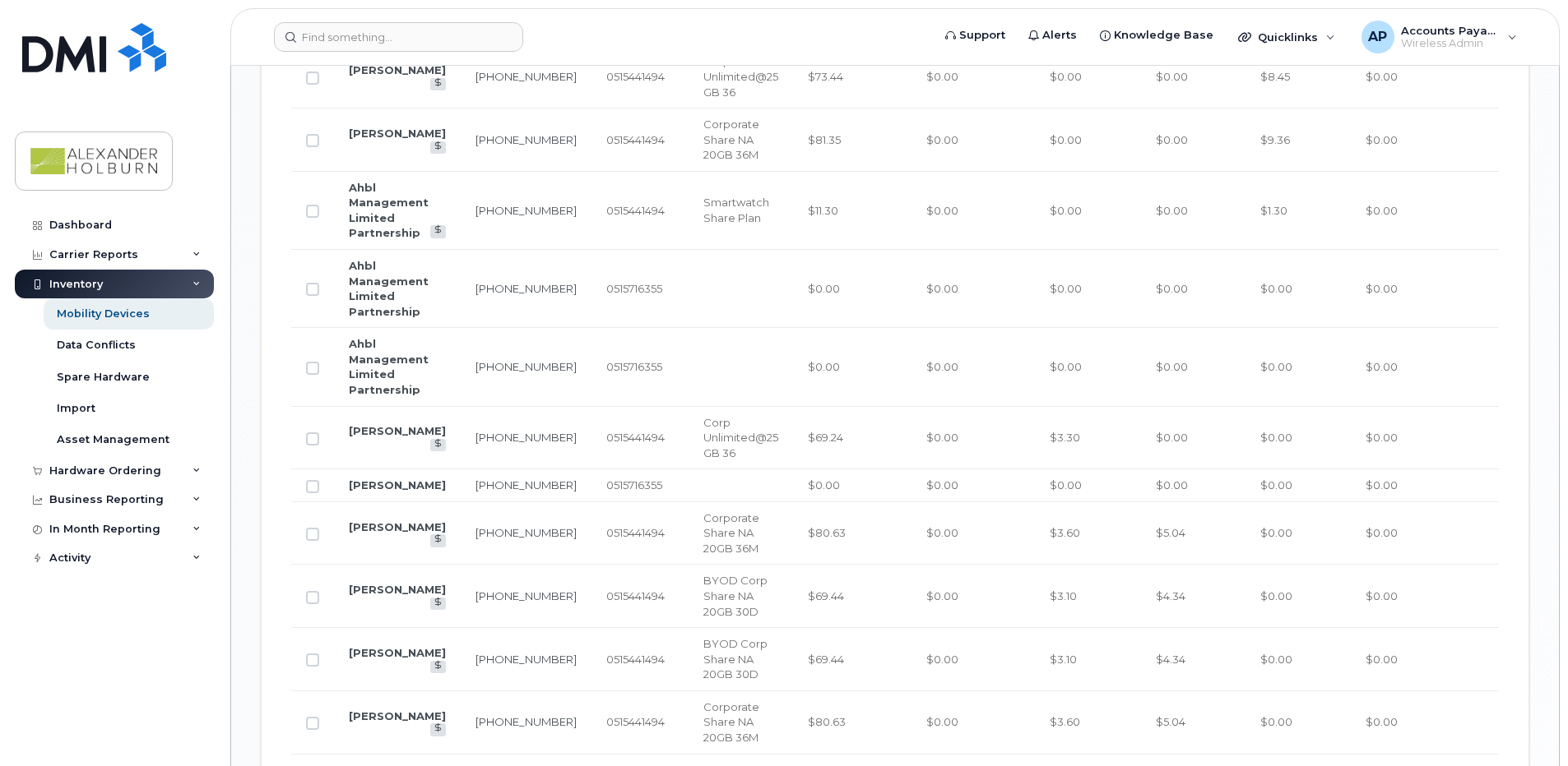
scroll to position [1520, 0]
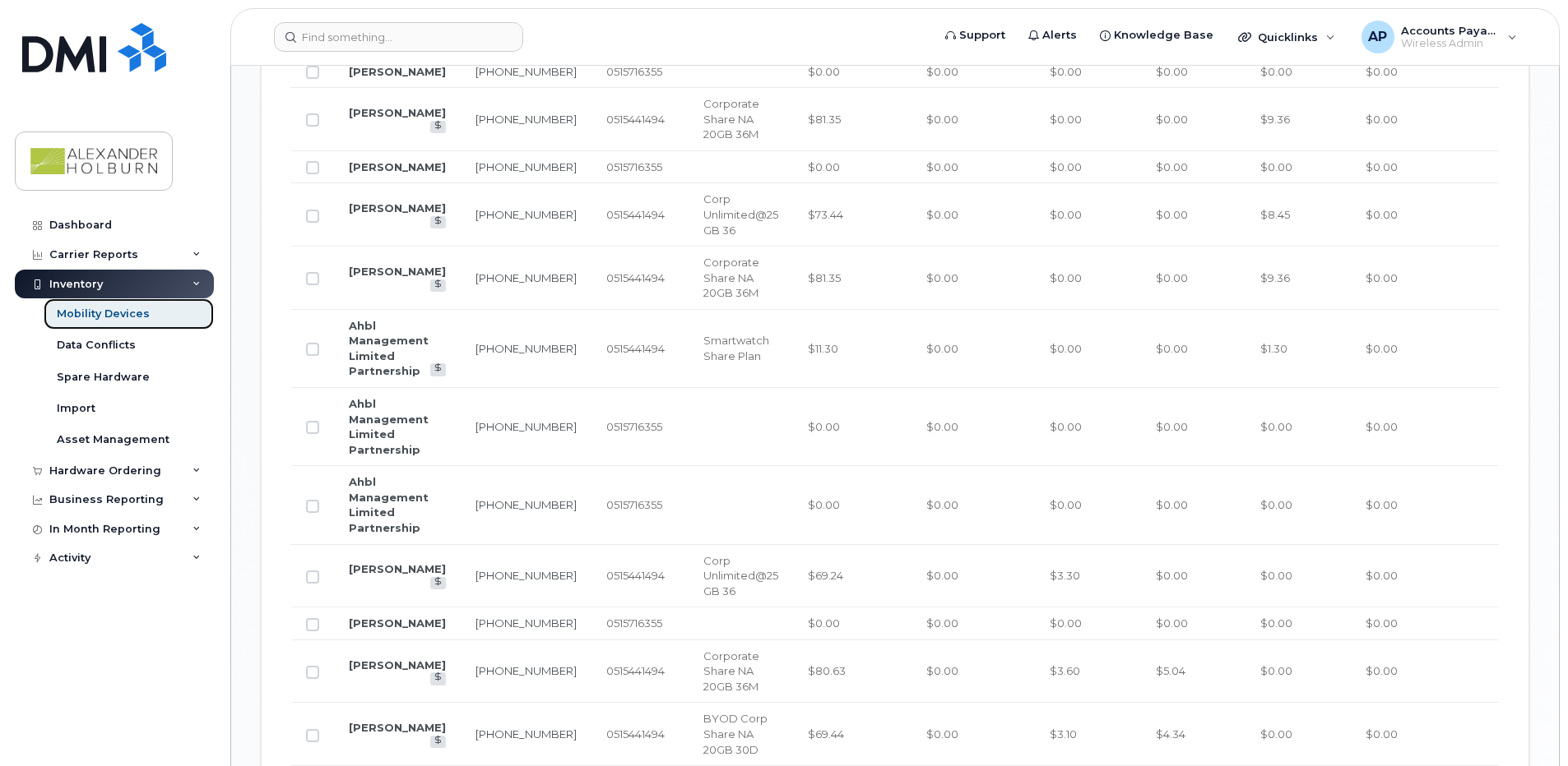
click at [126, 318] on div "Mobility Devices" at bounding box center [104, 314] width 93 height 15
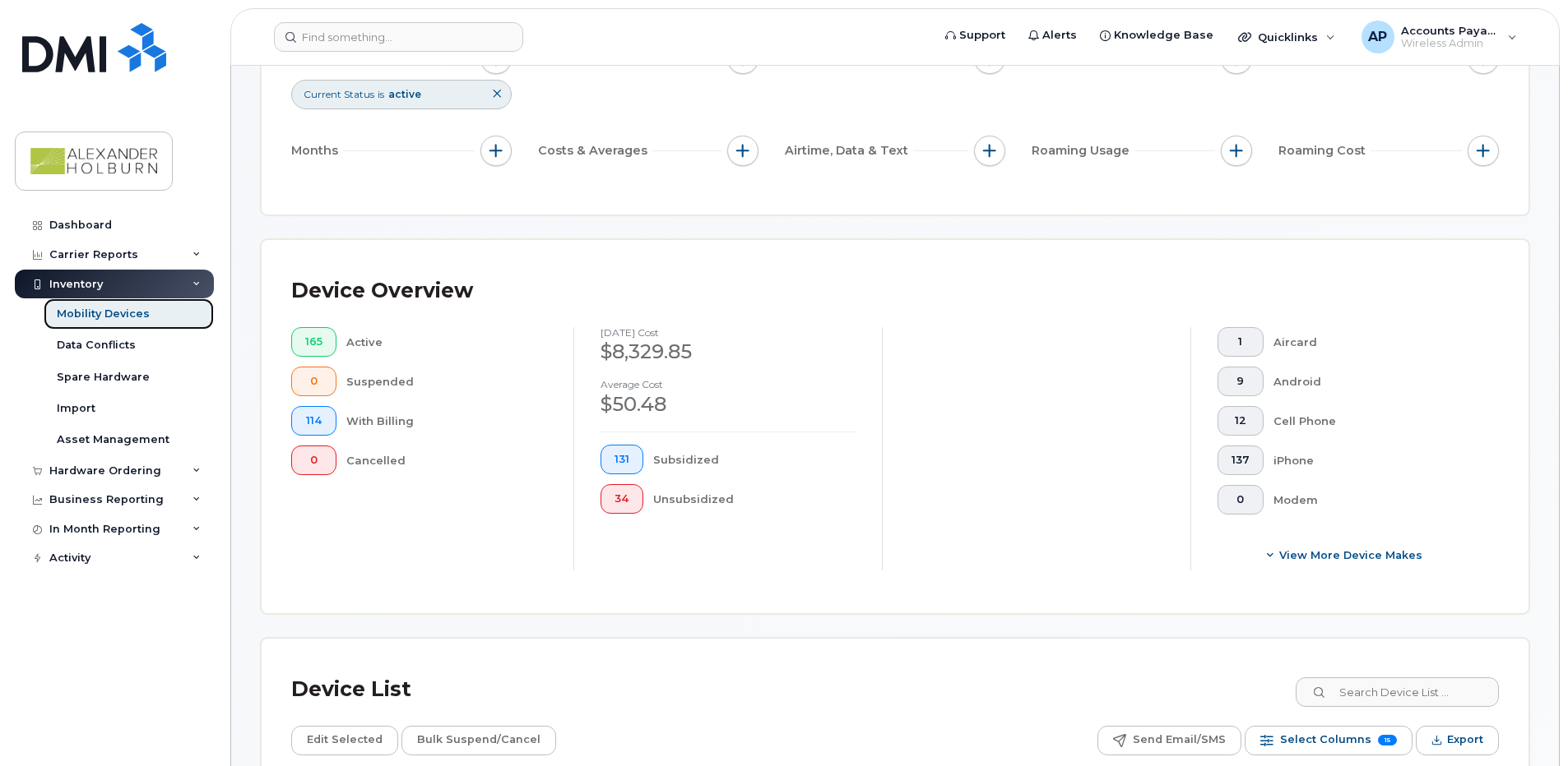
scroll to position [164, 0]
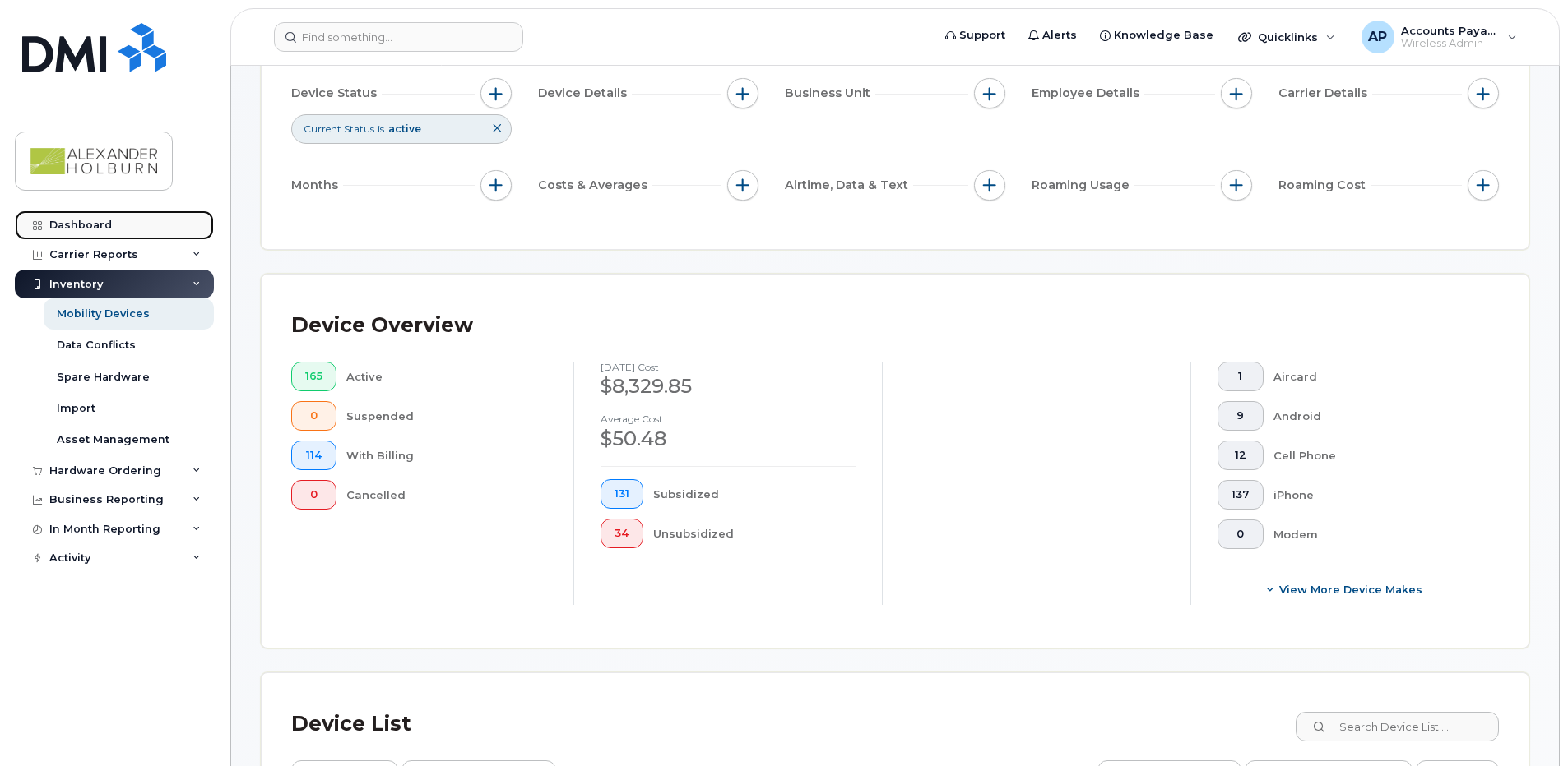
click at [79, 221] on div "Dashboard" at bounding box center [80, 225] width 63 height 13
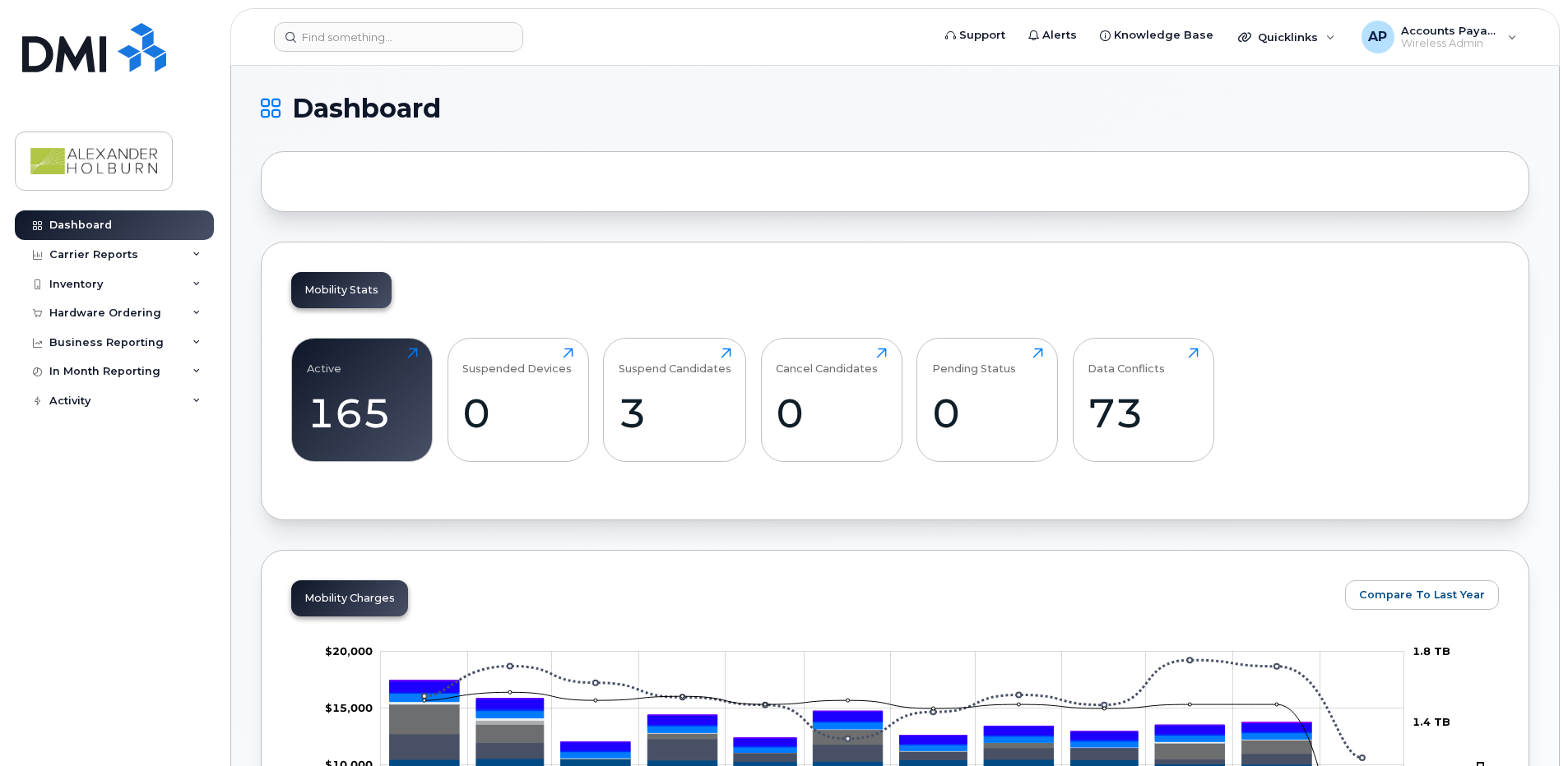
click at [297, 295] on div "Mobility Stats" at bounding box center [341, 290] width 100 height 37
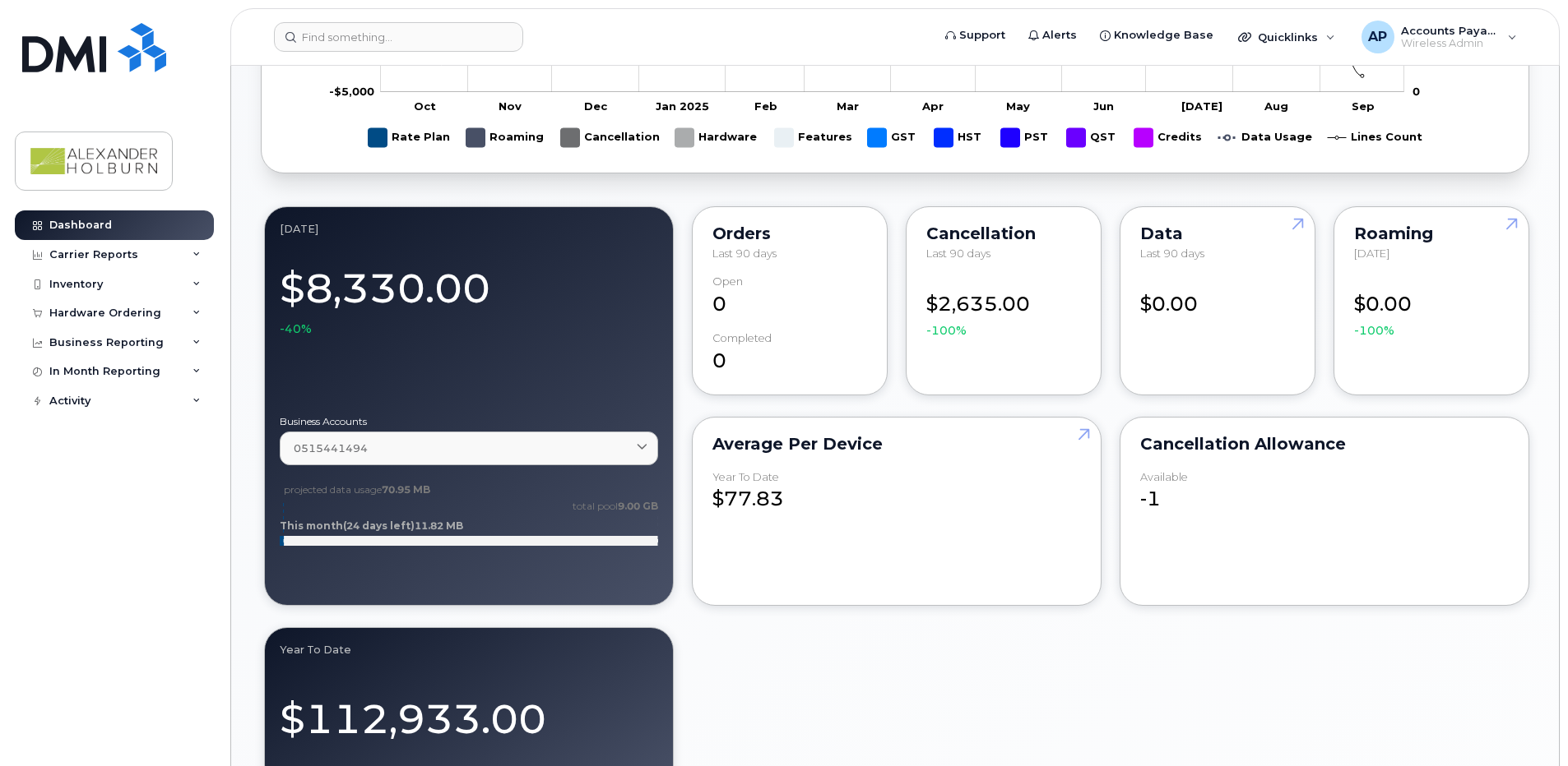
scroll to position [904, 0]
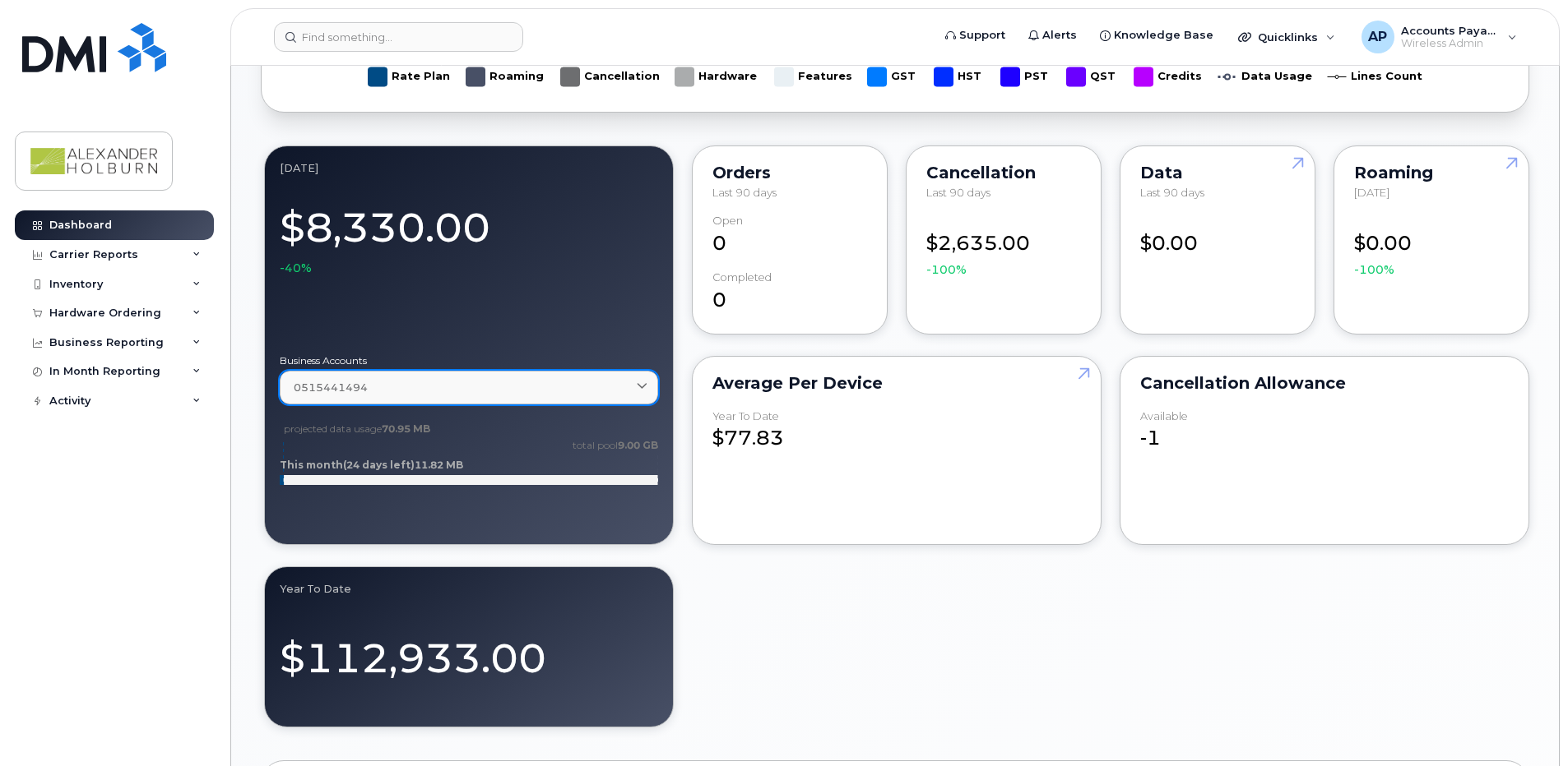
click at [634, 380] on span at bounding box center [642, 388] width 16 height 16
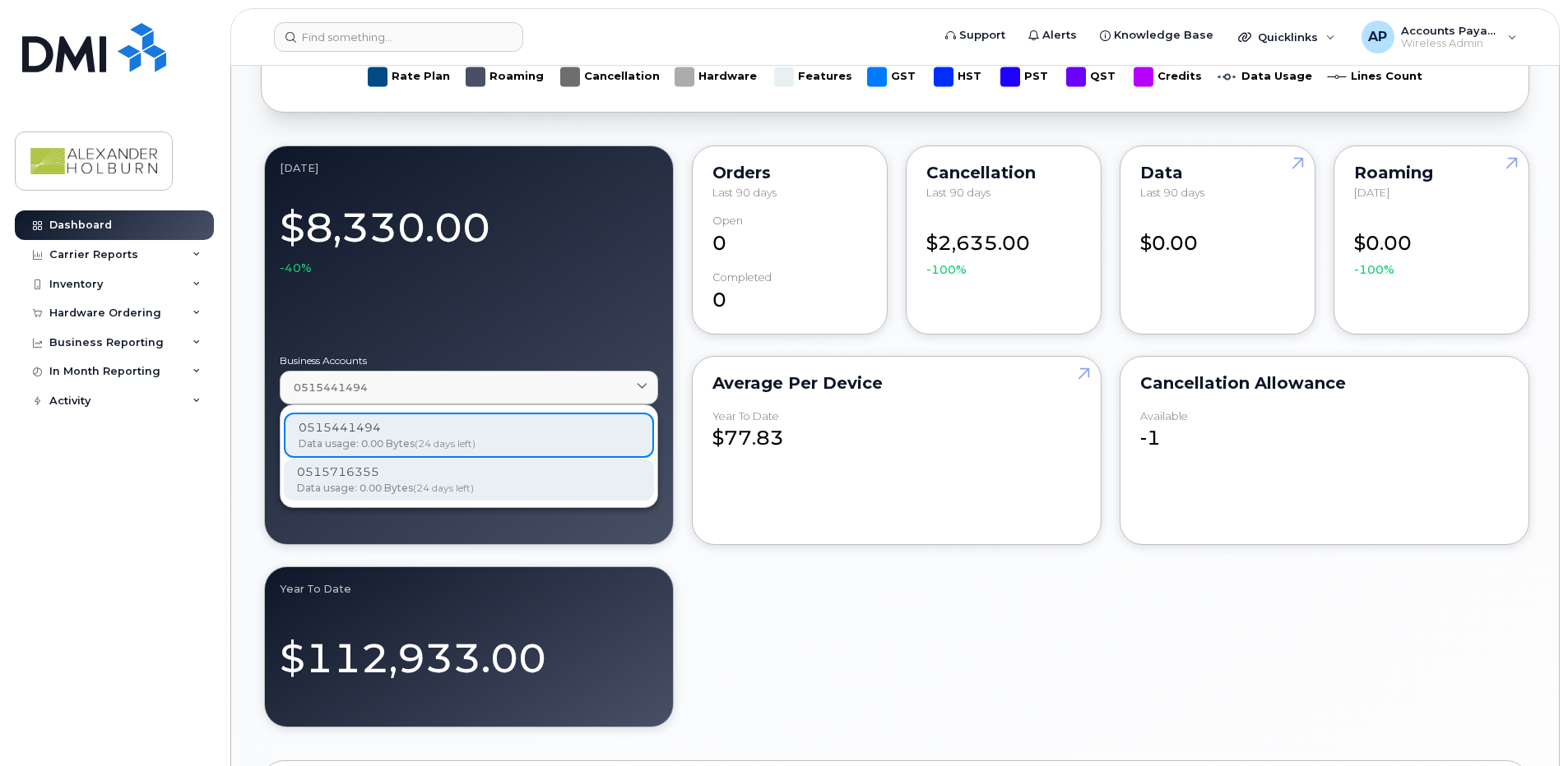
click at [371, 483] on span "Data usage: 0.00 Bytes" at bounding box center [355, 488] width 116 height 12
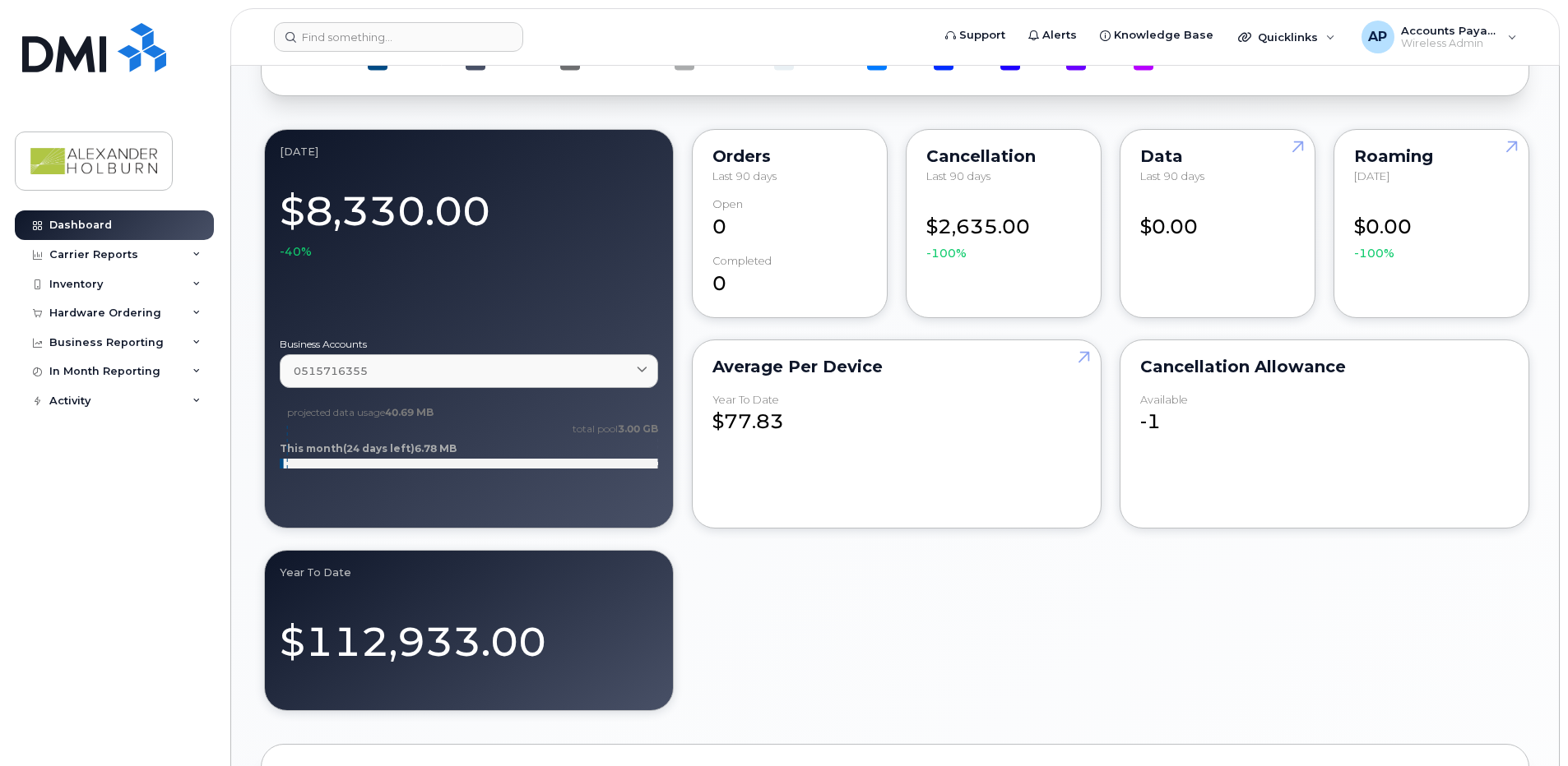
scroll to position [801, 0]
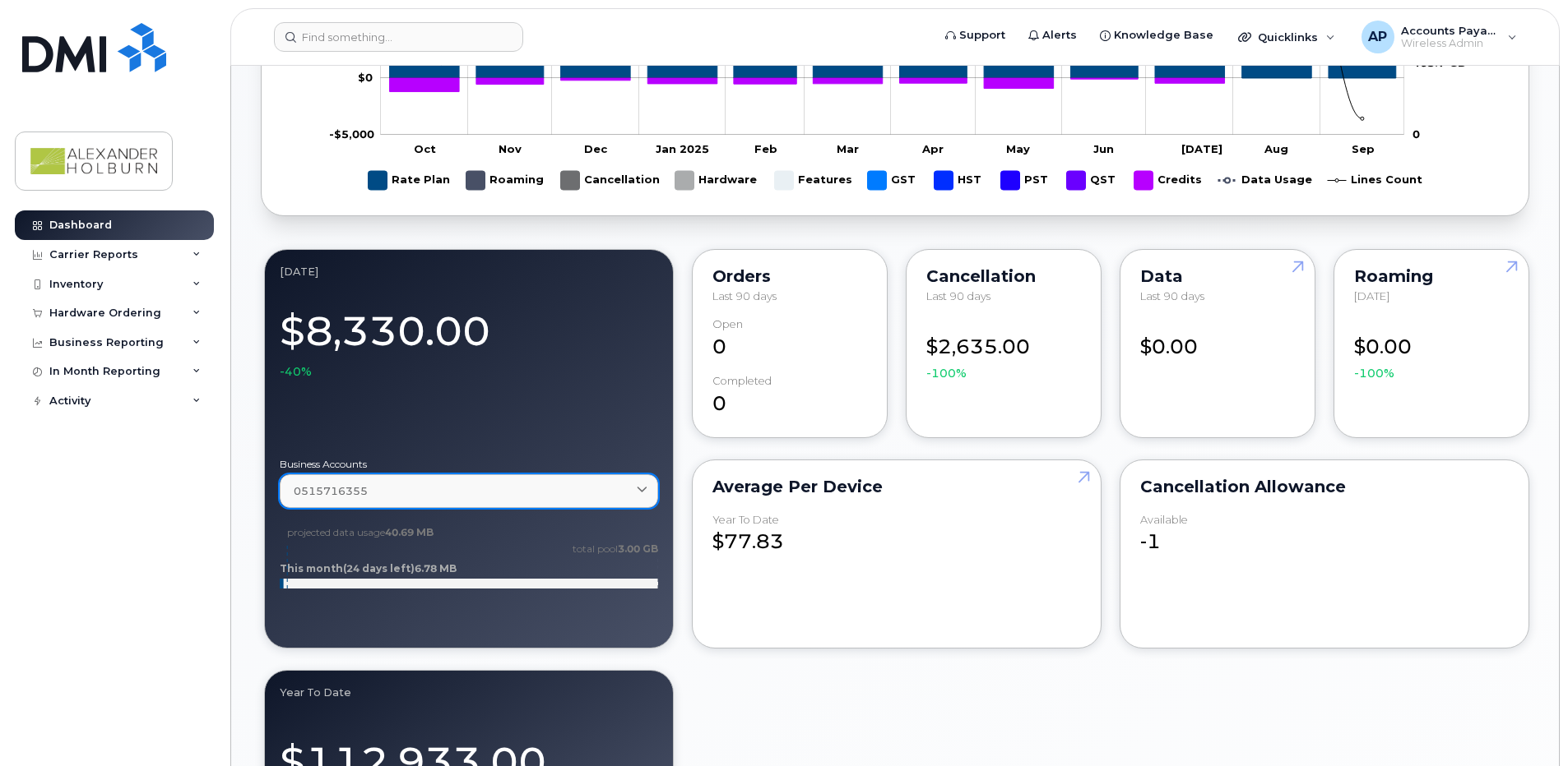
click at [545, 507] on link "0515716355" at bounding box center [469, 491] width 379 height 34
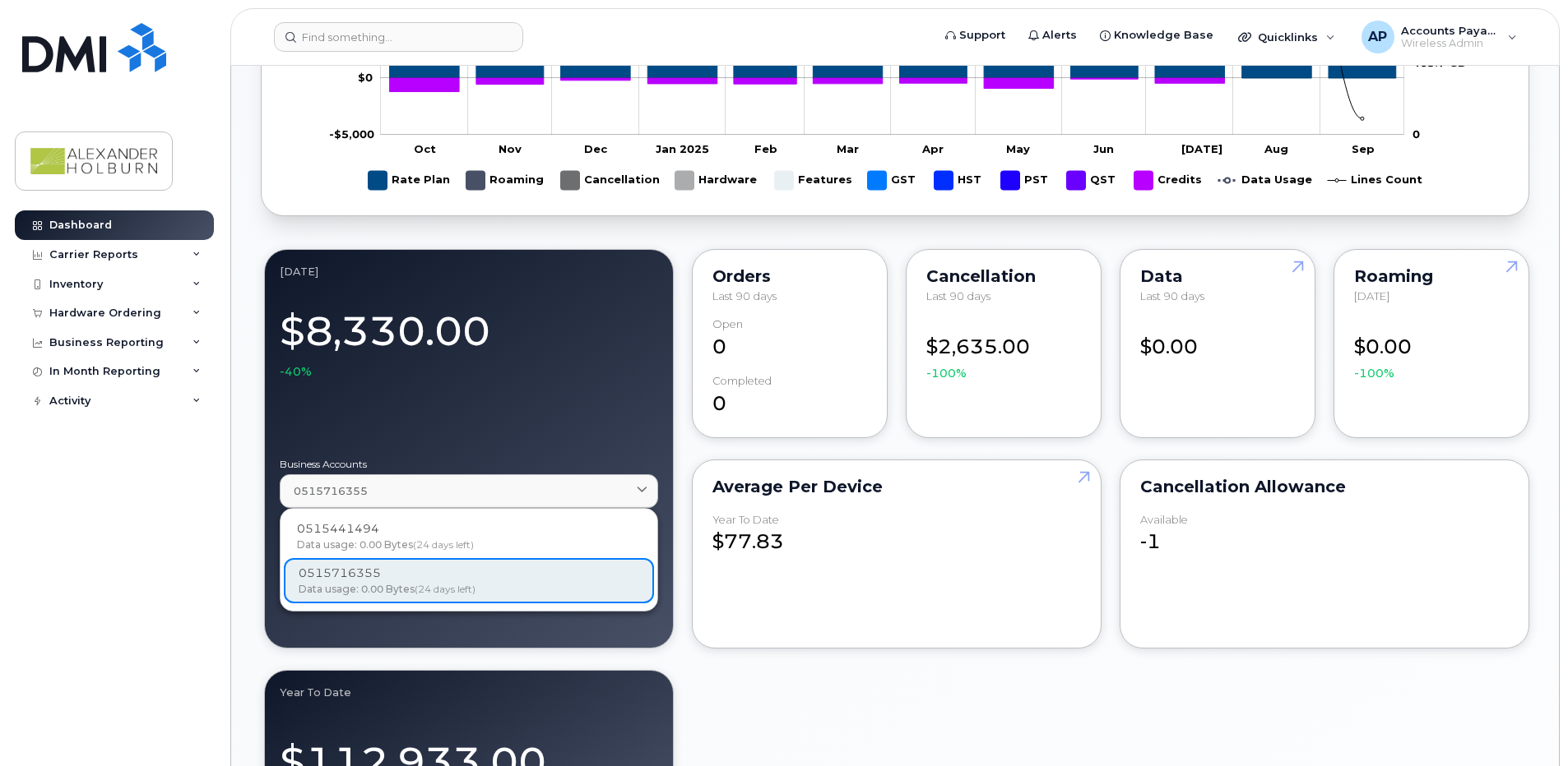
click at [434, 573] on div "0515441494 Data usage: 0.00 Bytes (24 days left) 0515716355 Data usage: 0.00 By…" at bounding box center [469, 560] width 370 height 88
click at [434, 575] on div "0515441494 Data usage: 0.00 Bytes (24 days left) 0515716355 Data usage: 0.00 By…" at bounding box center [469, 560] width 370 height 88
click at [527, 581] on div "0515441494 Data usage: 0.00 Bytes (24 days left) 0515716355 Data usage: 0.00 By…" at bounding box center [469, 560] width 370 height 88
click at [646, 490] on icon at bounding box center [642, 491] width 11 height 11
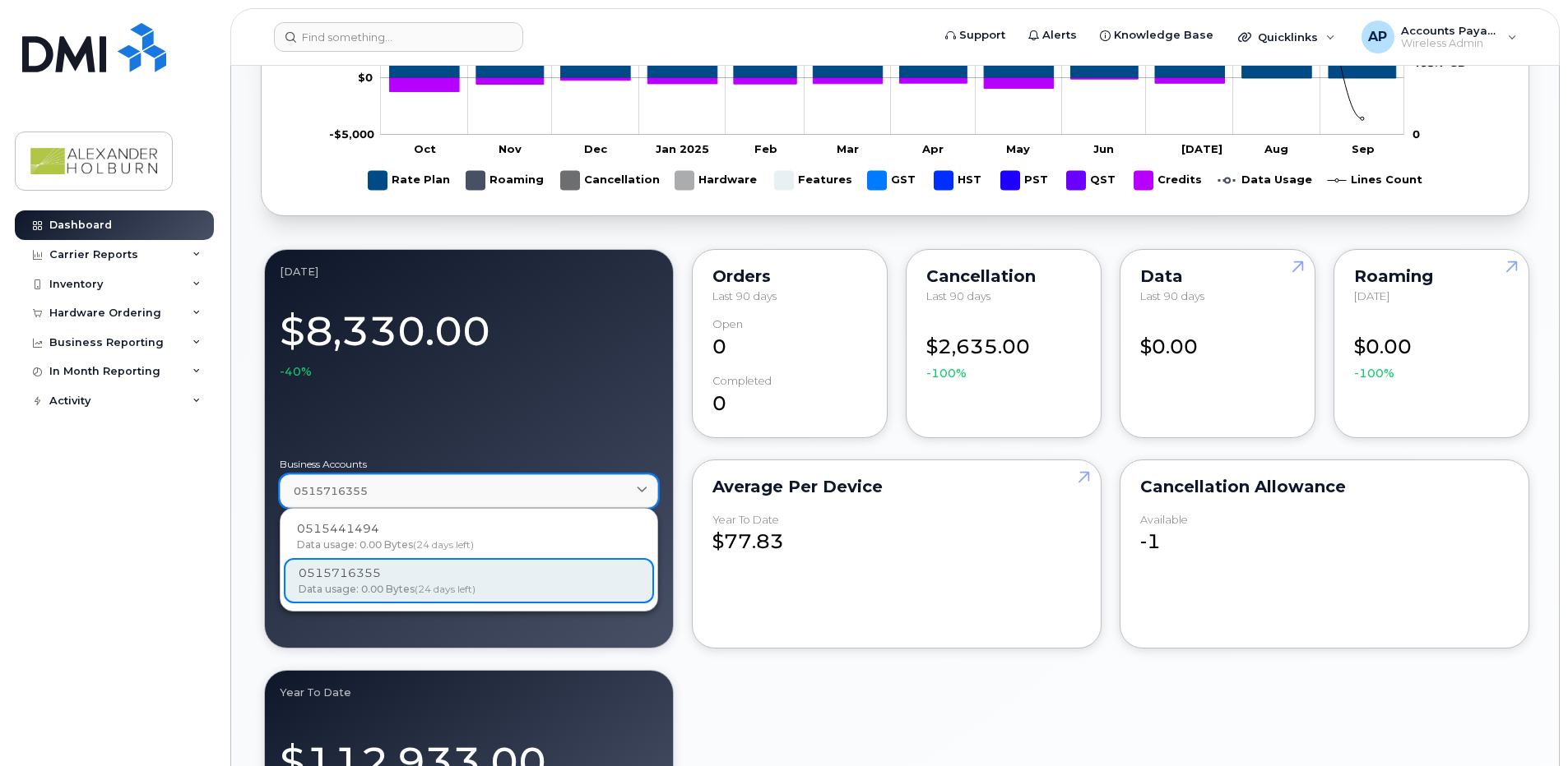
click at [641, 492] on icon at bounding box center [642, 491] width 11 height 11
click at [433, 584] on div "0515441494 Data usage: 0.00 Bytes (24 days left) 0515716355 Data usage: 0.00 By…" at bounding box center [469, 560] width 370 height 88
click at [680, 691] on div "September 2025 $8,330.00 -40% Business Accounts 0515716355 0515441494 Data usag…" at bounding box center [895, 540] width 1268 height 589
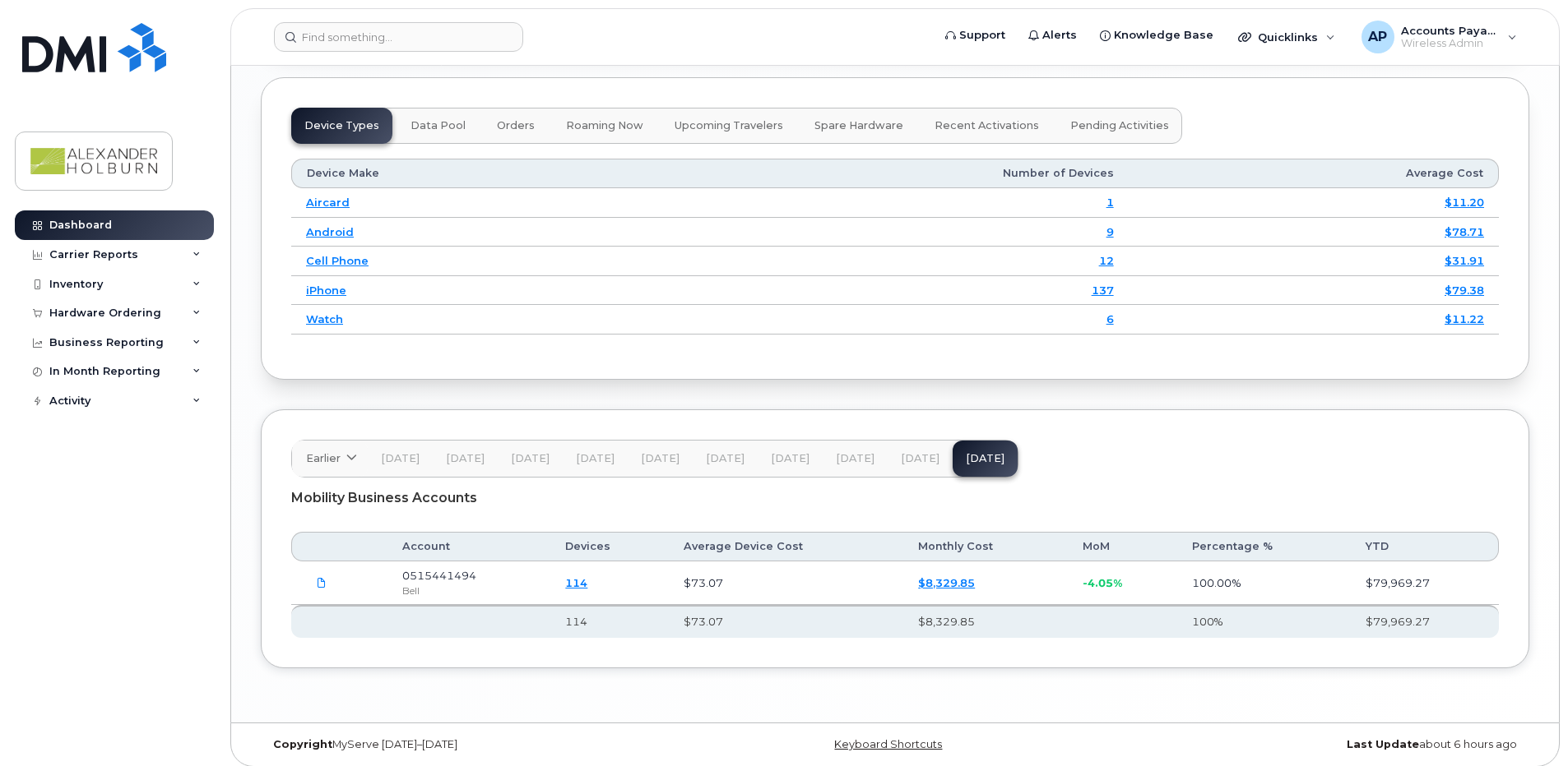
scroll to position [1952, 0]
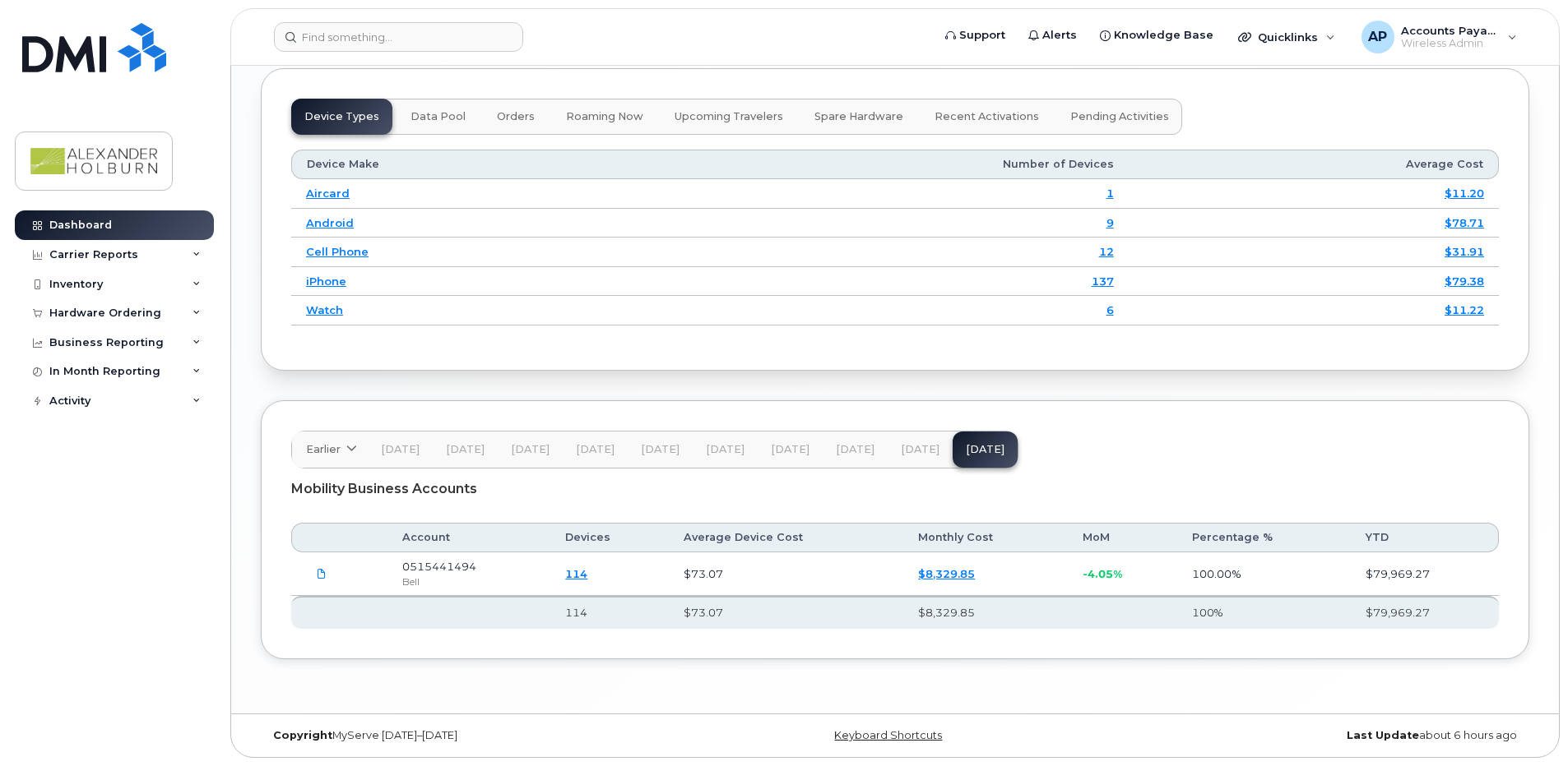
click at [455, 587] on div "Bell" at bounding box center [469, 582] width 134 height 14
click at [575, 523] on th "Devices" at bounding box center [609, 537] width 118 height 29
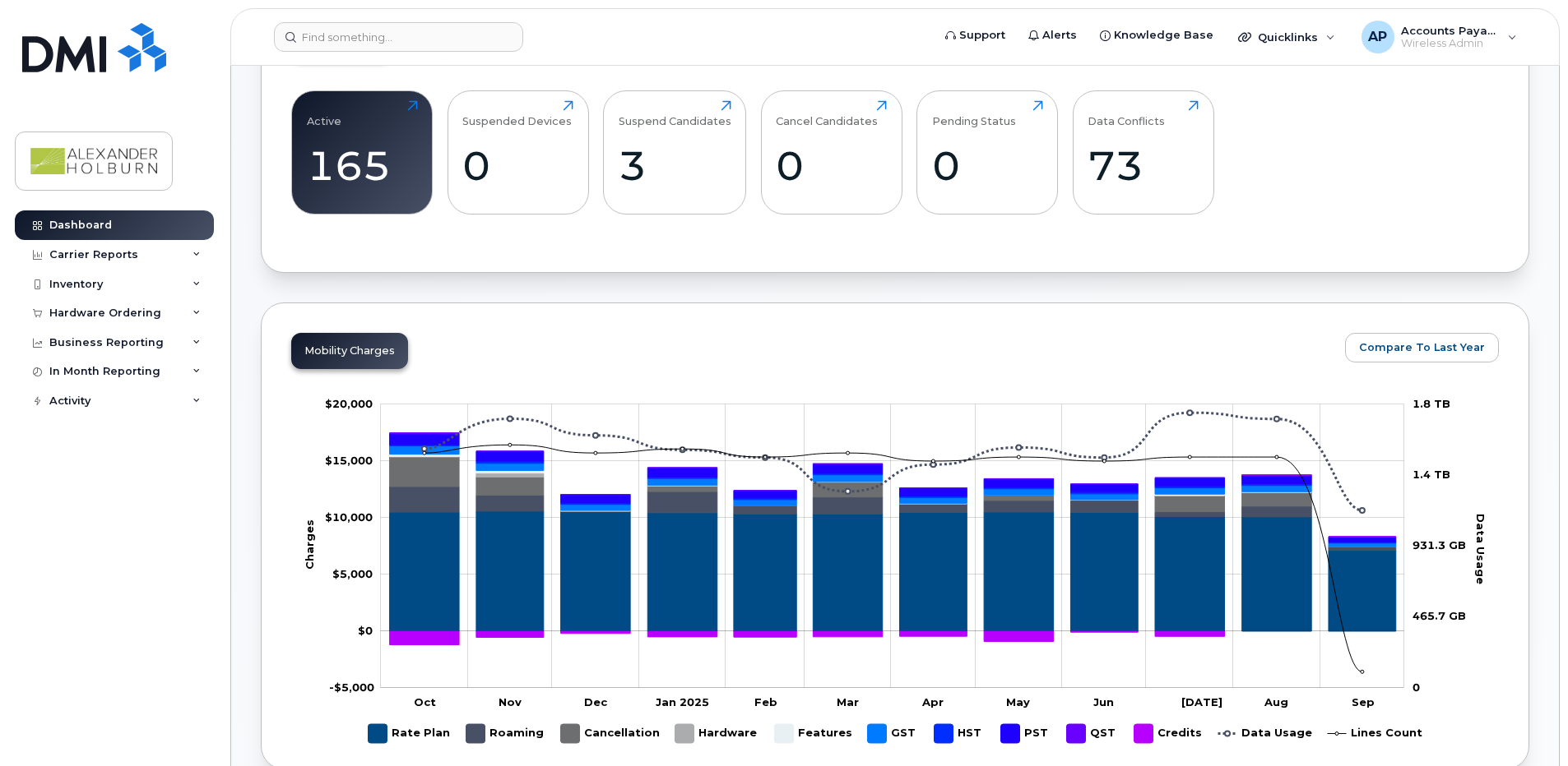
scroll to position [61, 0]
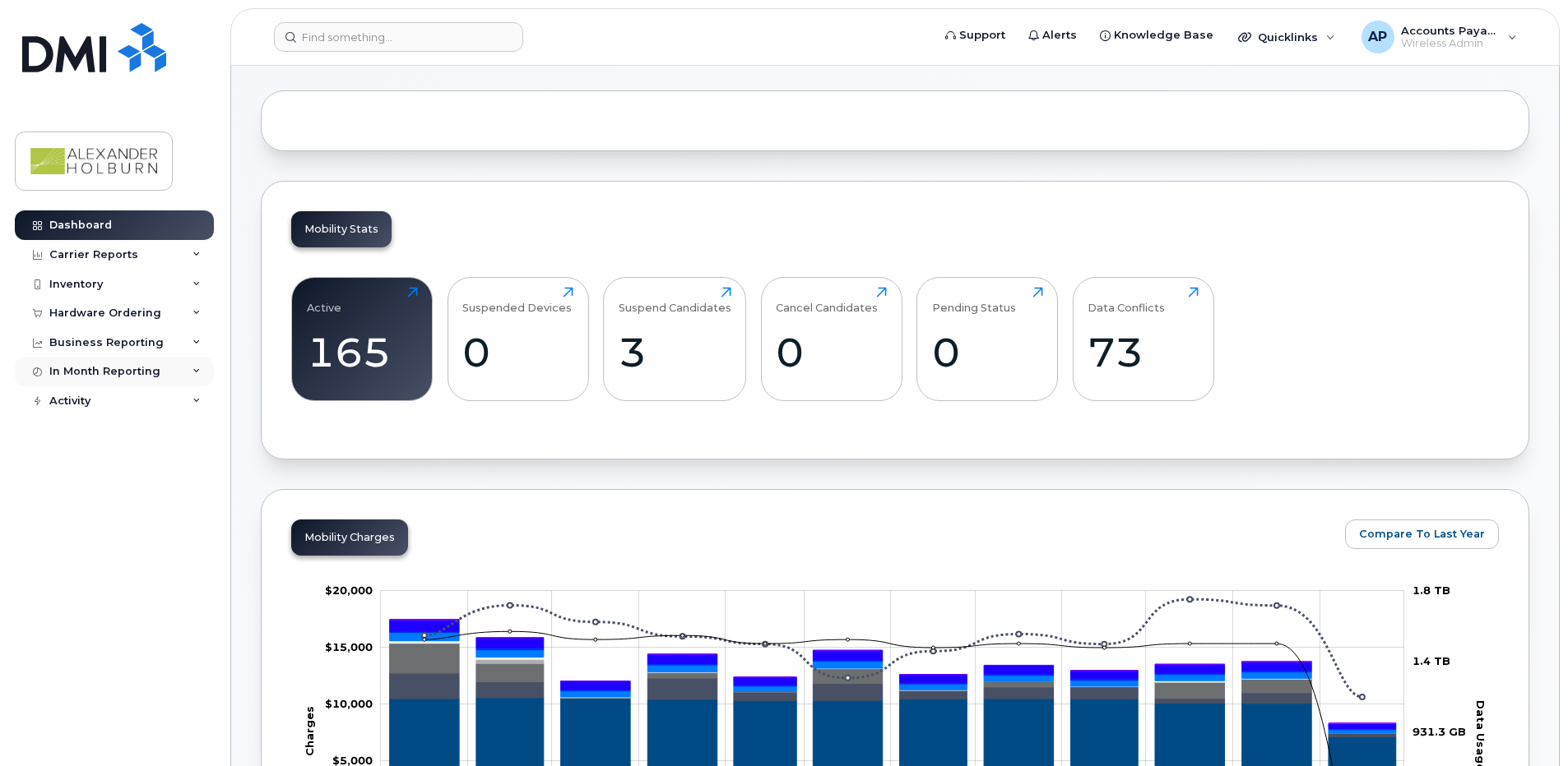
click at [132, 376] on div "In Month Reporting" at bounding box center [104, 371] width 111 height 13
click at [104, 253] on div "Carrier Reports" at bounding box center [93, 254] width 88 height 13
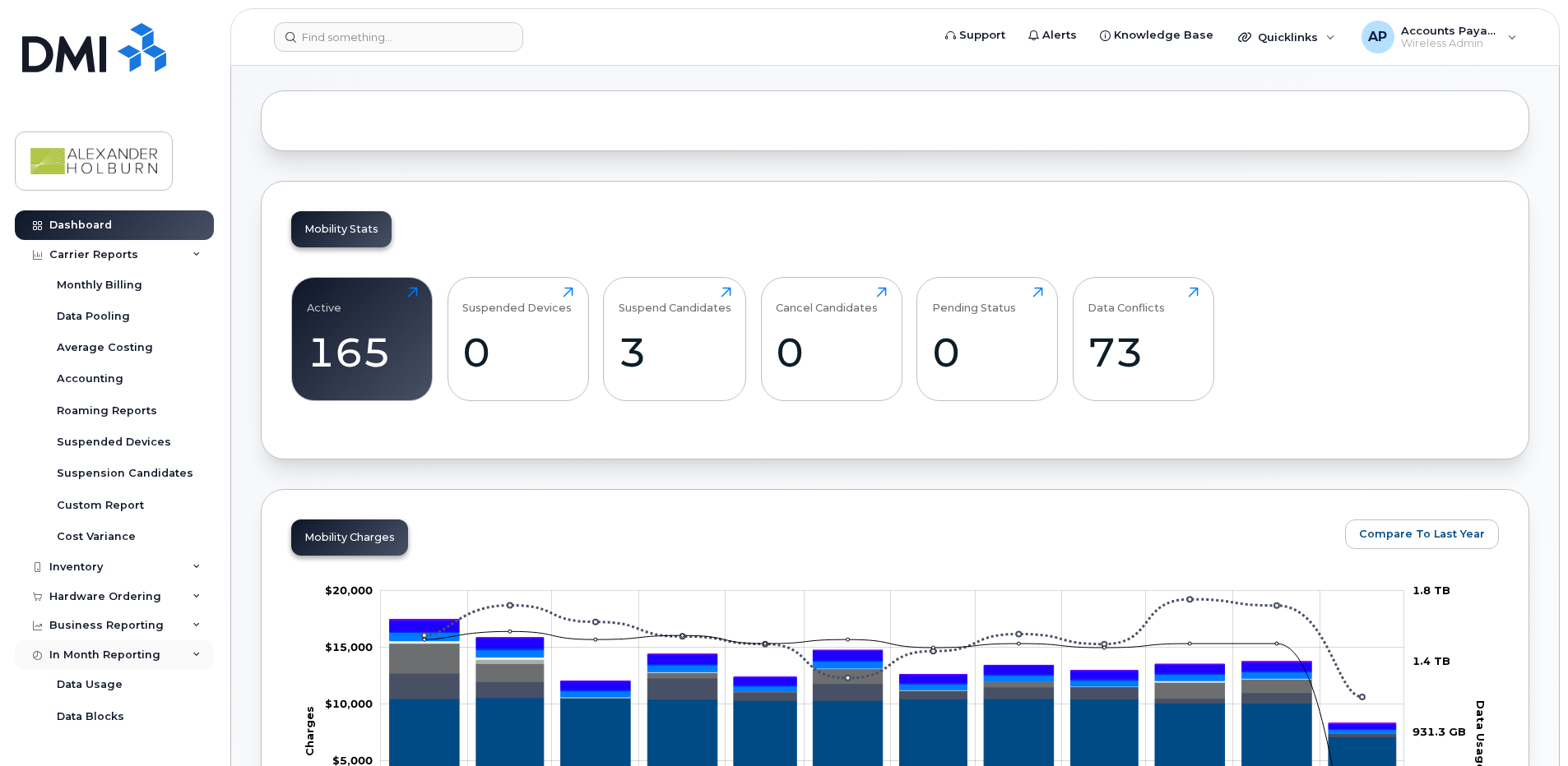
click at [193, 655] on icon at bounding box center [196, 655] width 8 height 8
click at [188, 655] on div "In Month Reporting" at bounding box center [114, 655] width 199 height 29
click at [122, 379] on link "Accounting" at bounding box center [129, 379] width 171 height 31
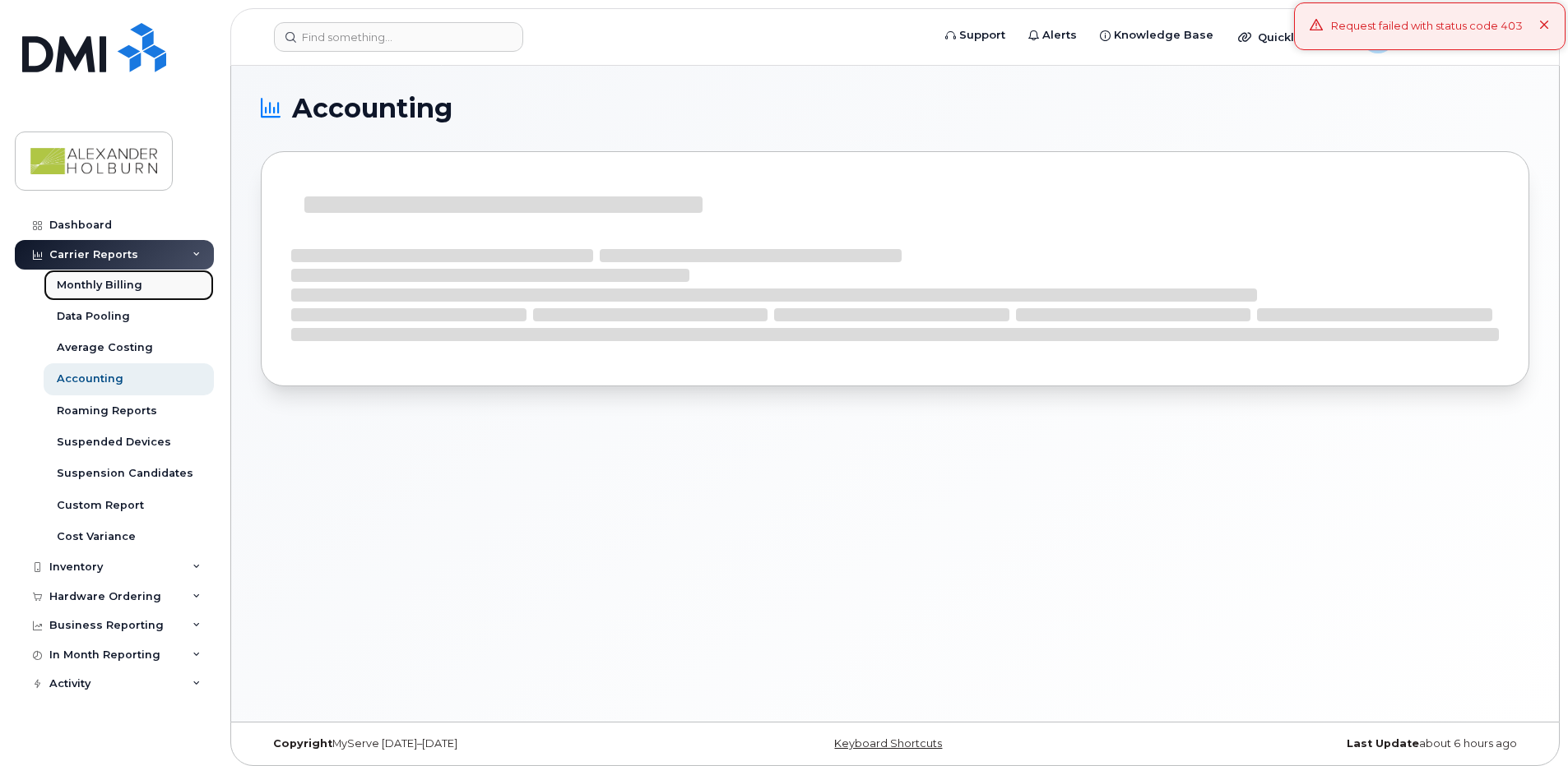
click at [142, 284] on link "Monthly Billing" at bounding box center [129, 285] width 171 height 31
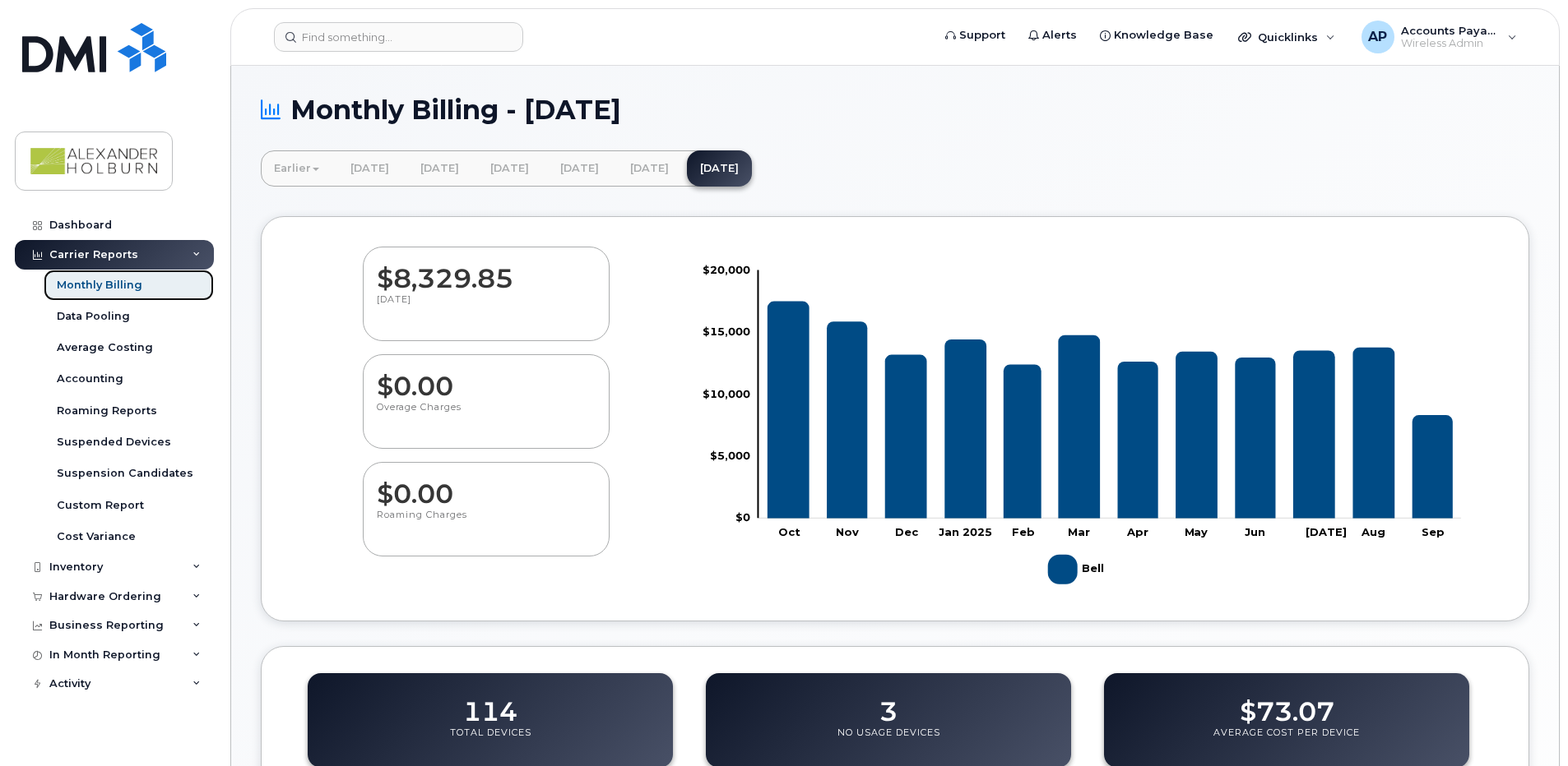
click at [142, 284] on link "Monthly Billing" at bounding box center [129, 285] width 171 height 31
click at [162, 284] on link "Monthly Billing" at bounding box center [129, 285] width 171 height 31
click at [1476, 29] on span "Accounts Payable" at bounding box center [1450, 30] width 99 height 13
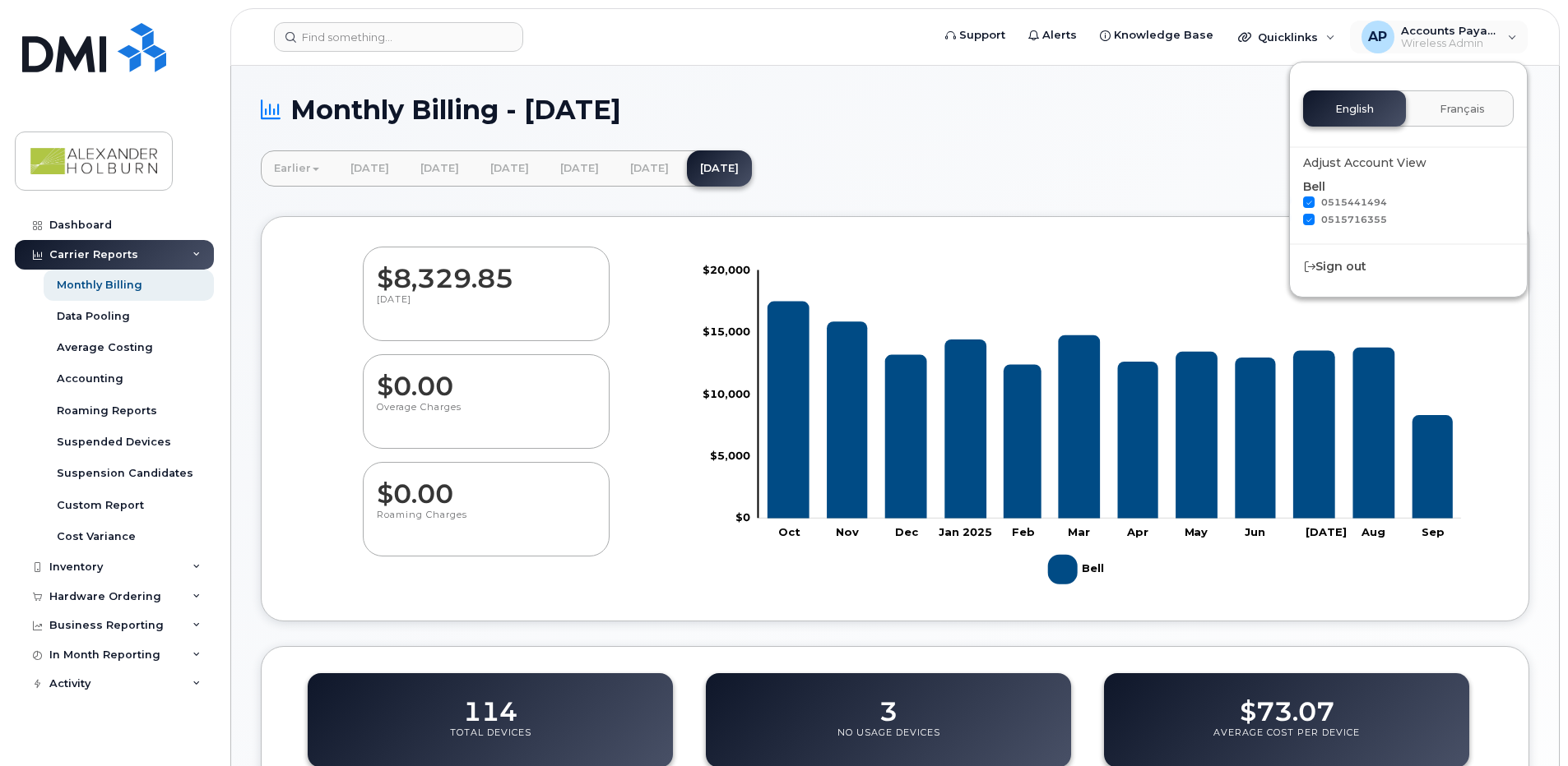
click at [1205, 180] on div "Earlier [DATE] [DATE] [DATE] [DATE] [DATE] [DATE] [DATE] [DATE] [DATE] [DATE] […" at bounding box center [895, 169] width 1268 height 37
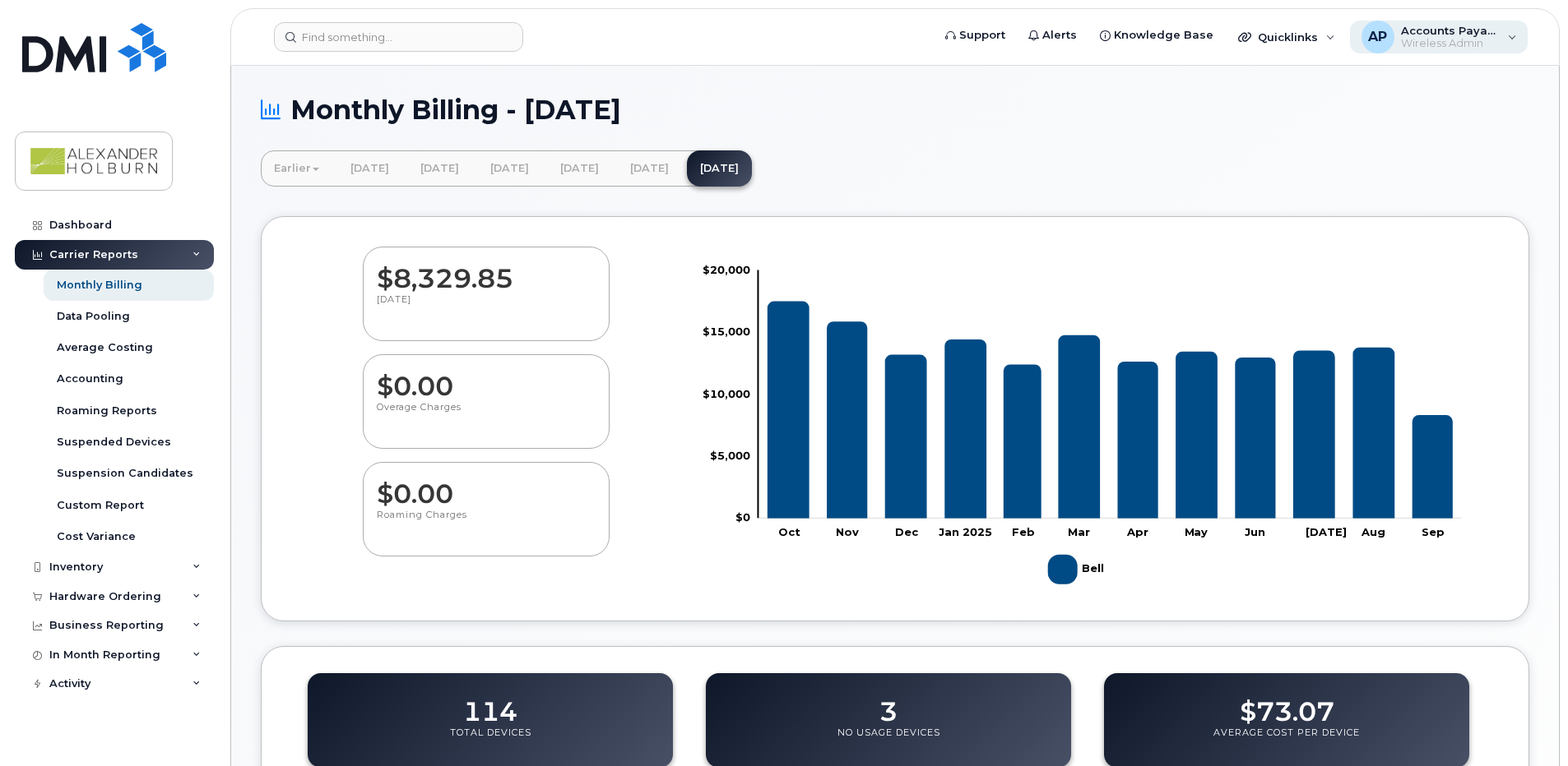
click at [1426, 31] on span "Accounts Payable" at bounding box center [1450, 30] width 99 height 13
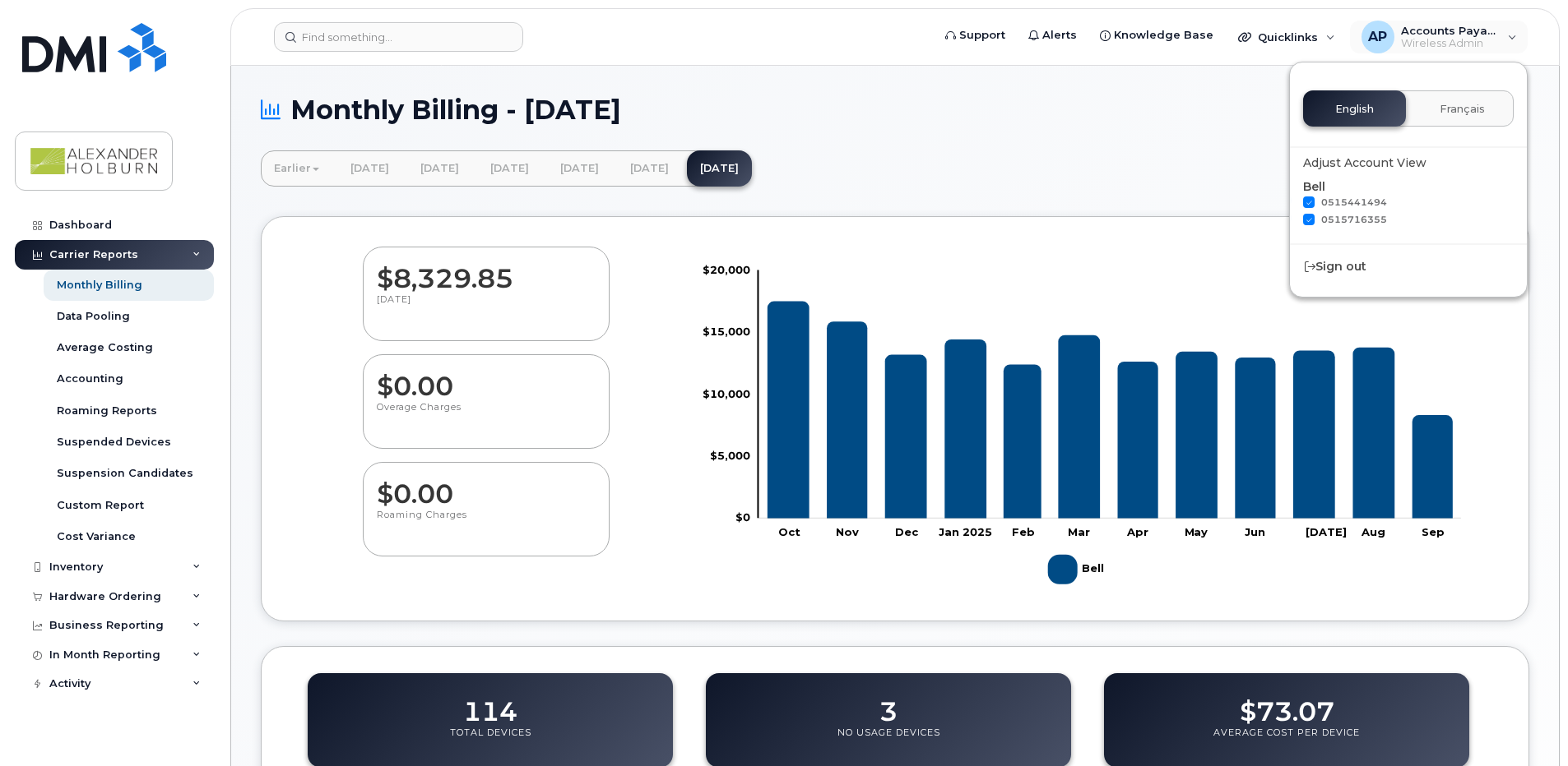
click at [1310, 203] on span at bounding box center [1308, 202] width 12 height 12
click at [1291, 203] on input "0515441494" at bounding box center [1287, 200] width 8 height 8
checkbox input "false"
click at [1181, 171] on div "Earlier [DATE] [DATE] [DATE] [DATE] [DATE] [DATE] [DATE] [DATE] [DATE] [DATE] […" at bounding box center [895, 169] width 1268 height 37
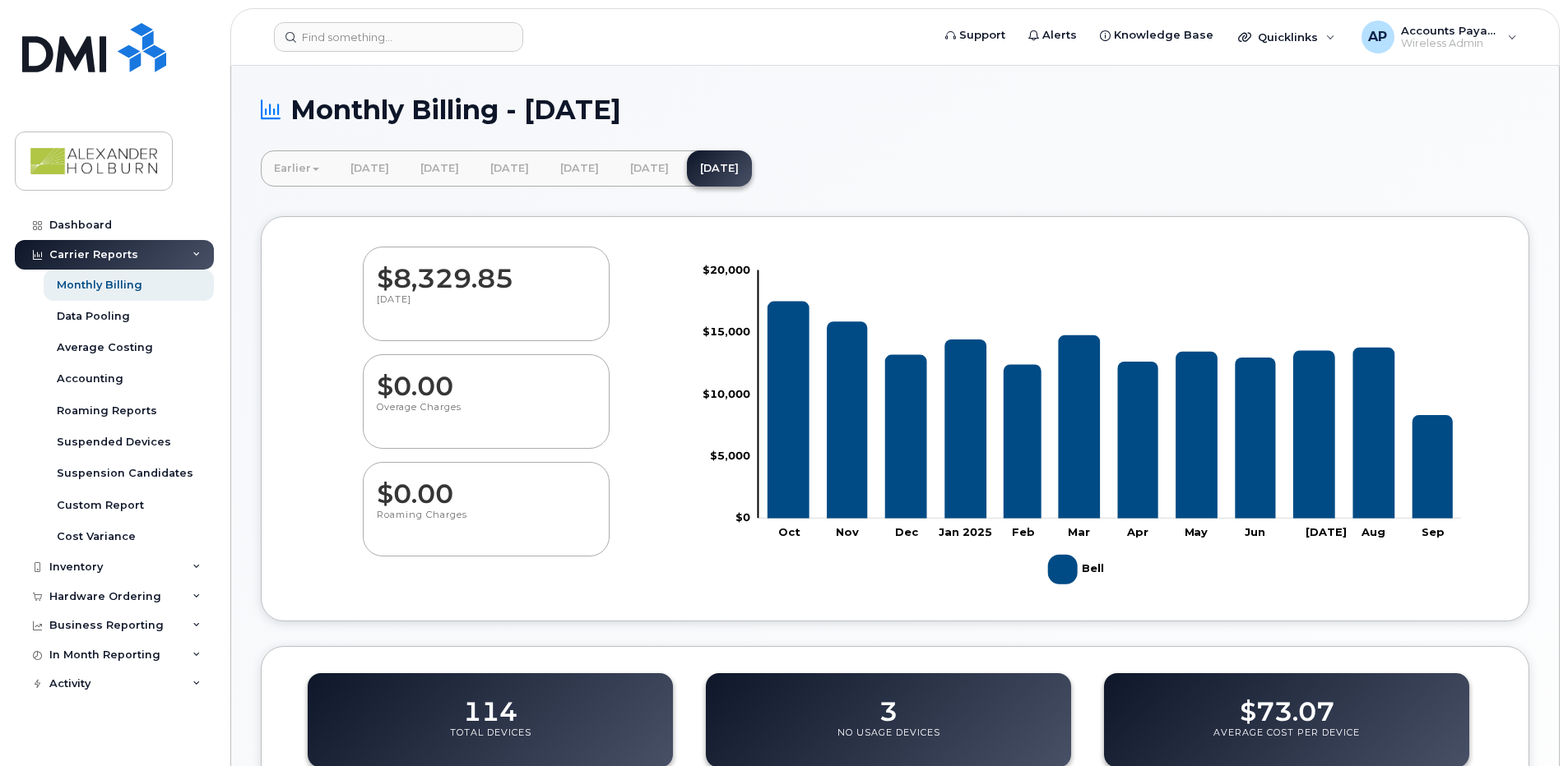
click at [126, 257] on div "Carrier Reports" at bounding box center [93, 254] width 88 height 13
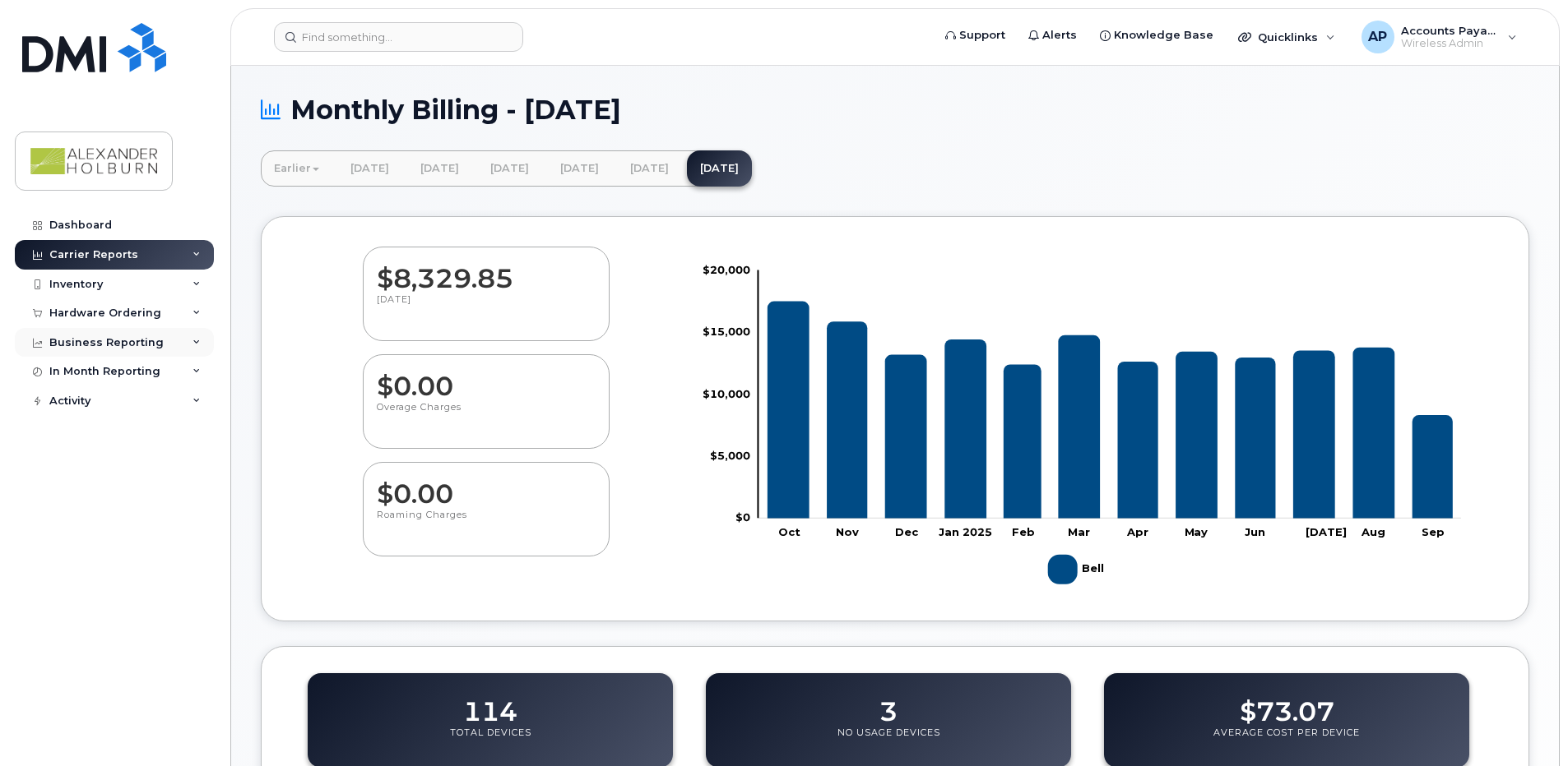
click at [120, 347] on div "Business Reporting" at bounding box center [106, 343] width 114 height 13
click at [144, 374] on div "Business Unit Reports" at bounding box center [121, 372] width 129 height 15
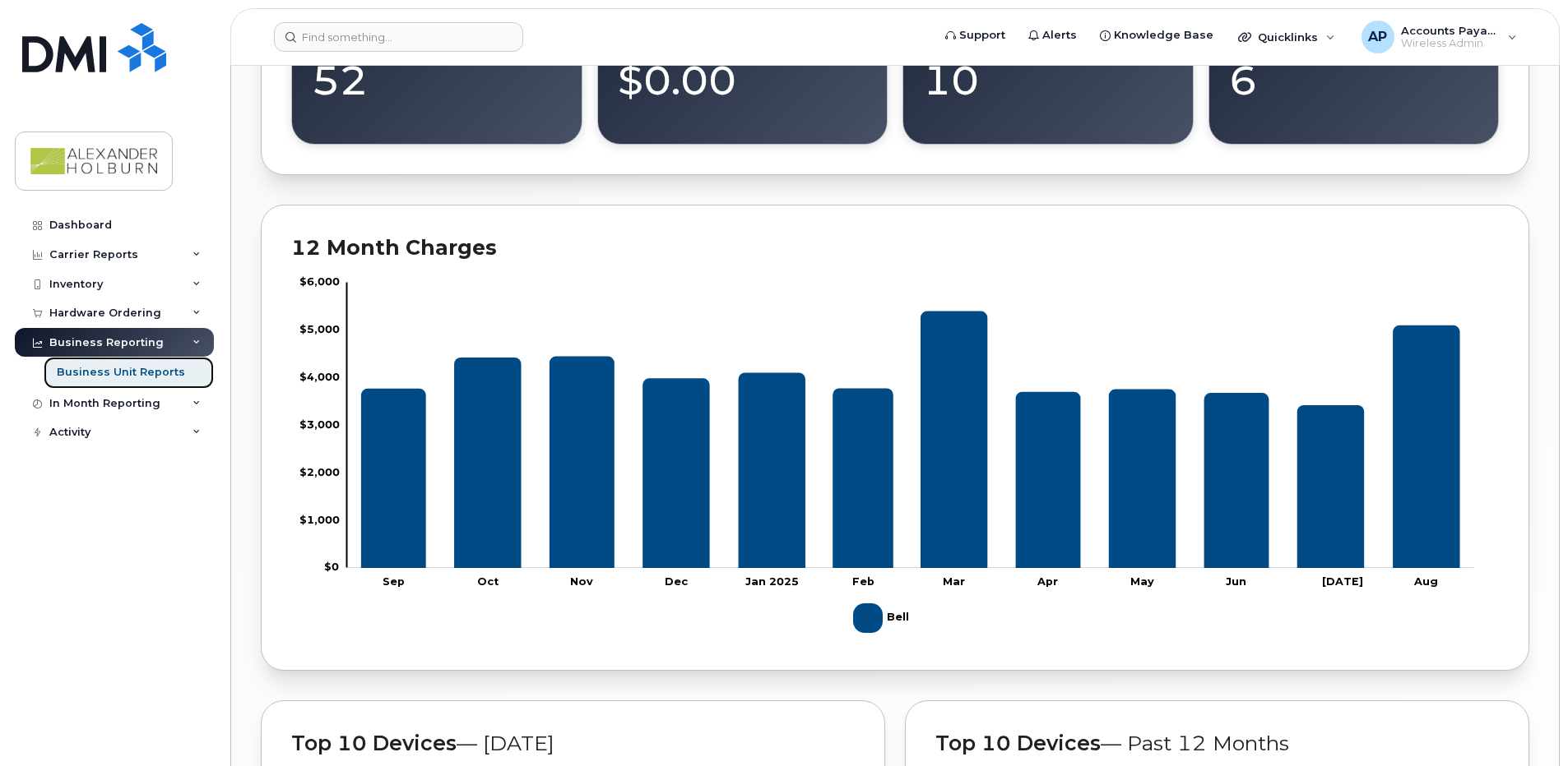
scroll to position [679, 0]
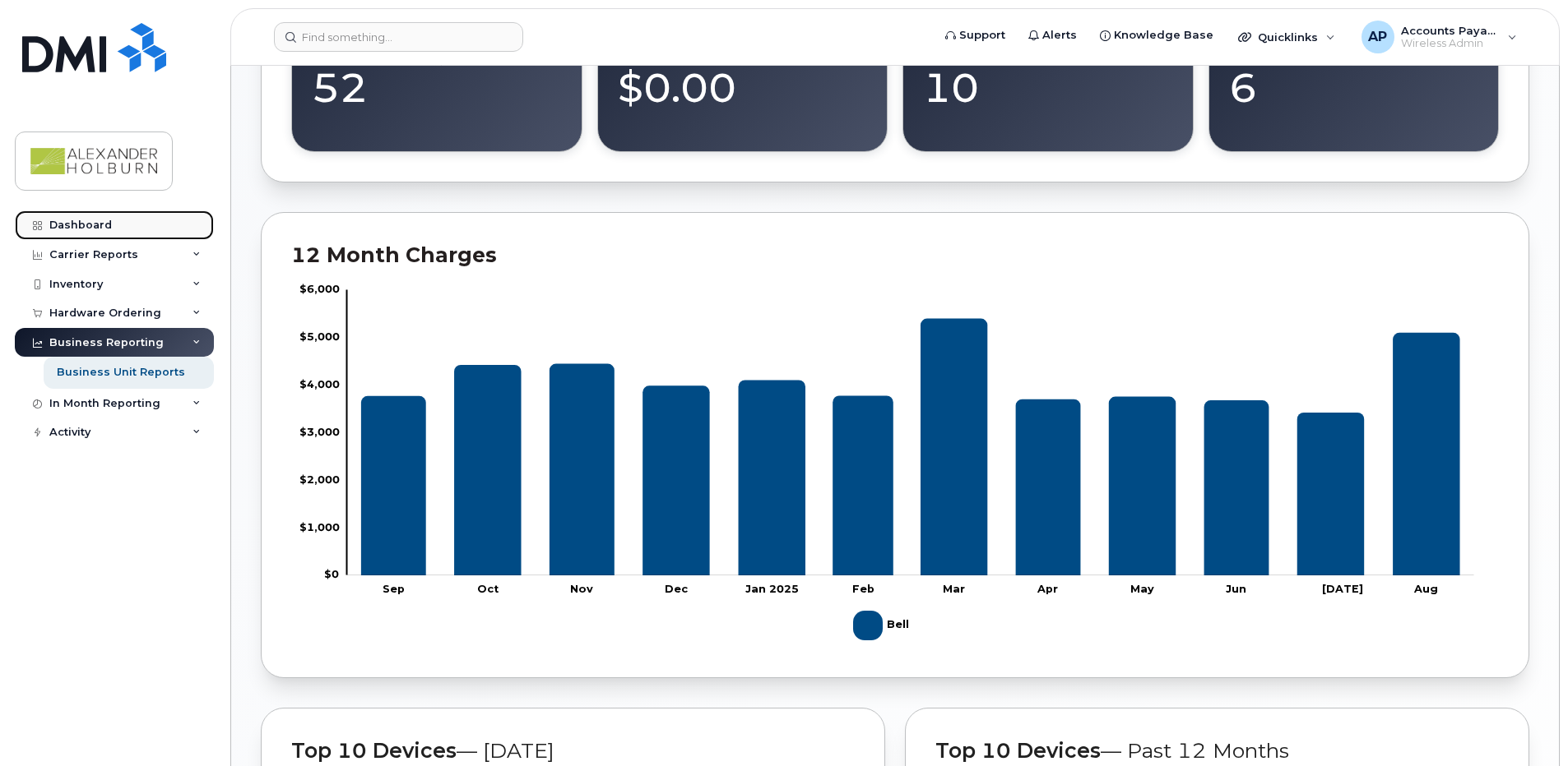
click at [98, 226] on div "Dashboard" at bounding box center [80, 225] width 63 height 13
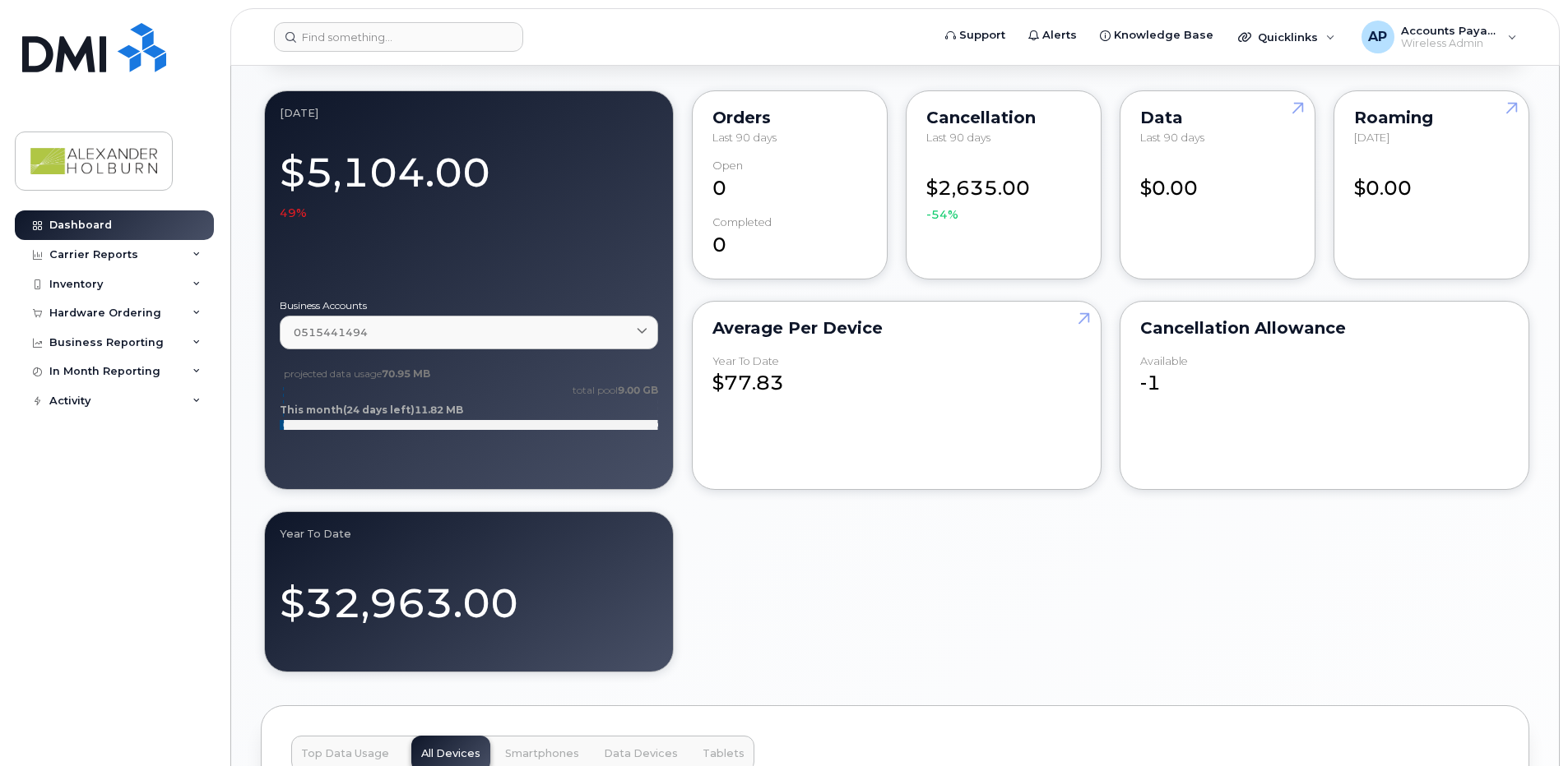
scroll to position [987, 0]
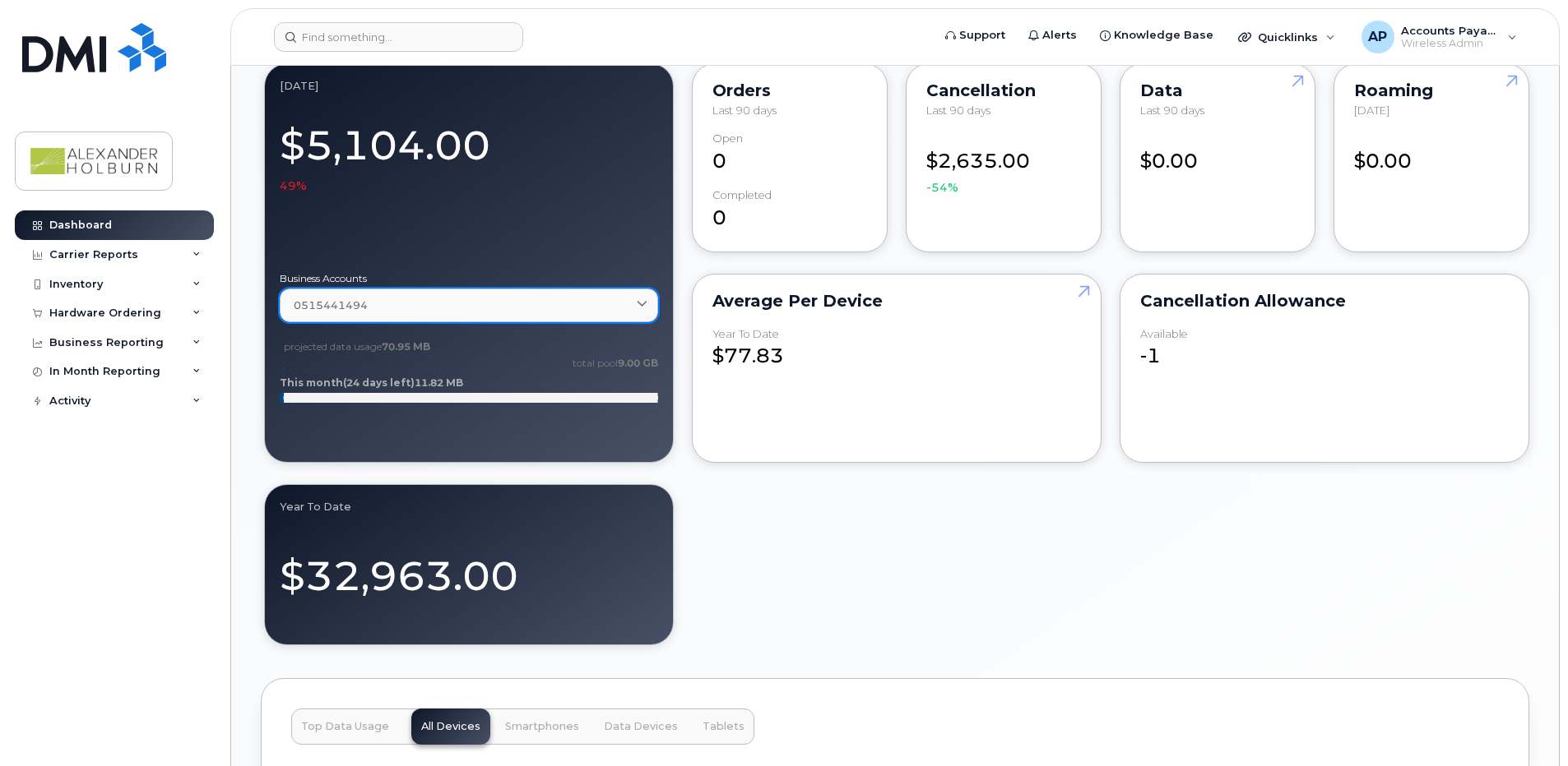
click at [636, 304] on span at bounding box center [642, 305] width 16 height 16
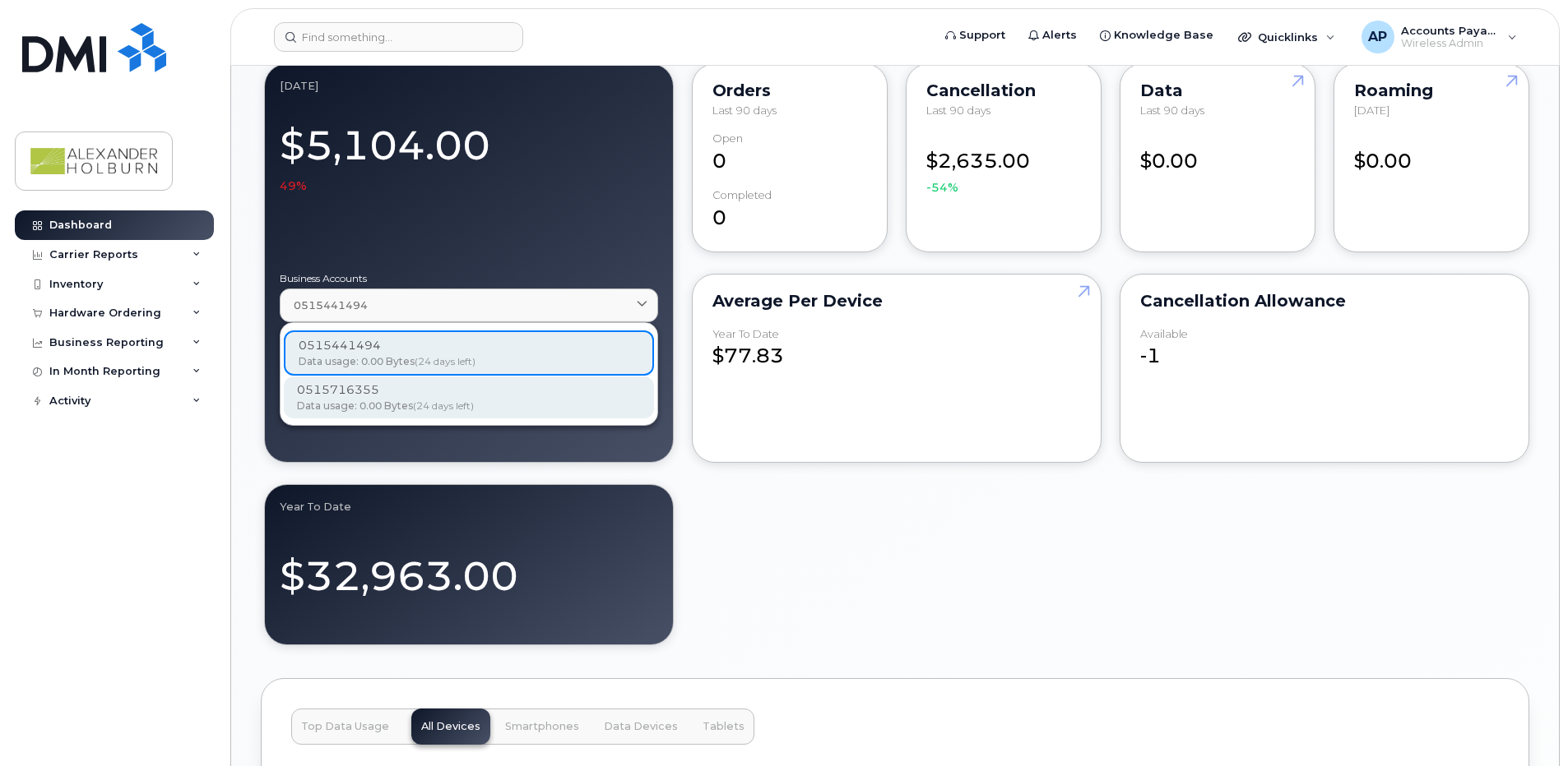
click at [397, 401] on span "Data usage: 0.00 Bytes" at bounding box center [355, 406] width 116 height 12
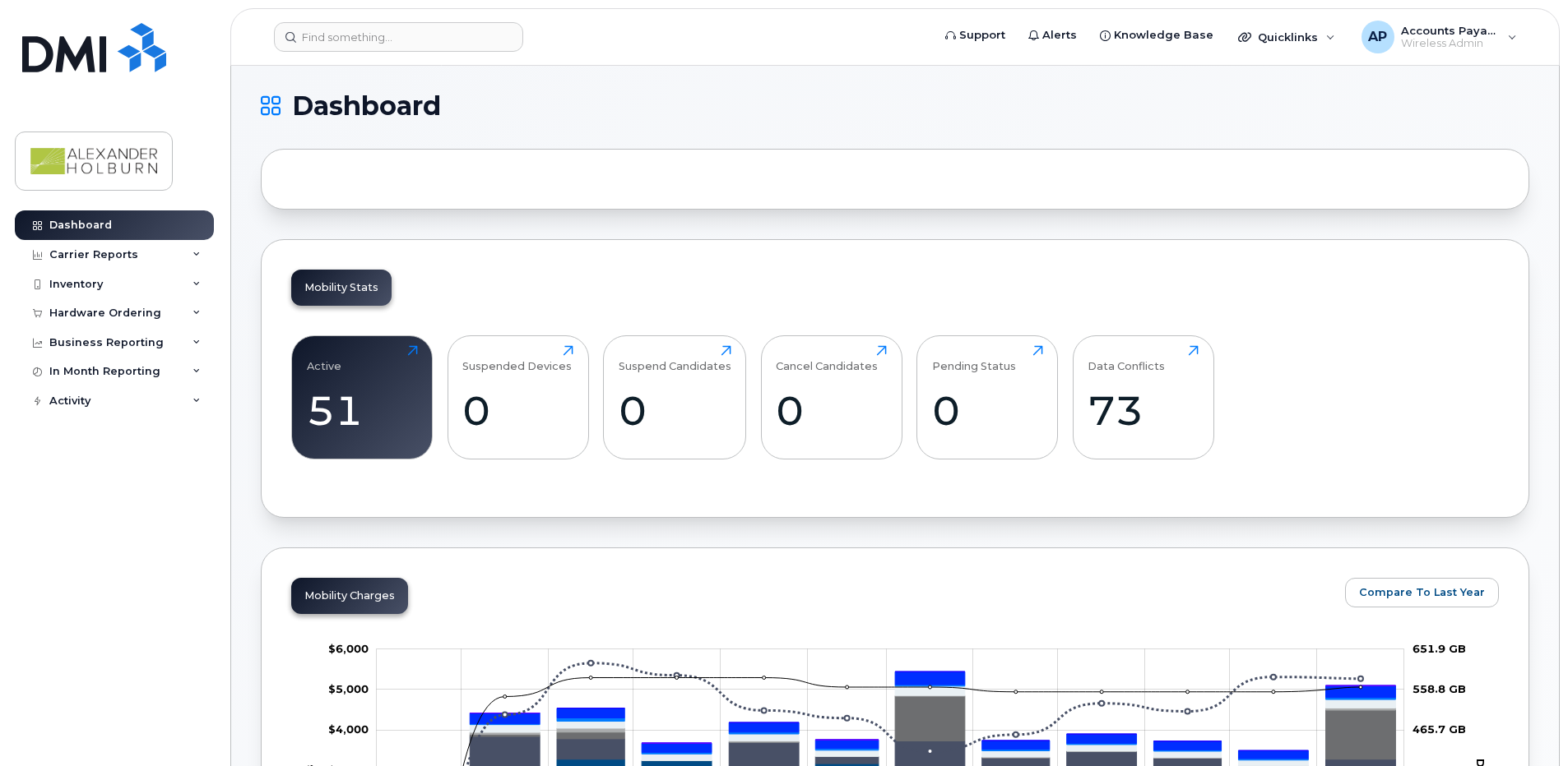
scroll to position [0, 0]
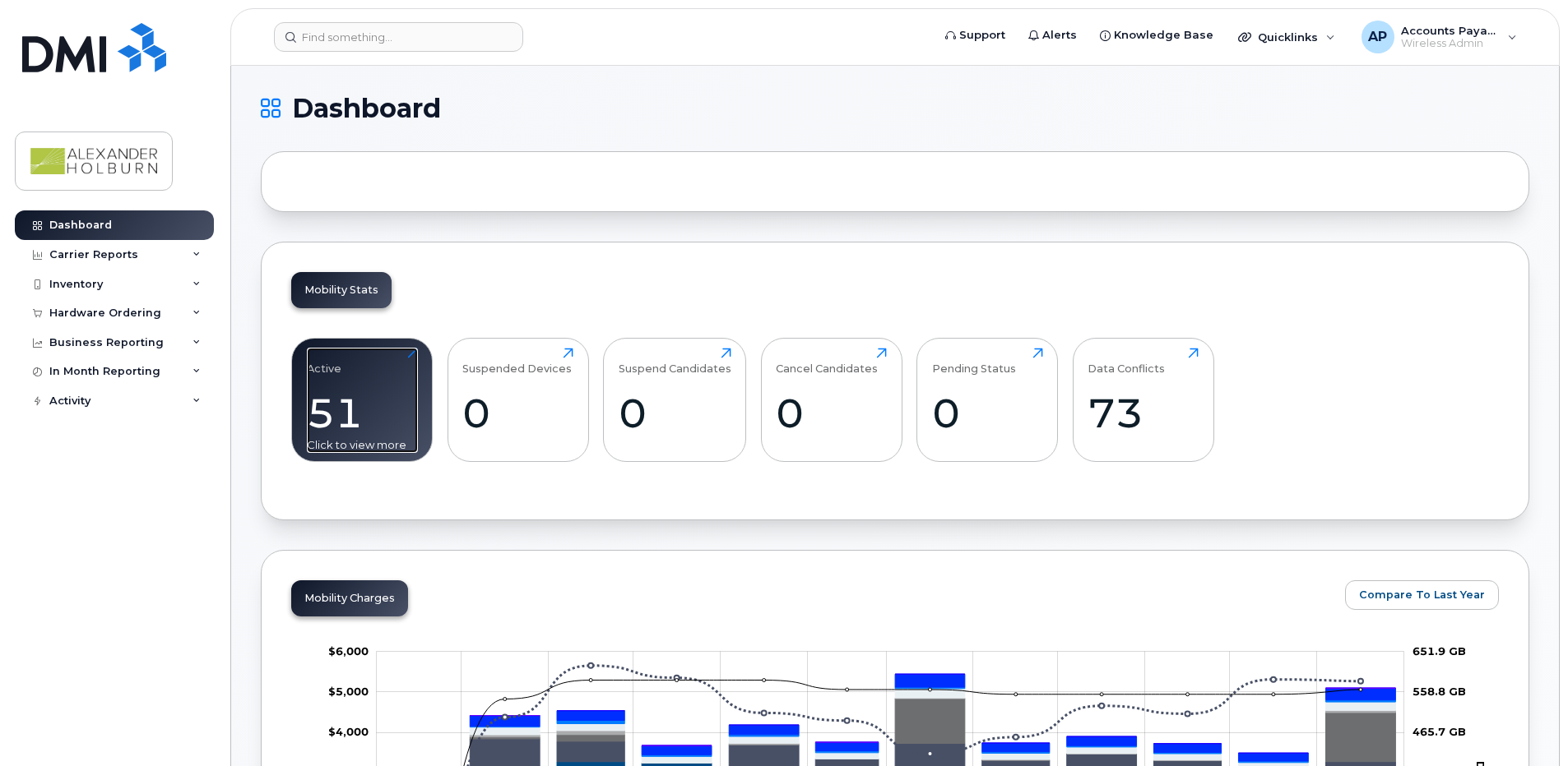
click at [363, 409] on div "51" at bounding box center [363, 413] width 111 height 48
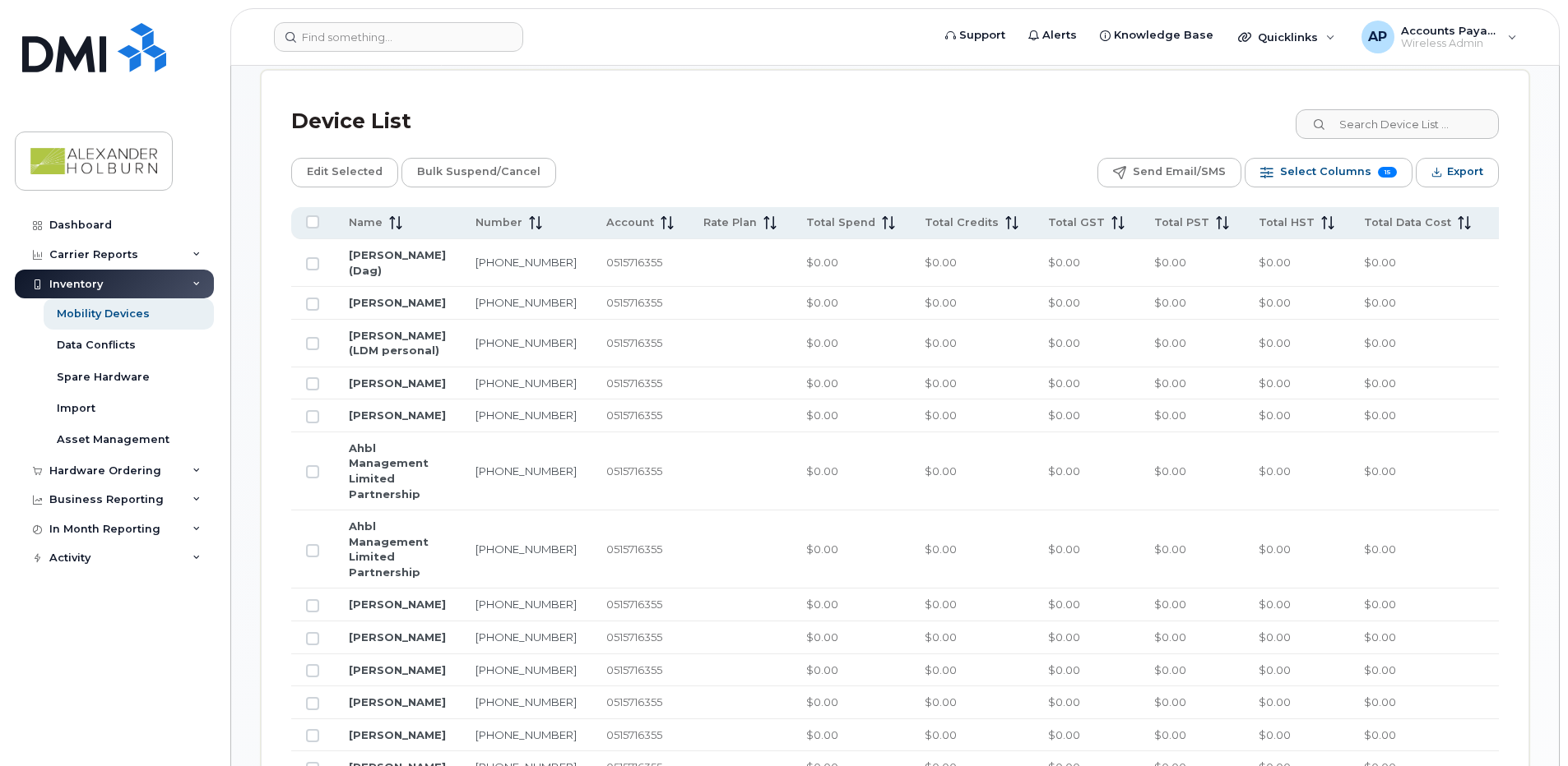
scroll to position [809, 0]
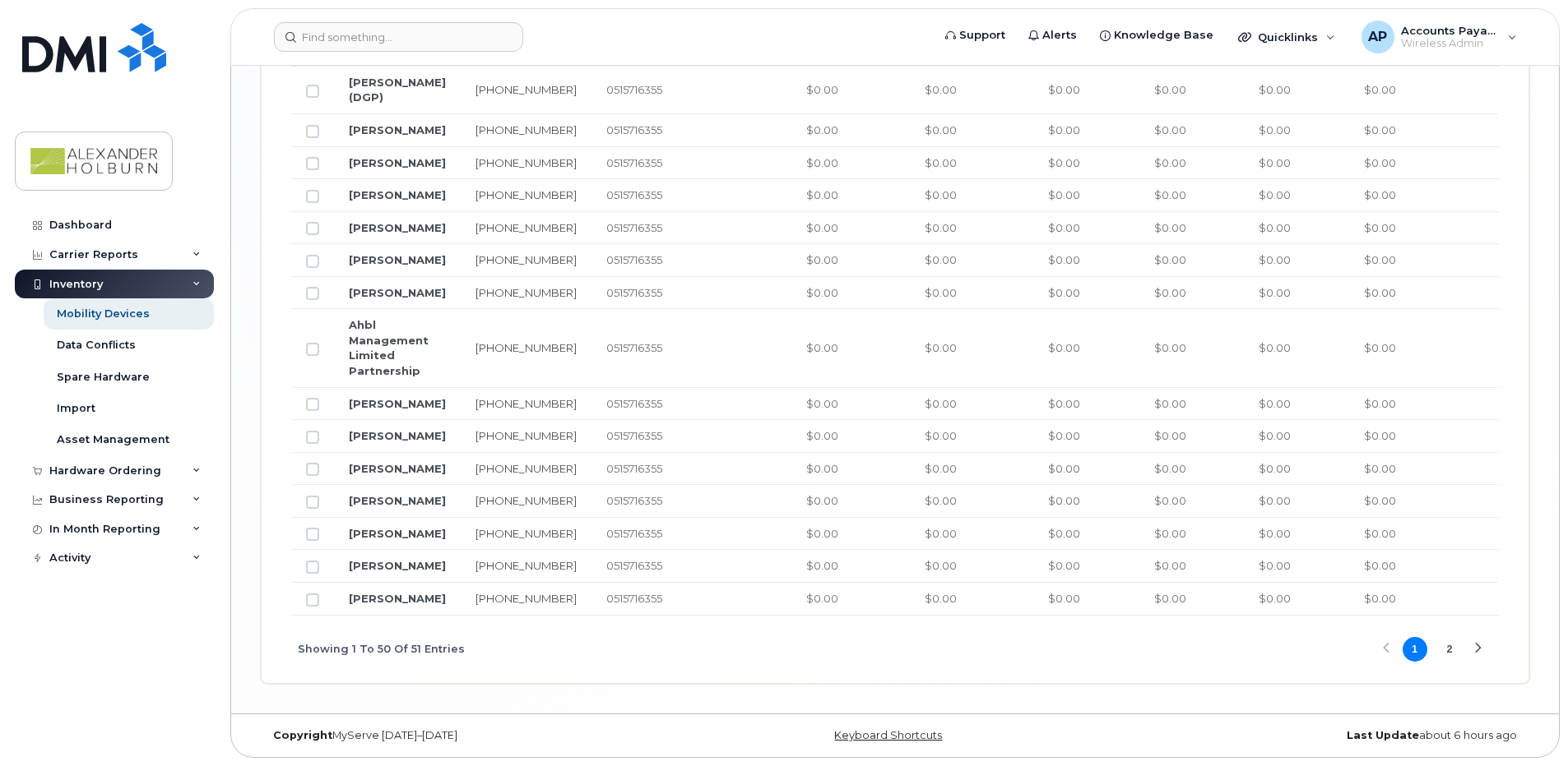
scroll to position [2985, 0]
click at [1451, 651] on button "2" at bounding box center [1449, 650] width 25 height 25
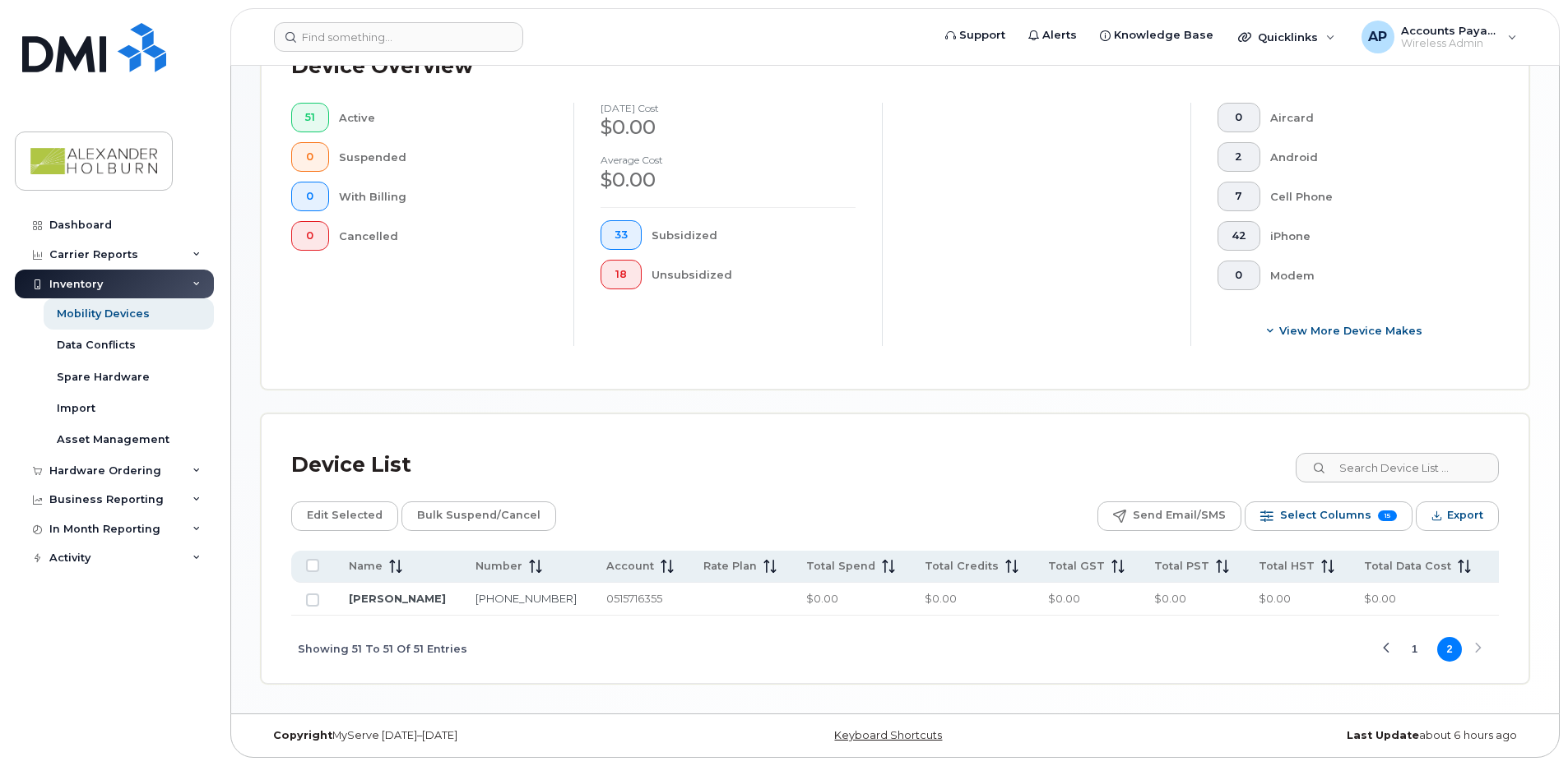
scroll to position [444, 0]
click at [1415, 654] on button "1" at bounding box center [1414, 650] width 25 height 25
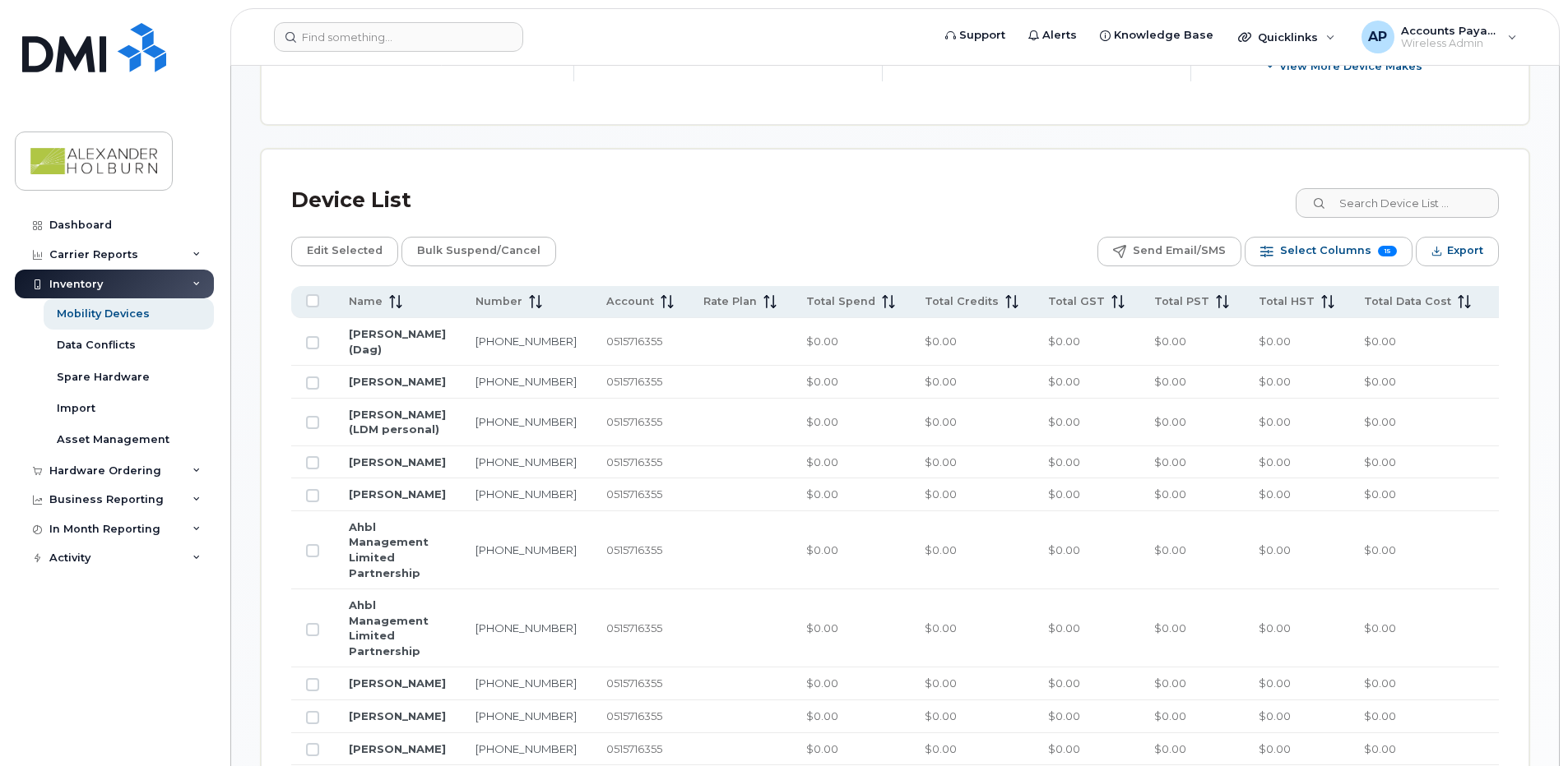
scroll to position [691, 0]
click at [120, 232] on link "Dashboard" at bounding box center [114, 225] width 199 height 29
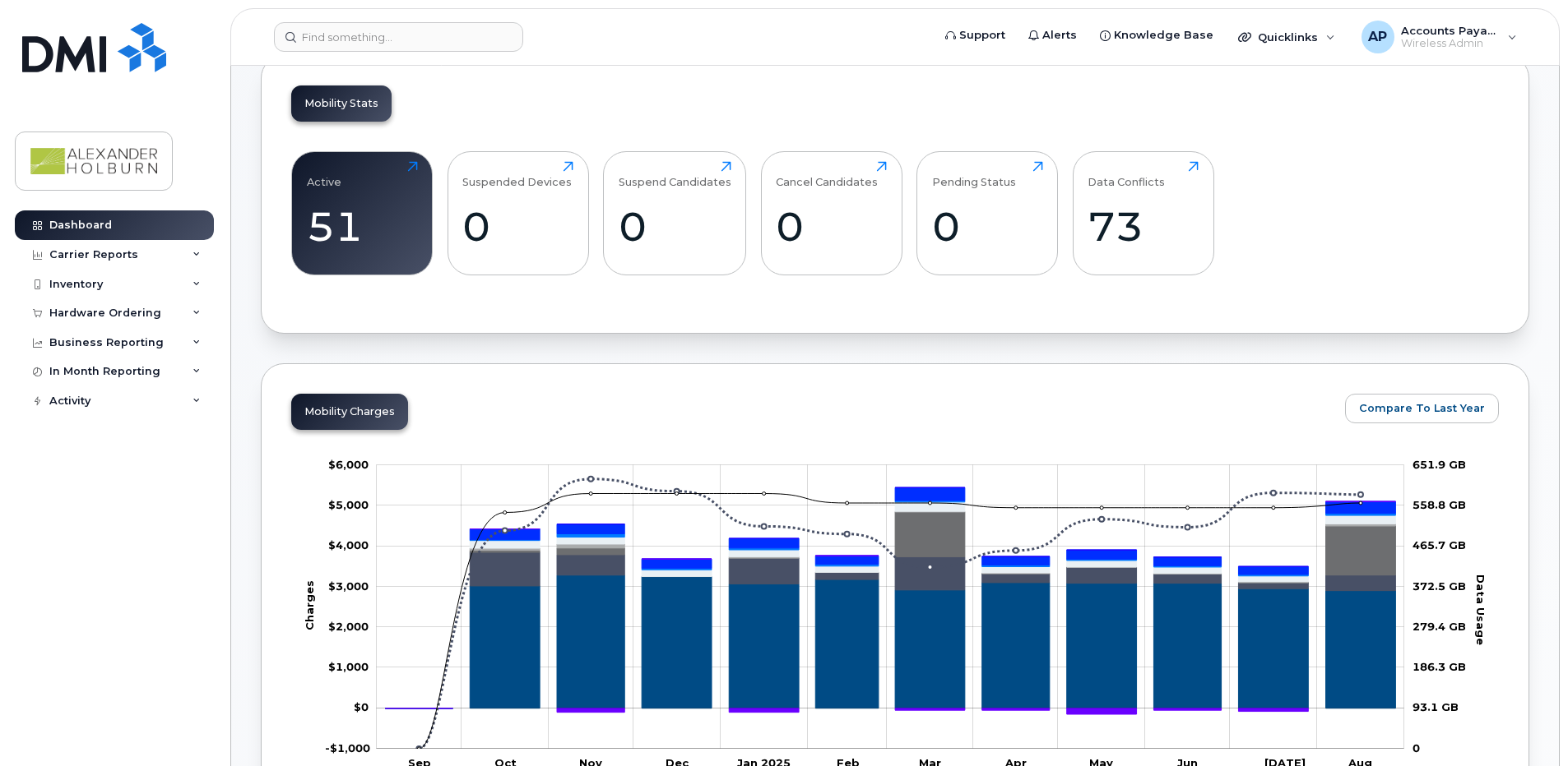
scroll to position [246, 0]
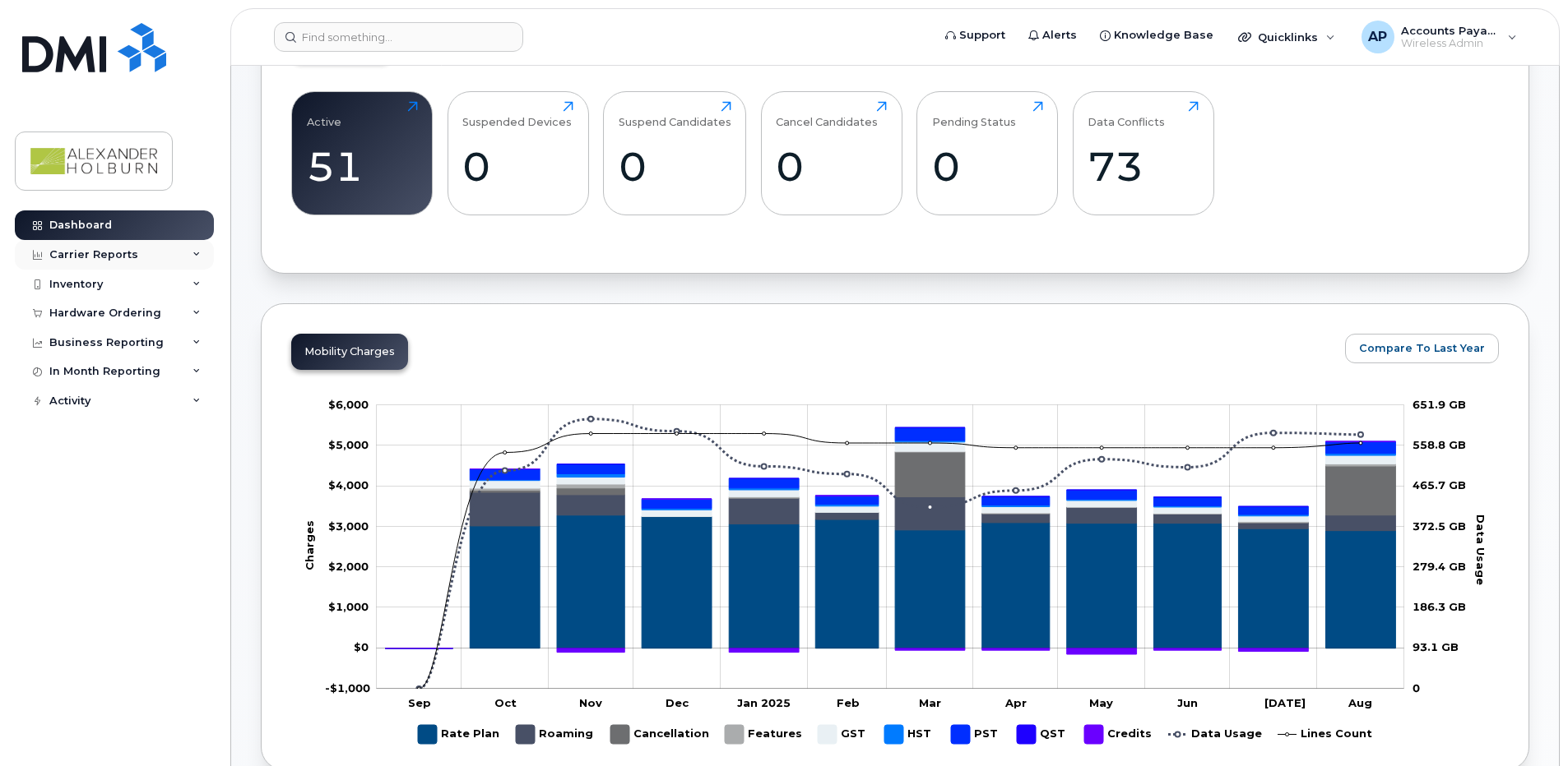
click at [94, 257] on div "Carrier Reports" at bounding box center [93, 254] width 88 height 13
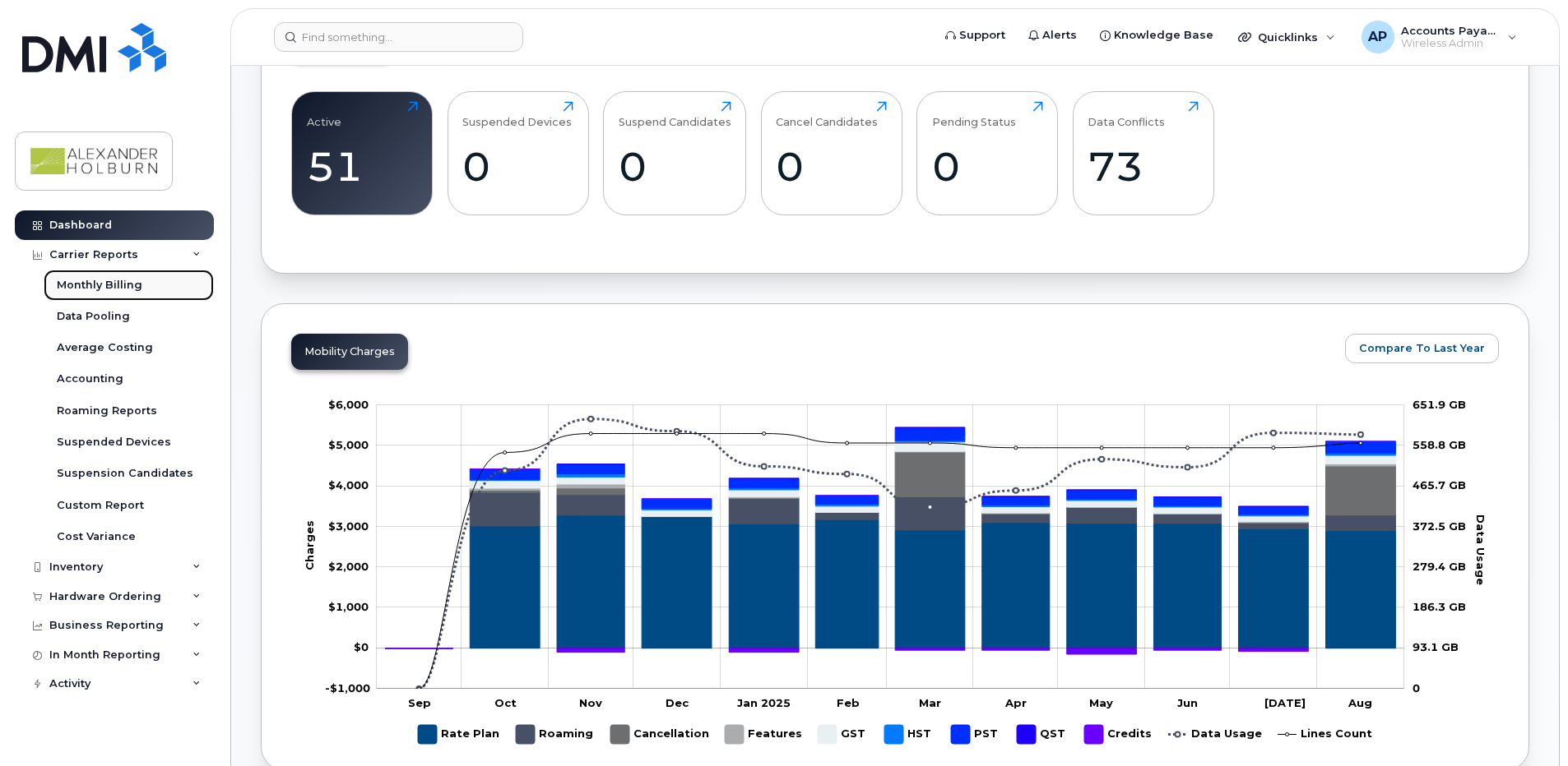
click at [113, 286] on div "Monthly Billing" at bounding box center [100, 285] width 86 height 15
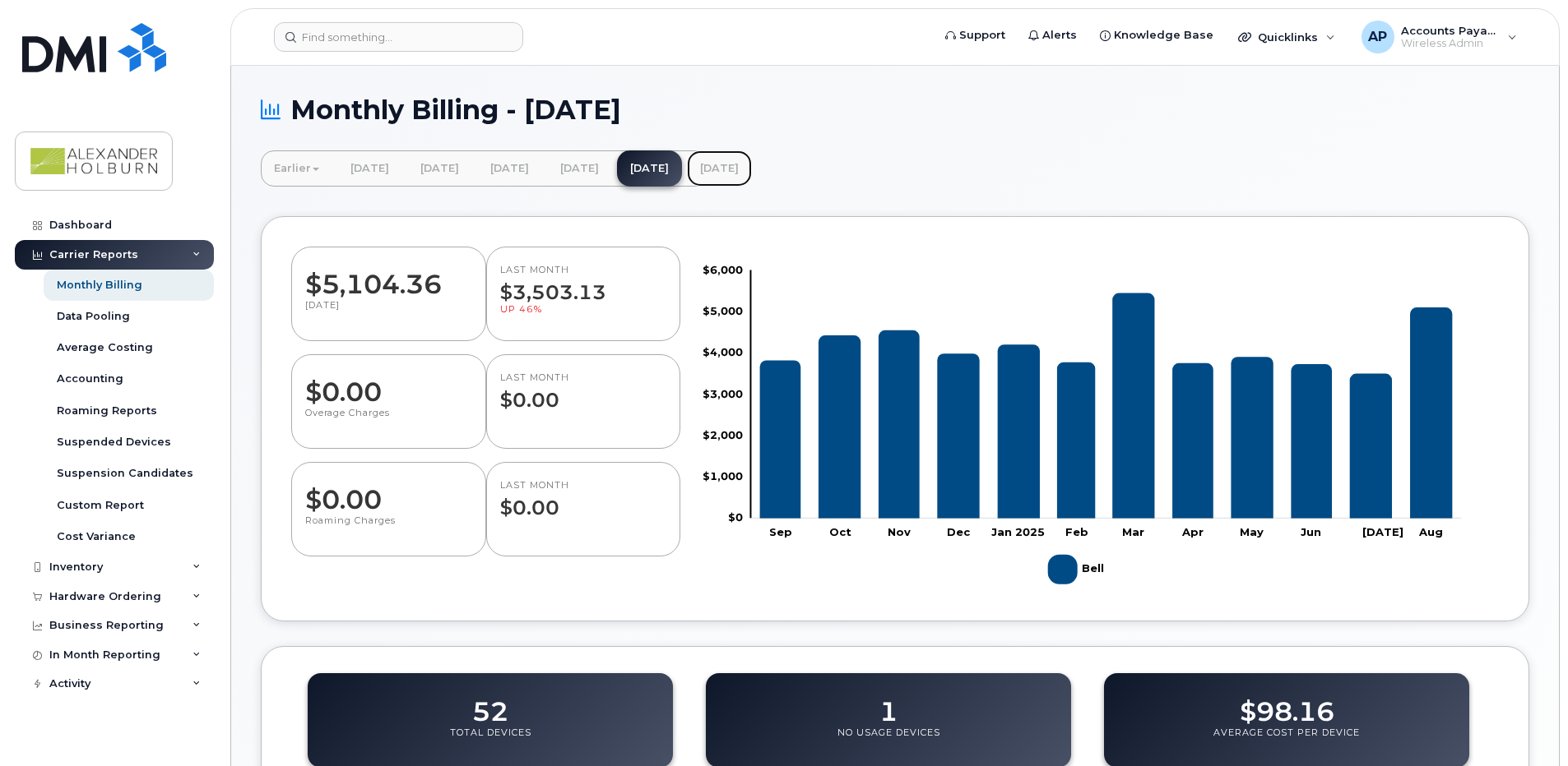
click at [752, 172] on link "[DATE]" at bounding box center [719, 169] width 65 height 37
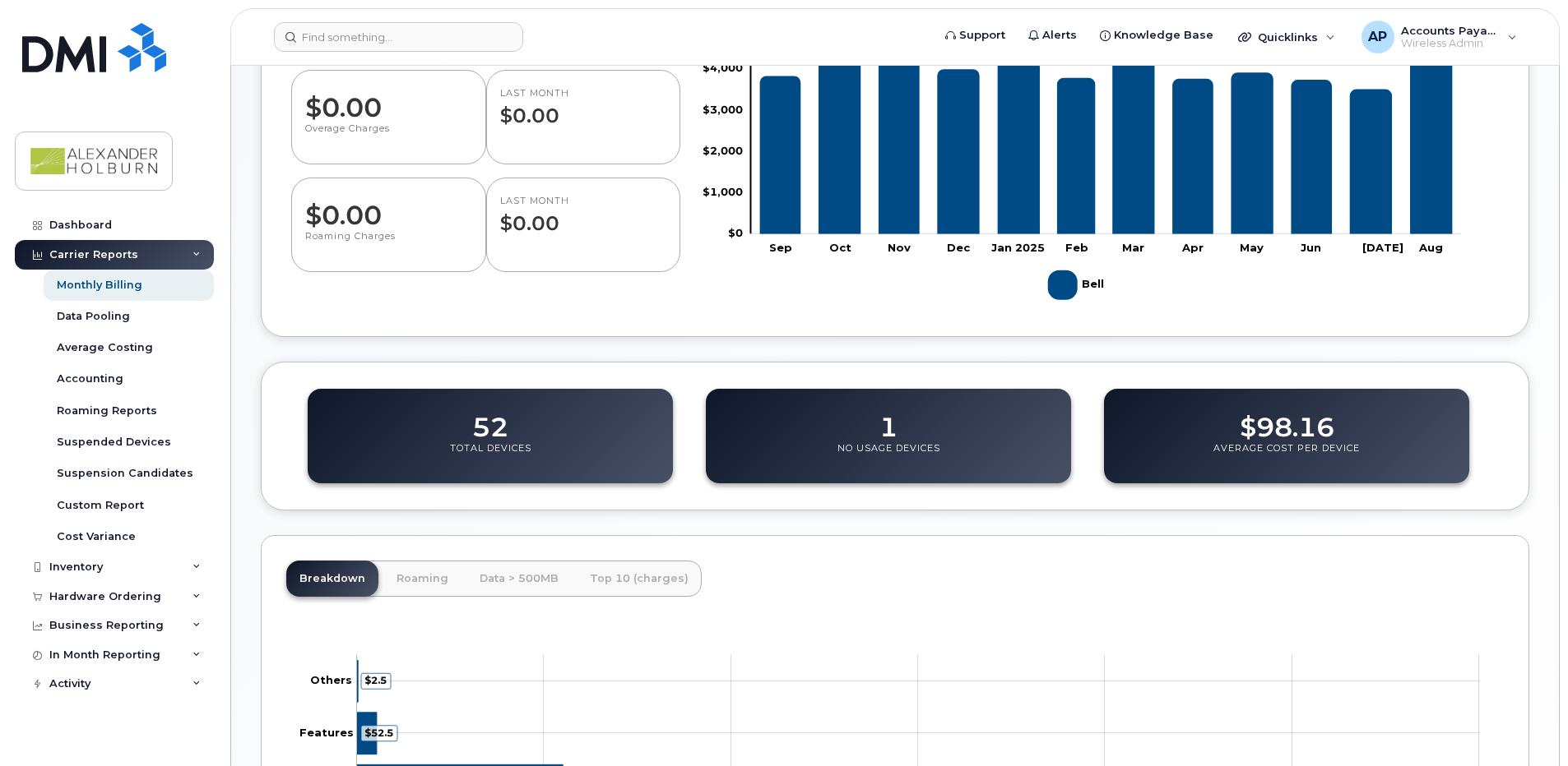
scroll to position [273, 0]
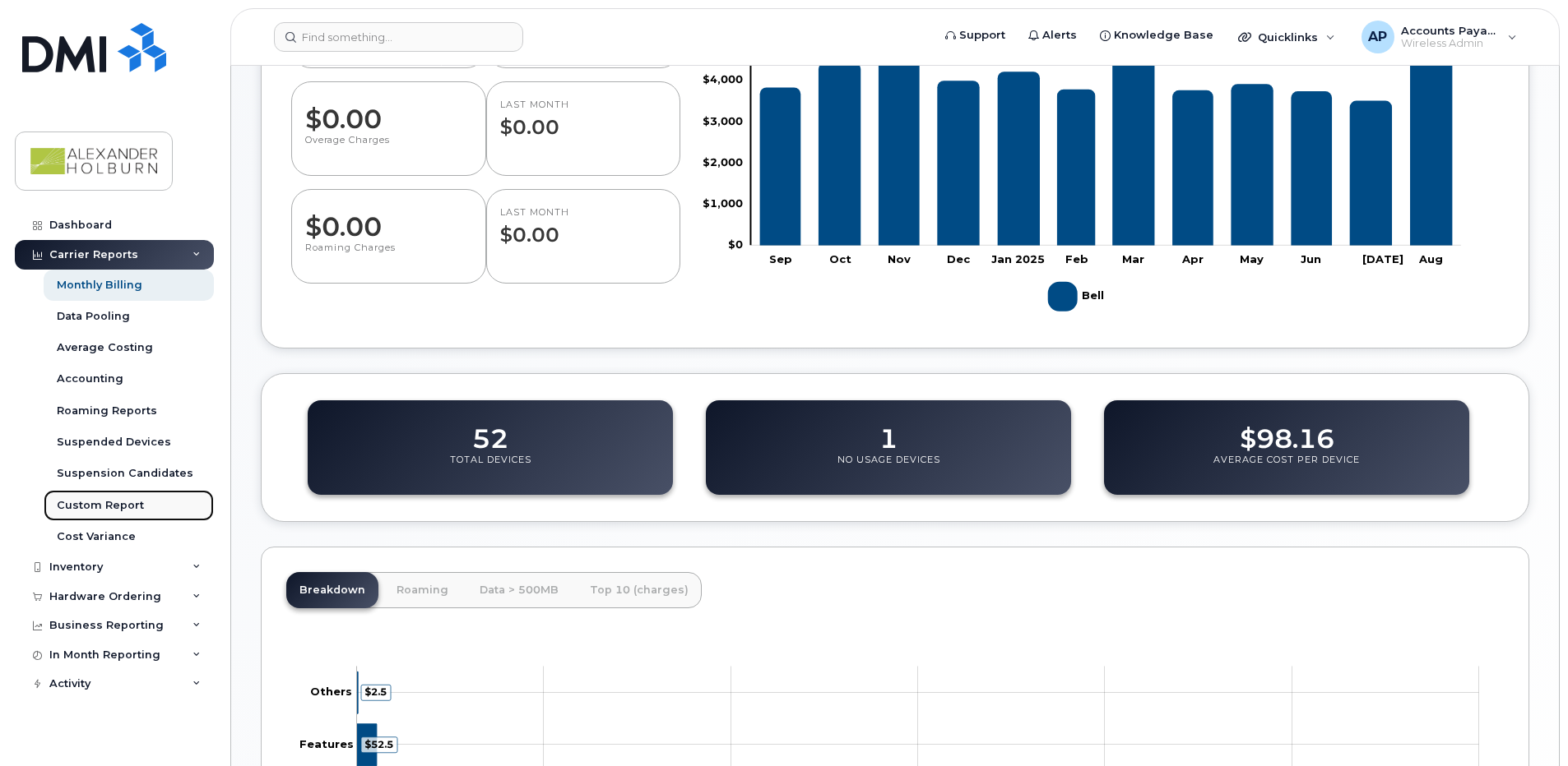
click at [126, 504] on div "Custom Report" at bounding box center [101, 505] width 88 height 15
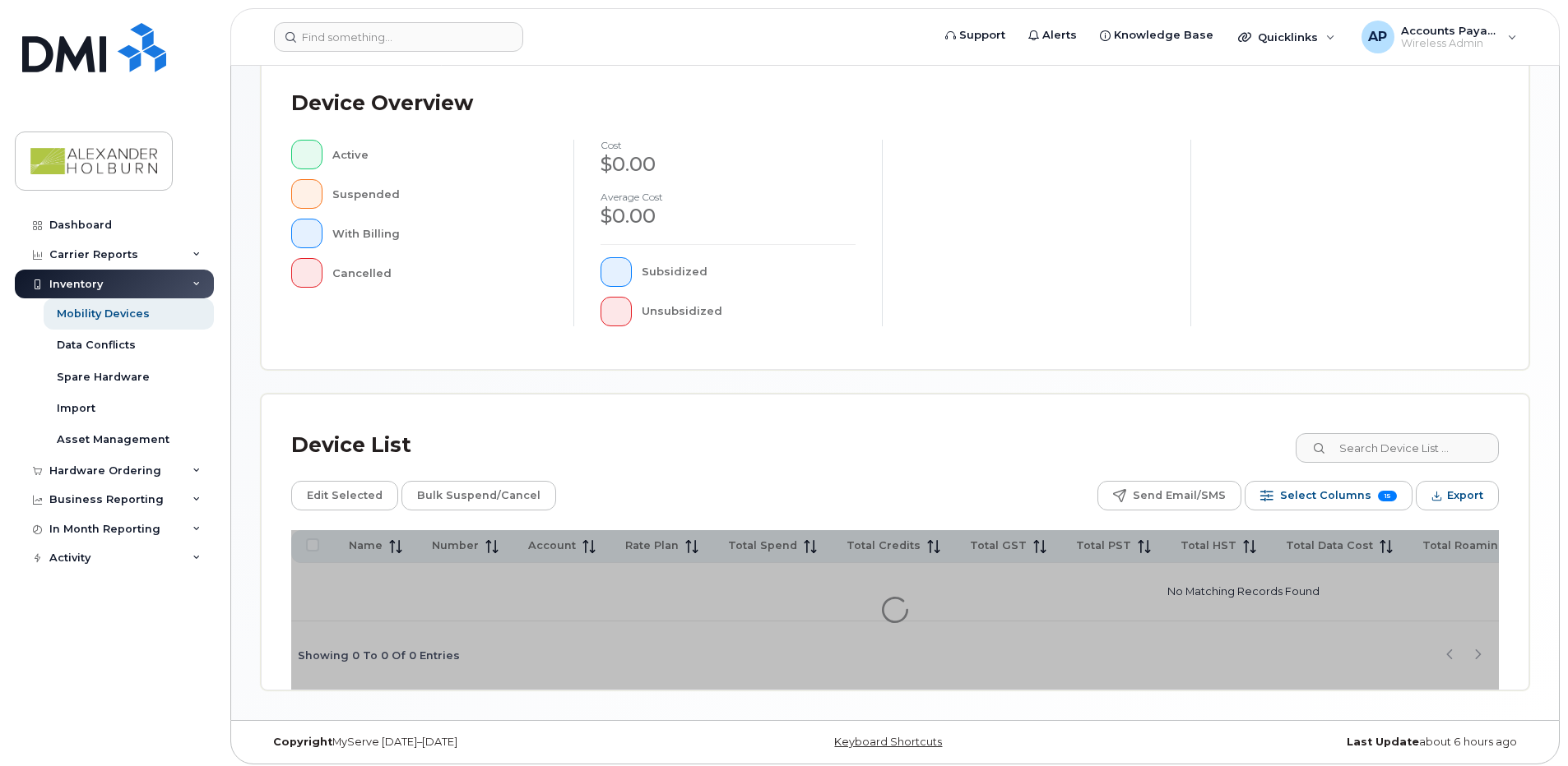
scroll to position [370, 0]
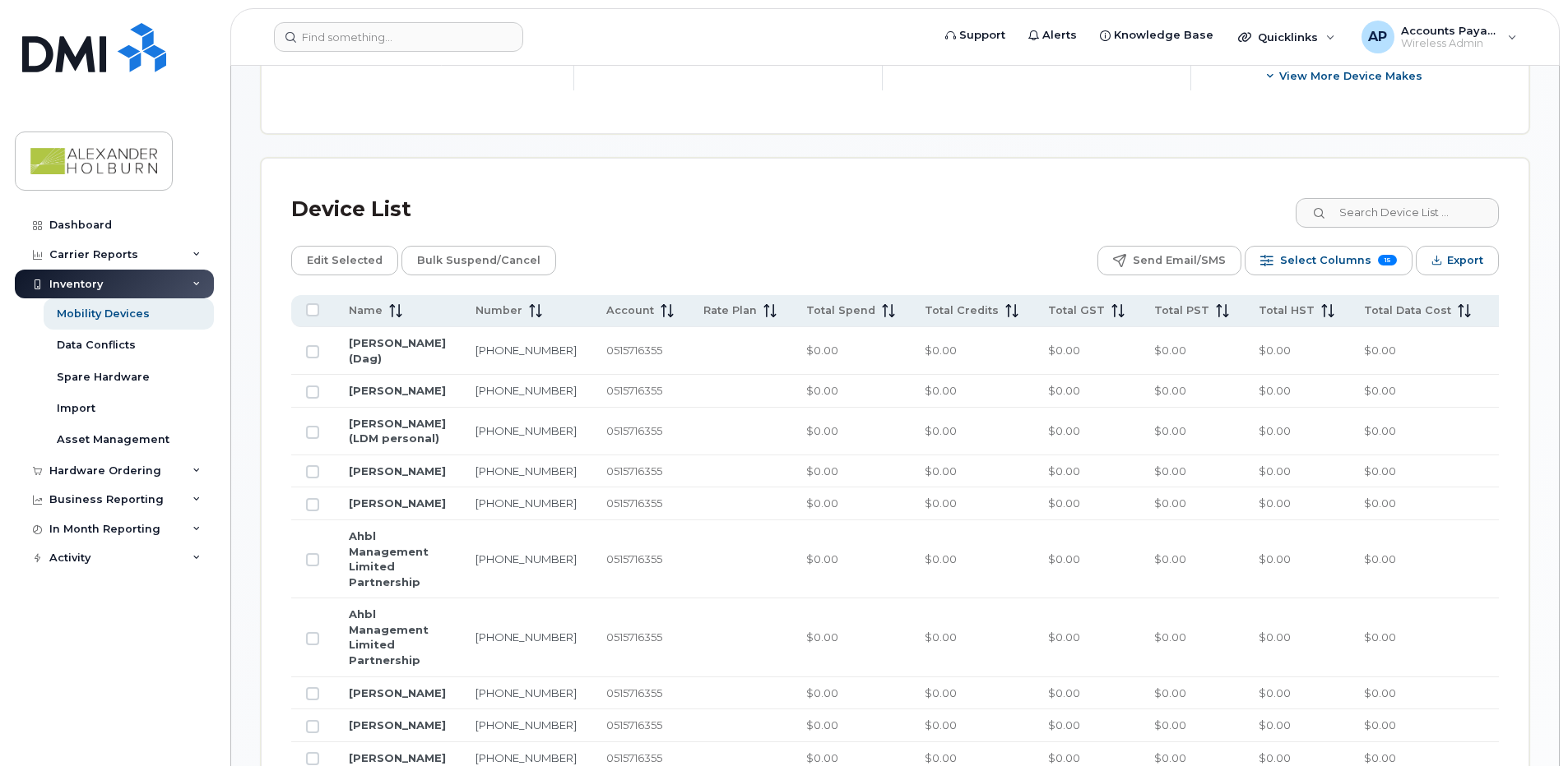
scroll to position [698, 0]
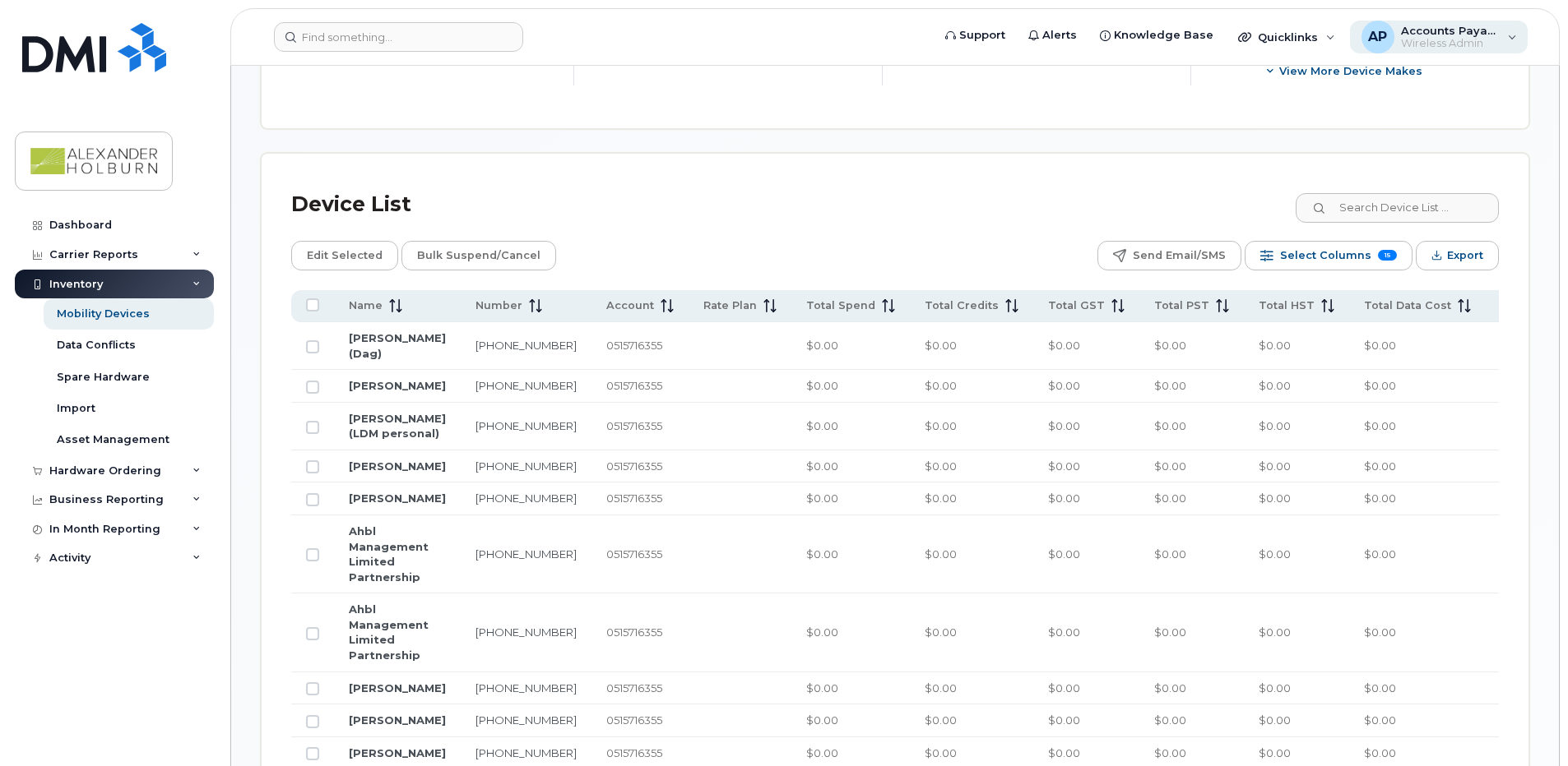
click at [1470, 34] on span "Accounts Payable" at bounding box center [1450, 30] width 99 height 13
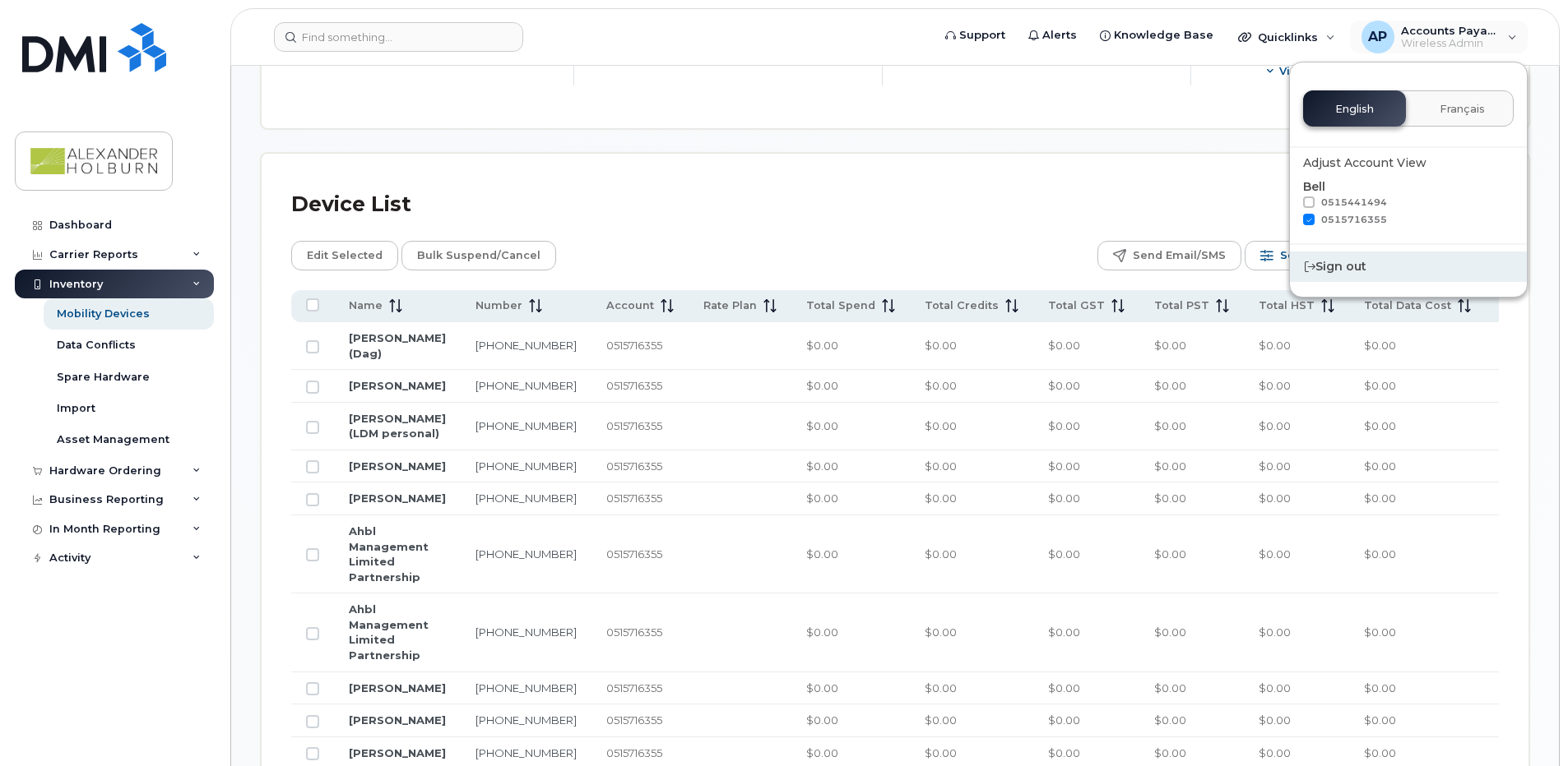
click at [1350, 266] on div "Sign out" at bounding box center [1407, 267] width 237 height 30
